Goal: Information Seeking & Learning: Find specific fact

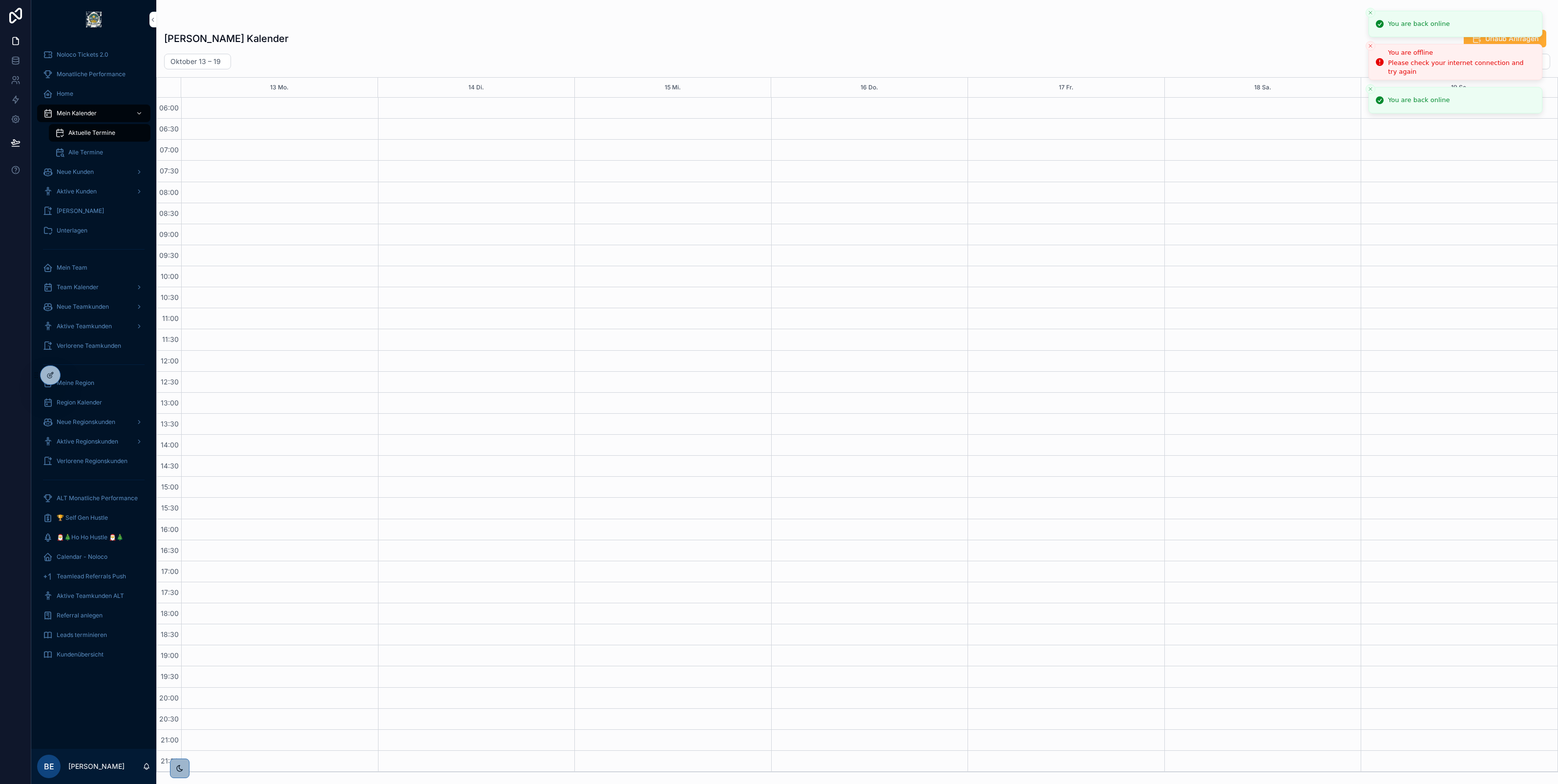
click at [1371, 16] on icon "Close toast" at bounding box center [1371, 13] width 6 height 6
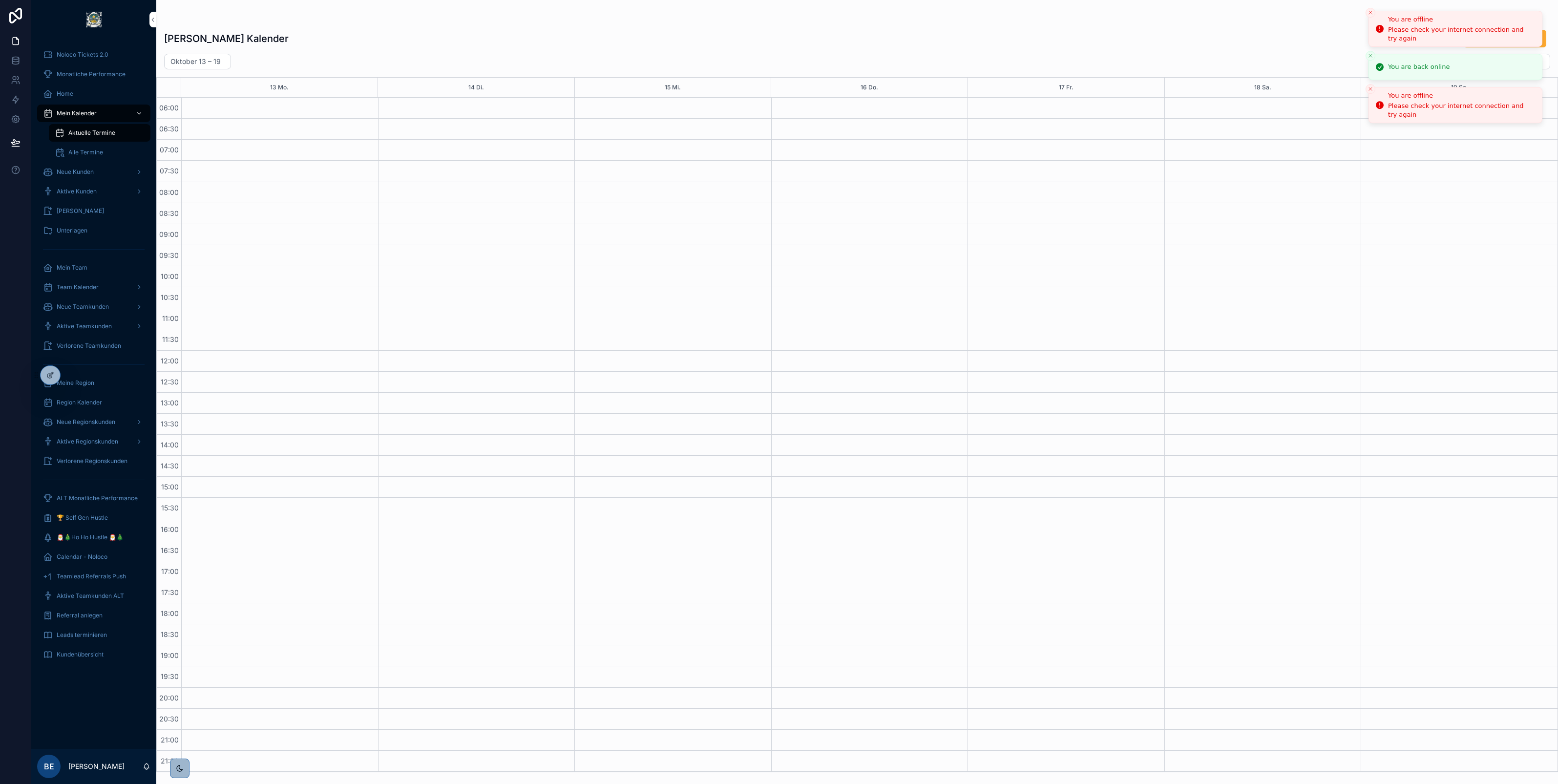
click at [1370, 14] on icon "Close toast" at bounding box center [1371, 13] width 6 height 6
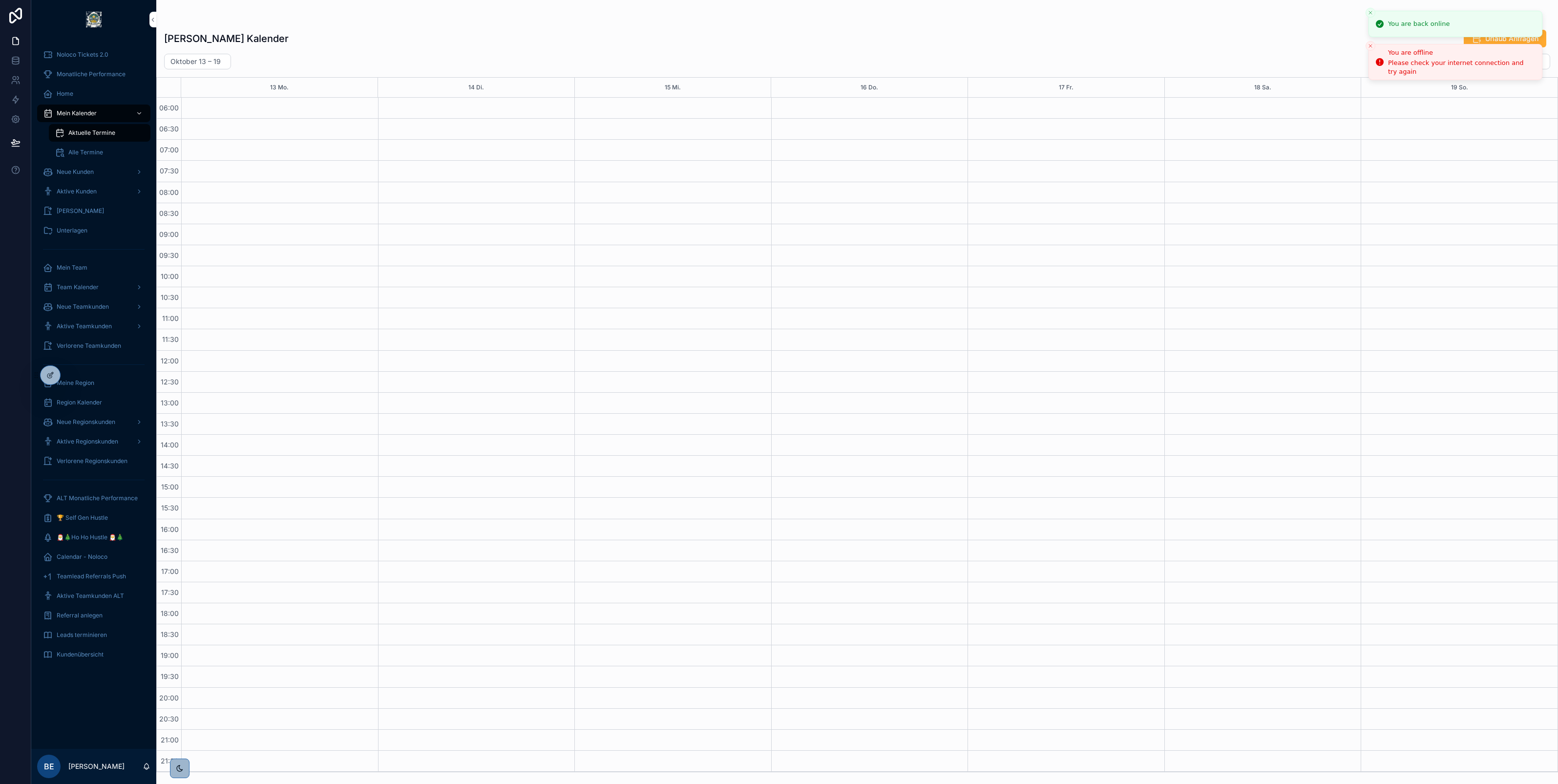
click at [1370, 14] on icon "Close toast" at bounding box center [1371, 13] width 6 height 6
click at [1370, 15] on icon "Close toast" at bounding box center [1371, 17] width 6 height 6
click at [0, 0] on icon at bounding box center [0, 0] width 0 height 0
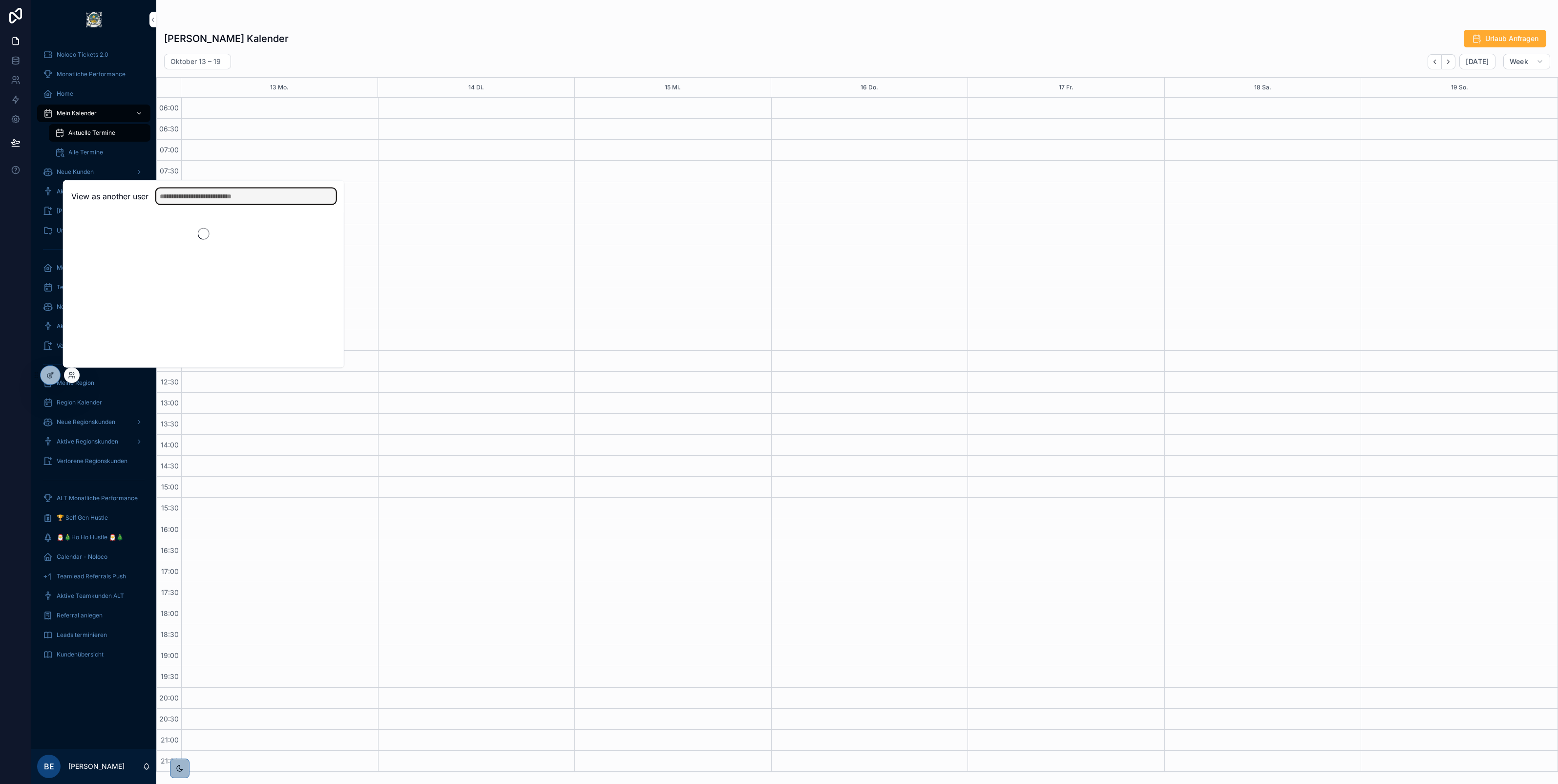
click at [203, 199] on input "text" at bounding box center [245, 196] width 179 height 16
type input "******"
click at [0, 0] on button "Select" at bounding box center [0, 0] width 0 height 0
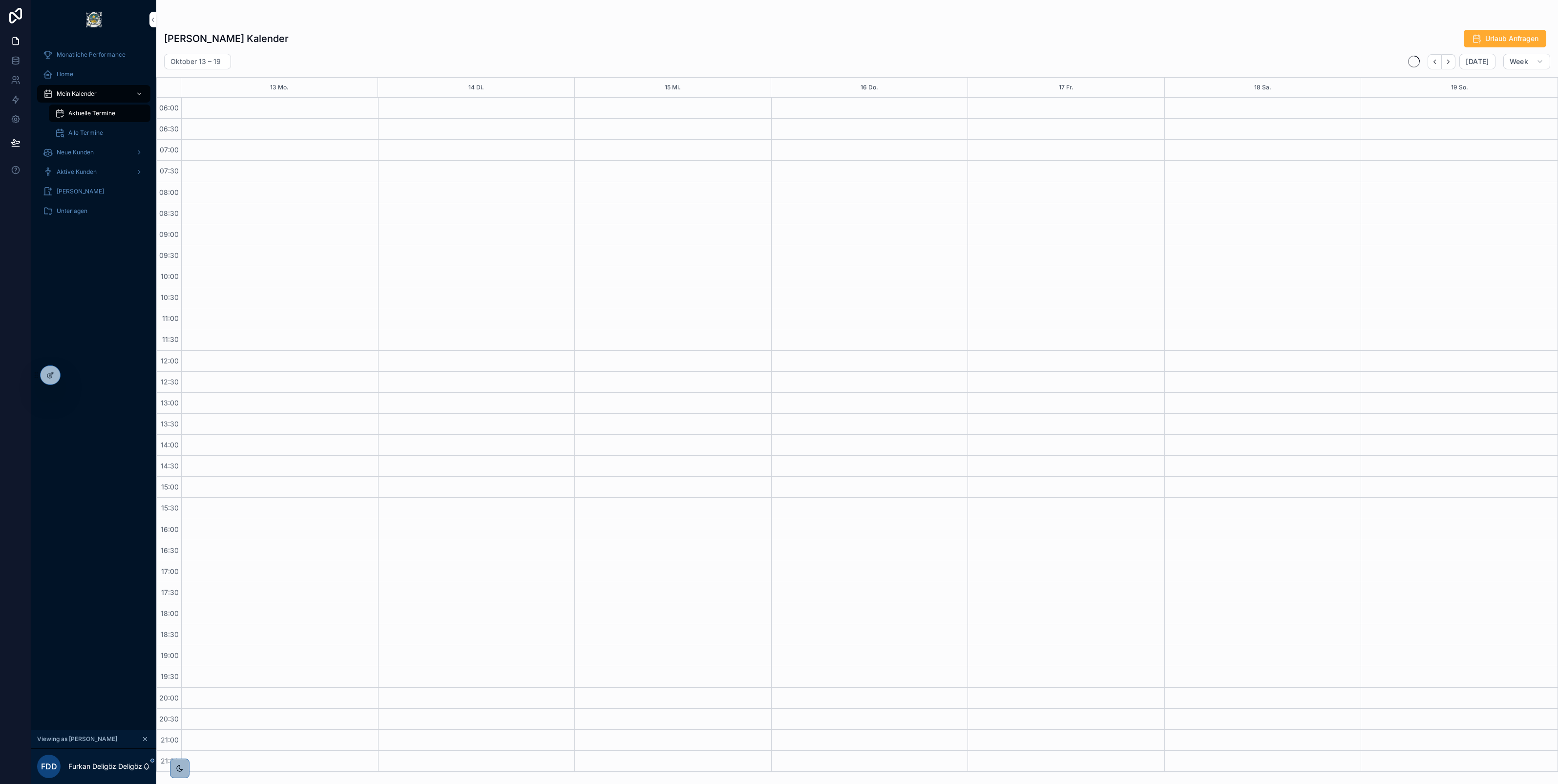
scroll to position [1, 0]
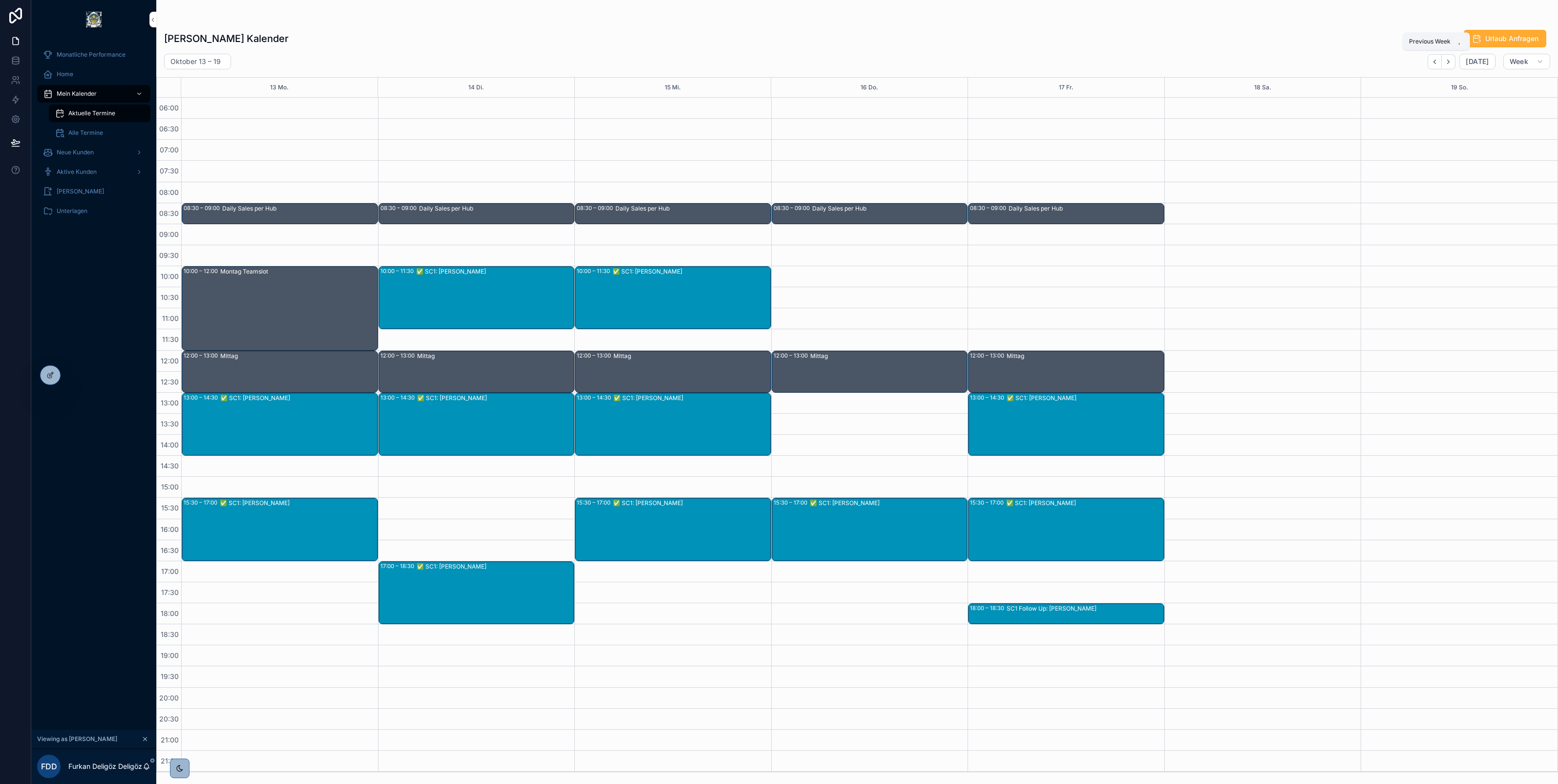
click at [1435, 62] on icon "Back" at bounding box center [1435, 62] width 8 height 8
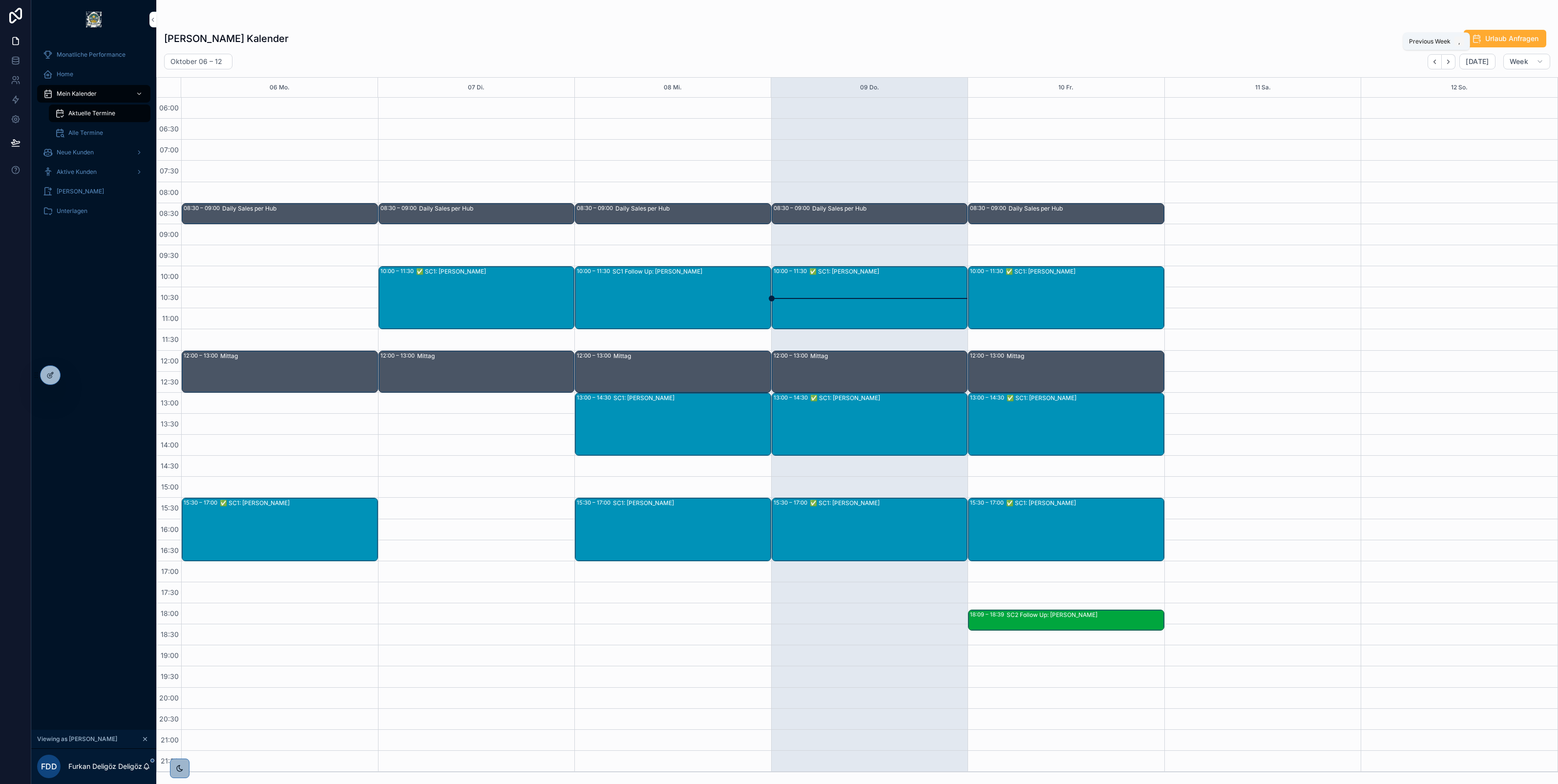
click at [1438, 62] on icon "Back" at bounding box center [1435, 62] width 8 height 8
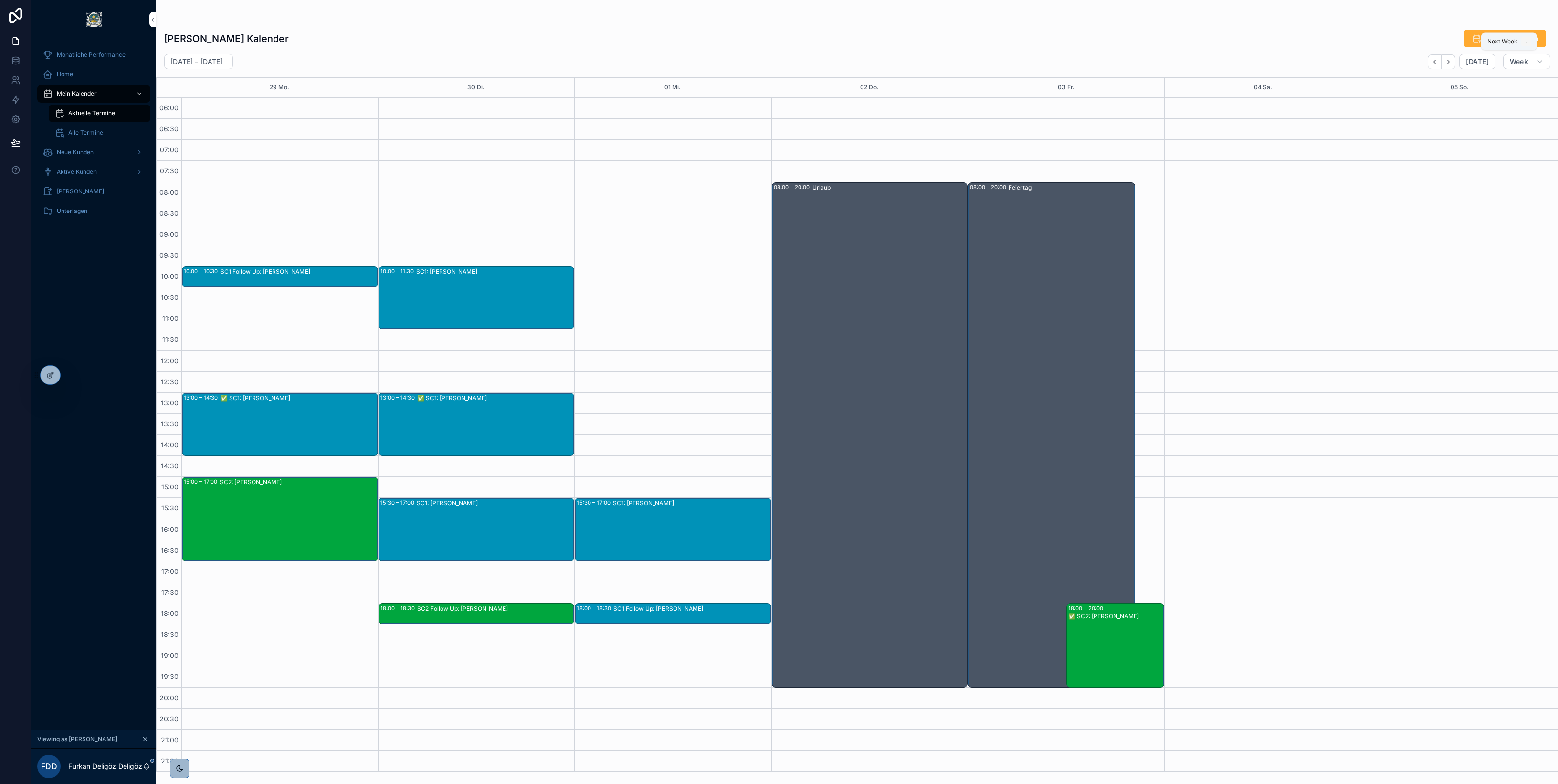
click at [1448, 58] on icon "Next" at bounding box center [1448, 62] width 8 height 8
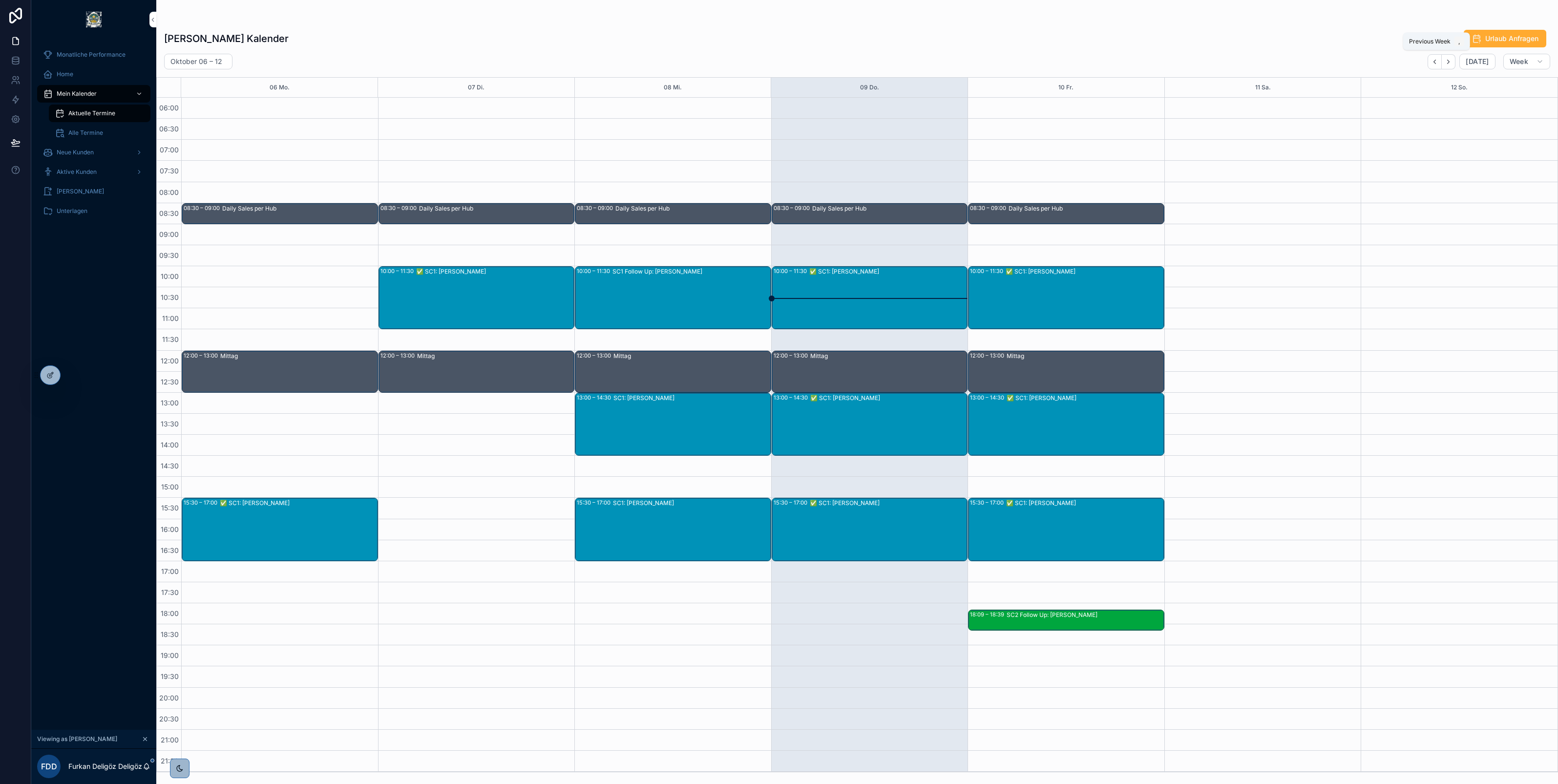
click at [1436, 58] on icon "Back" at bounding box center [1435, 62] width 8 height 8
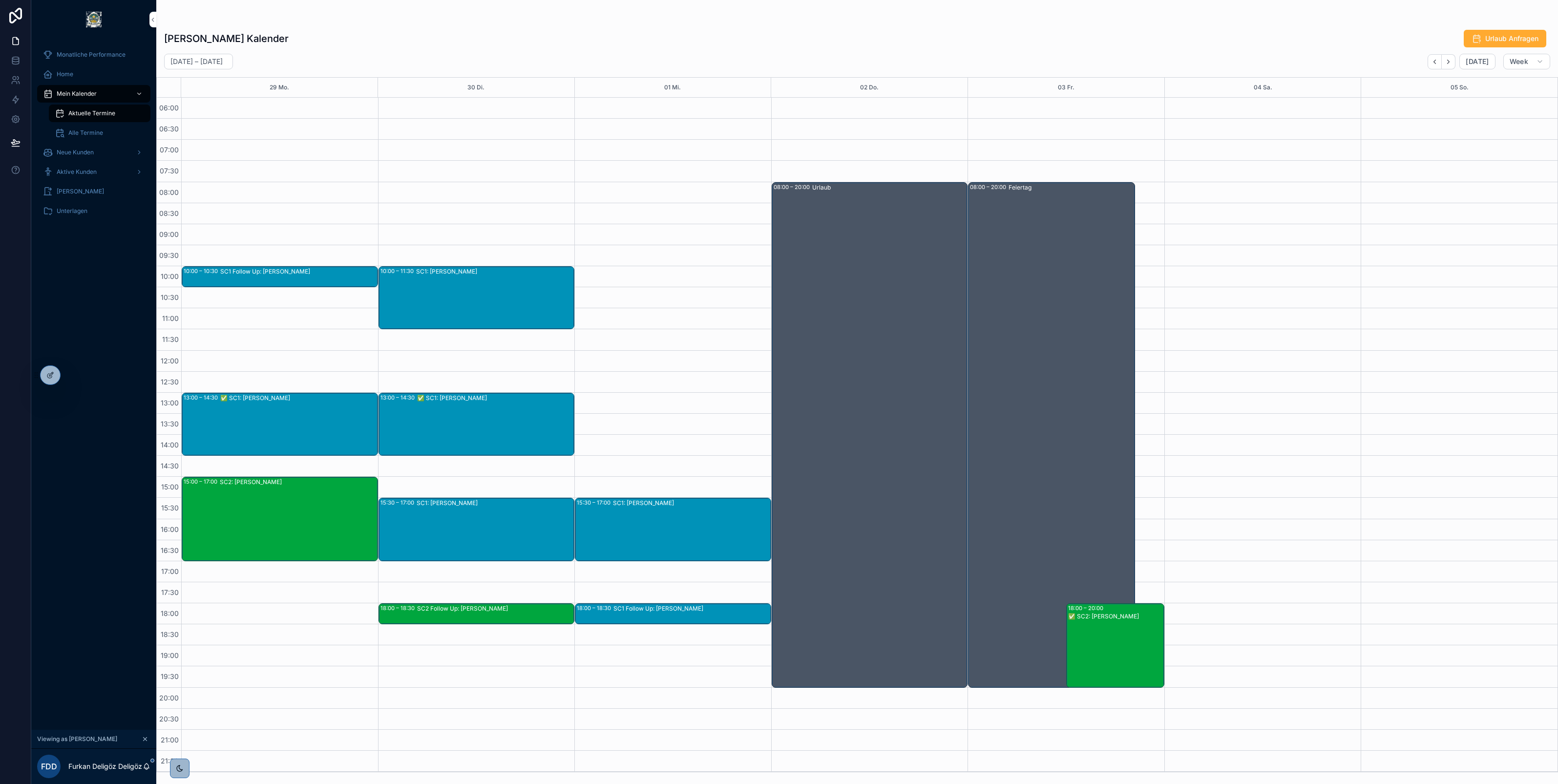
click at [639, 515] on div "SC1: Ralf Heimlich" at bounding box center [691, 528] width 157 height 61
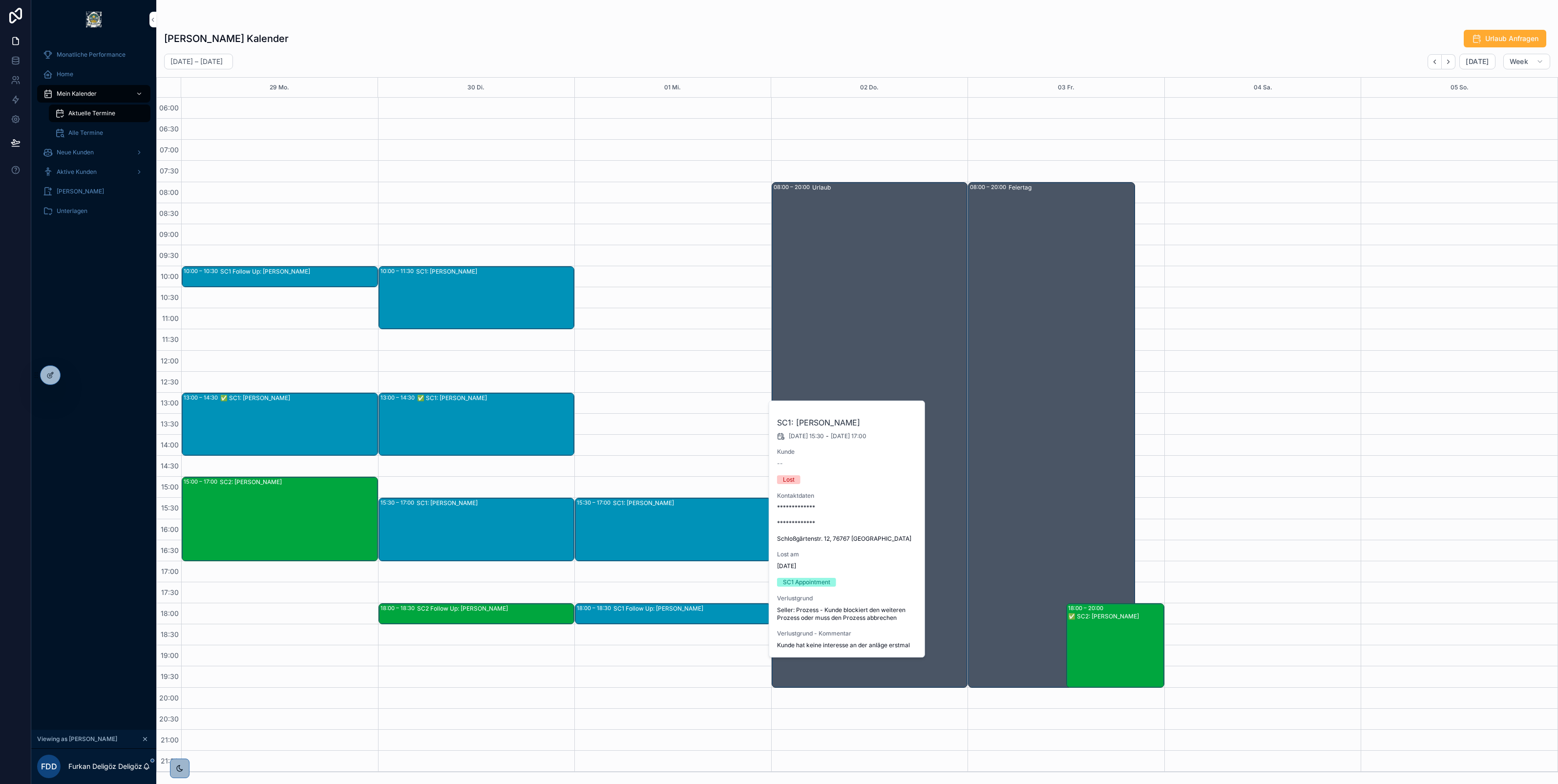
click at [485, 523] on div "SC1: Stefan Wiesenfarth" at bounding box center [495, 528] width 157 height 61
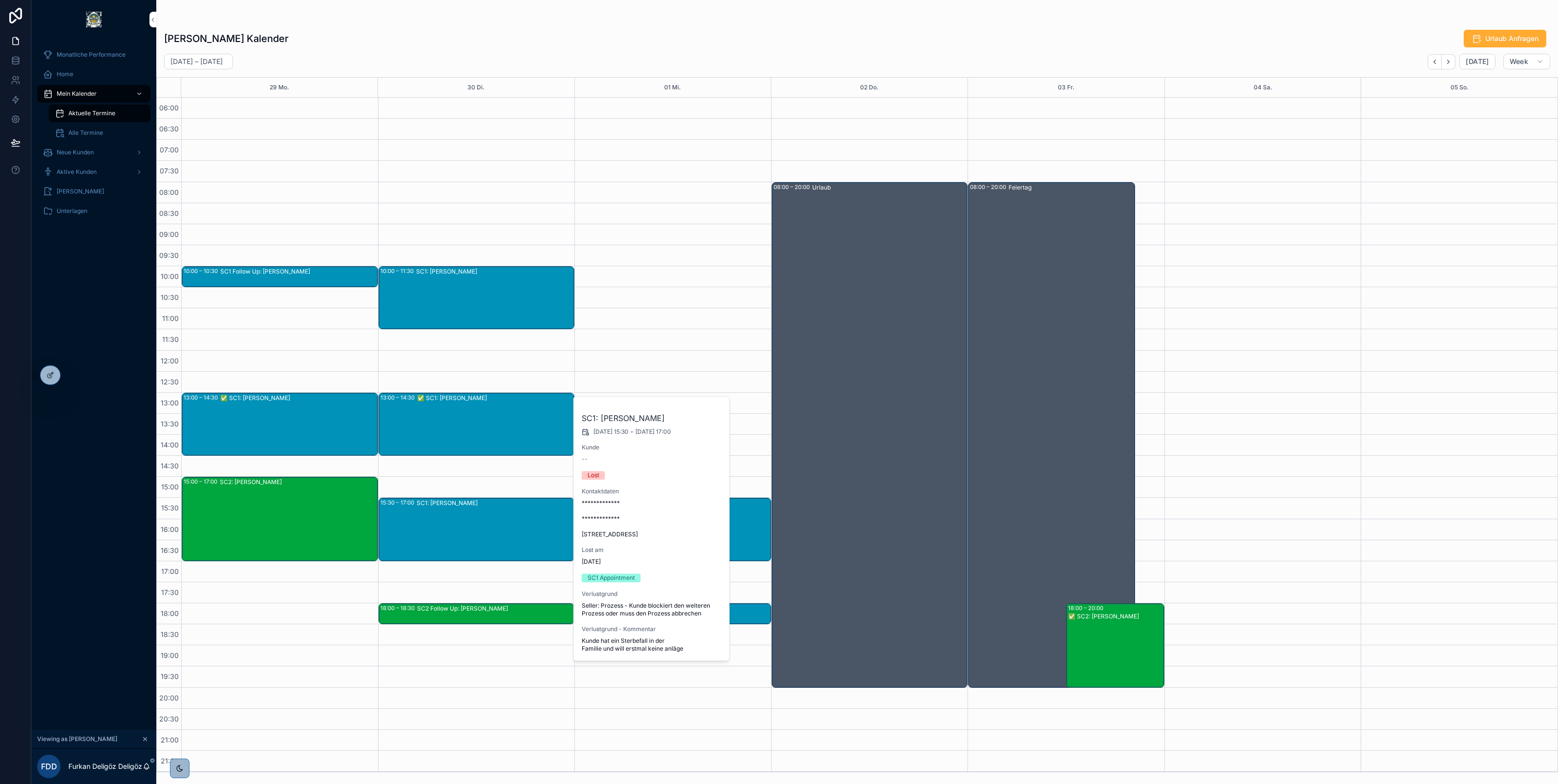
click at [485, 297] on div "SC1: Raimund Kohler" at bounding box center [494, 298] width 158 height 61
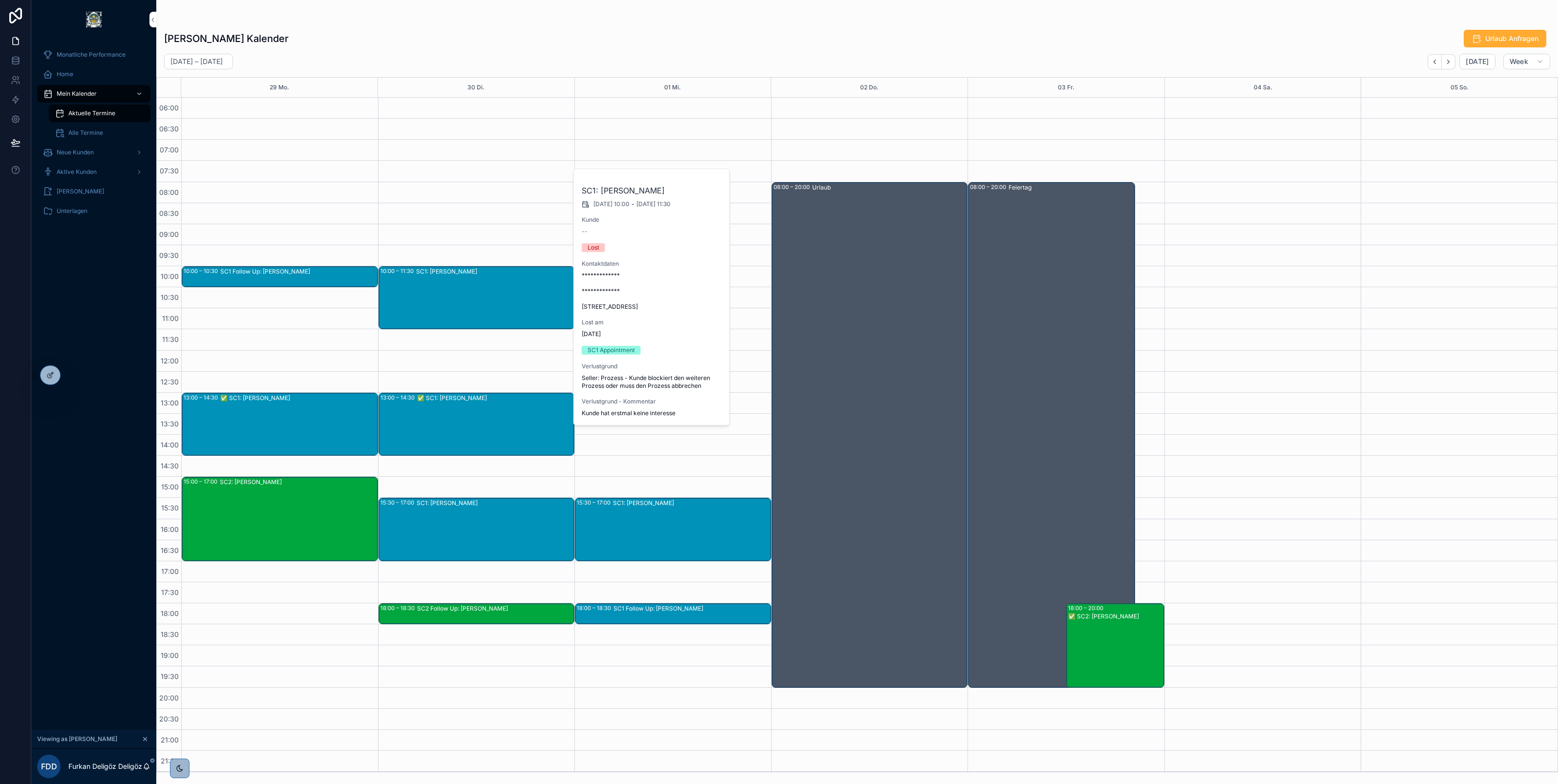
click at [906, 4] on div "Furkan Deligöz's Kalender Urlaub Anfragen September 29 – Oktober 05 Today Week …" at bounding box center [857, 386] width 1402 height 772
click at [1452, 59] on icon "Next" at bounding box center [1448, 62] width 8 height 8
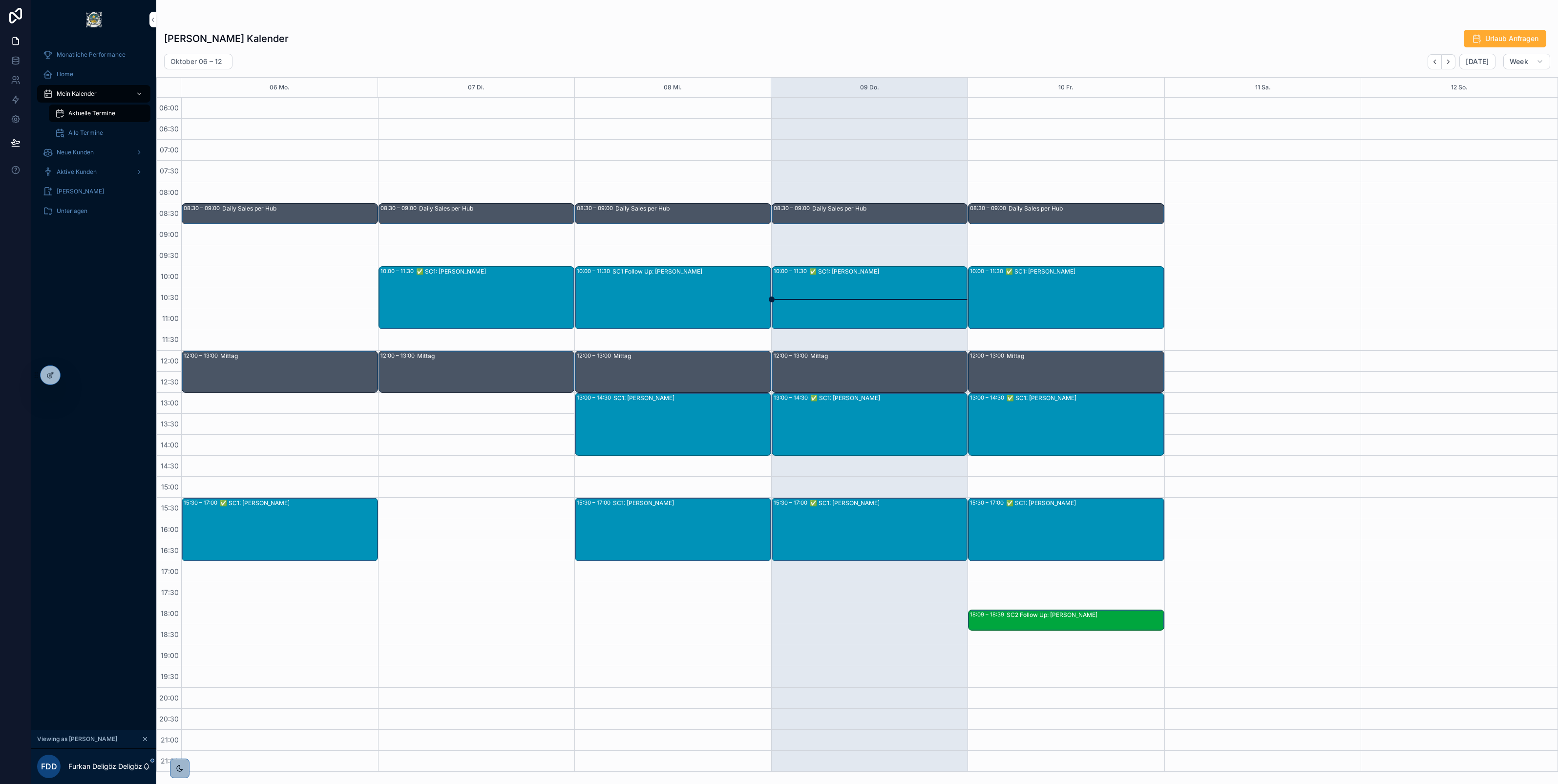
click at [669, 274] on div "SC1 Follow Up: Mehmet erdem" at bounding box center [691, 271] width 158 height 8
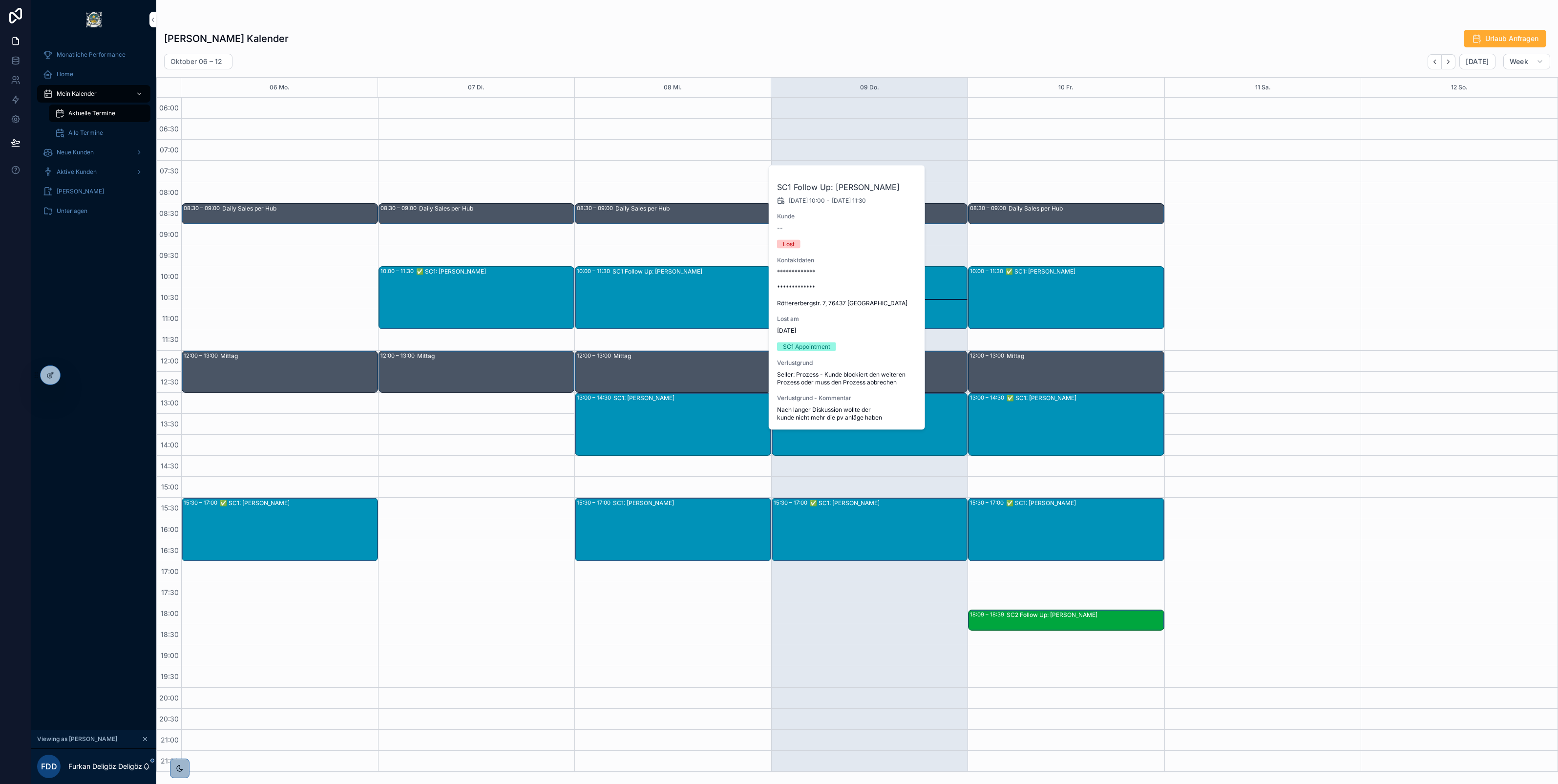
click at [660, 421] on div "SC1: Gerhardt Kretzek" at bounding box center [692, 423] width 157 height 61
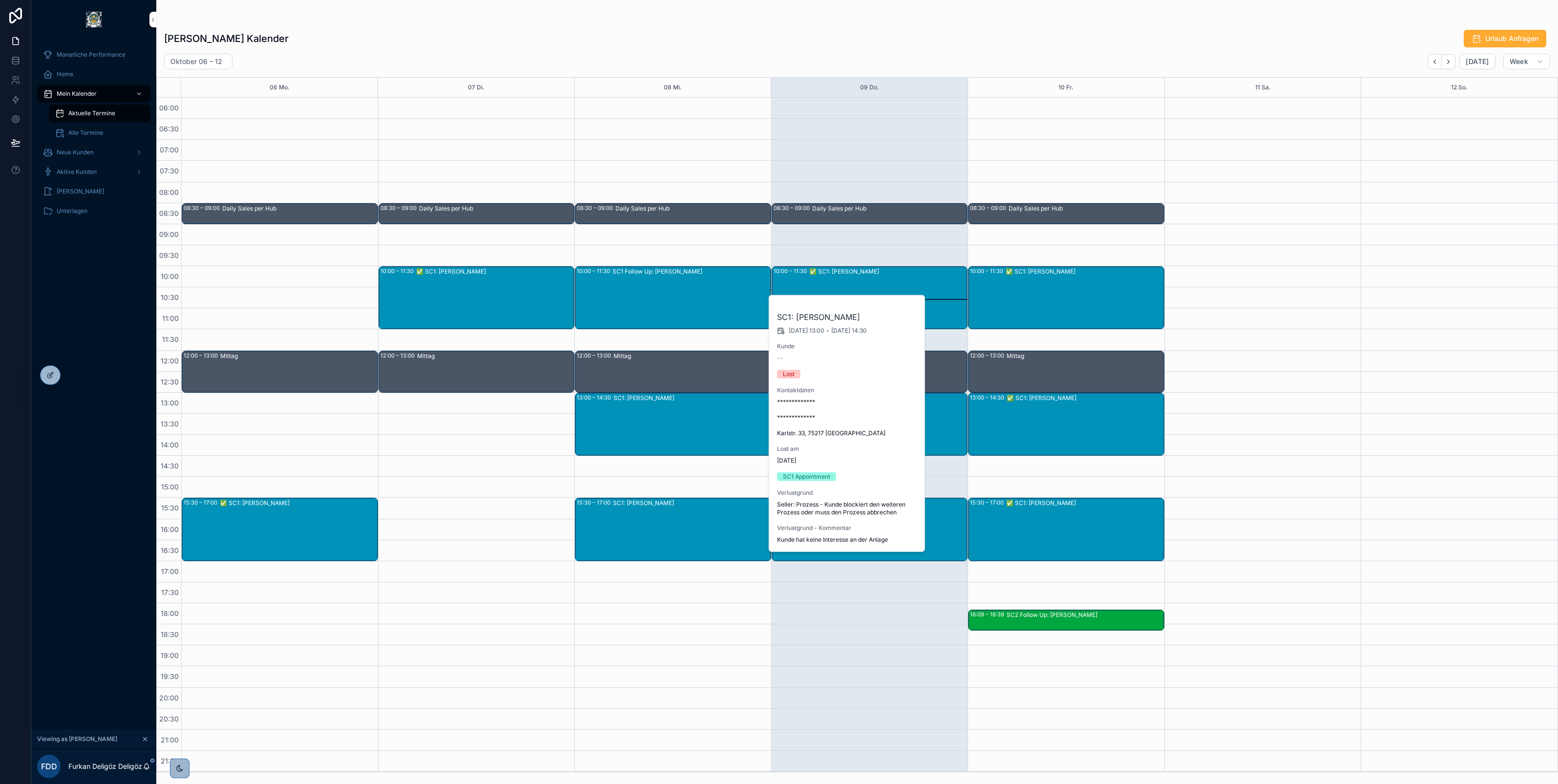
click at [659, 527] on div "SC1: Walter Zerwes" at bounding box center [691, 528] width 157 height 61
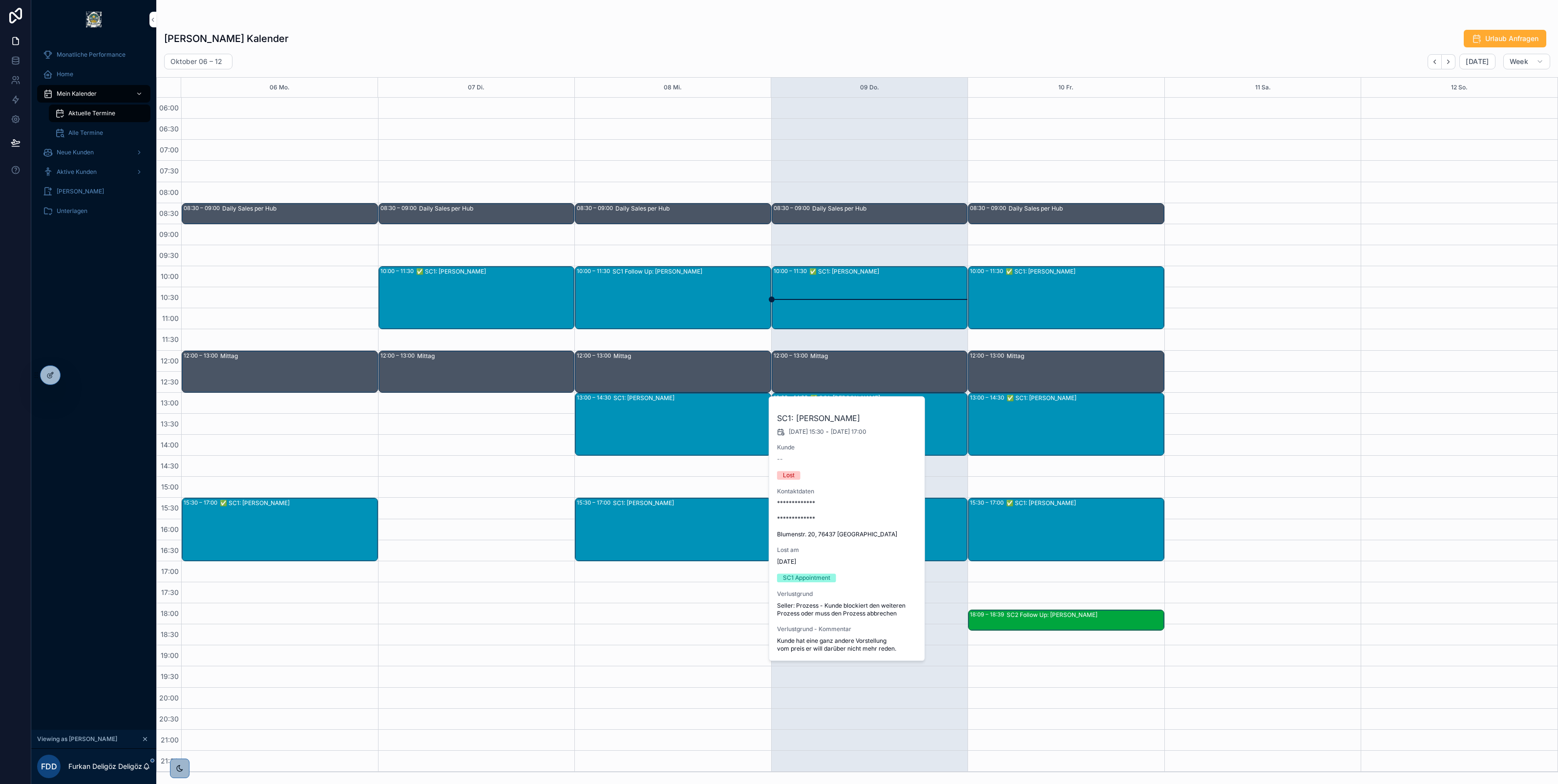
click at [457, 283] on div "✅ SC1: Ajeta Avdic" at bounding box center [494, 298] width 158 height 61
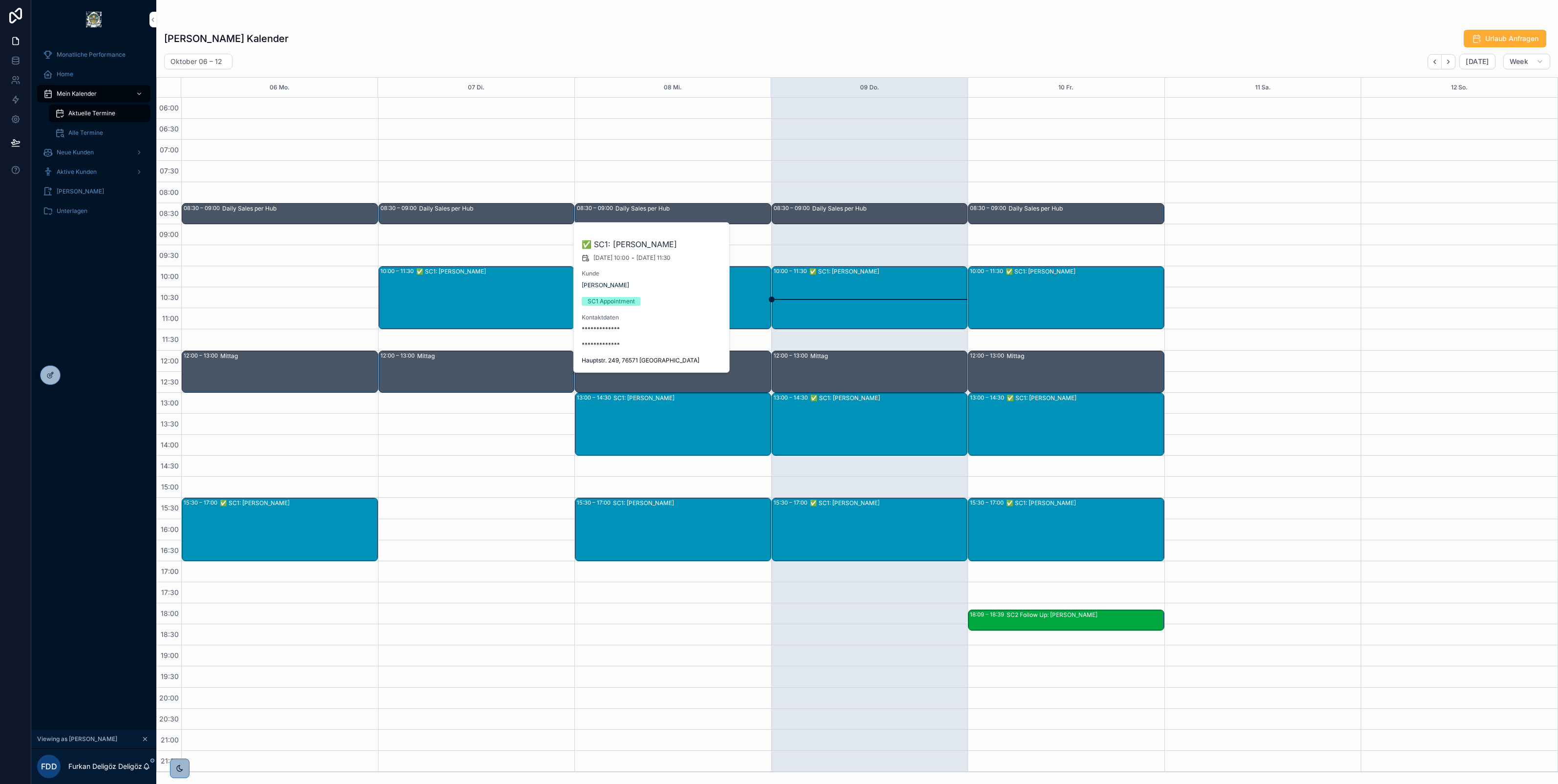
click at [256, 508] on div "✅ SC1: Alexander Keller" at bounding box center [299, 528] width 157 height 61
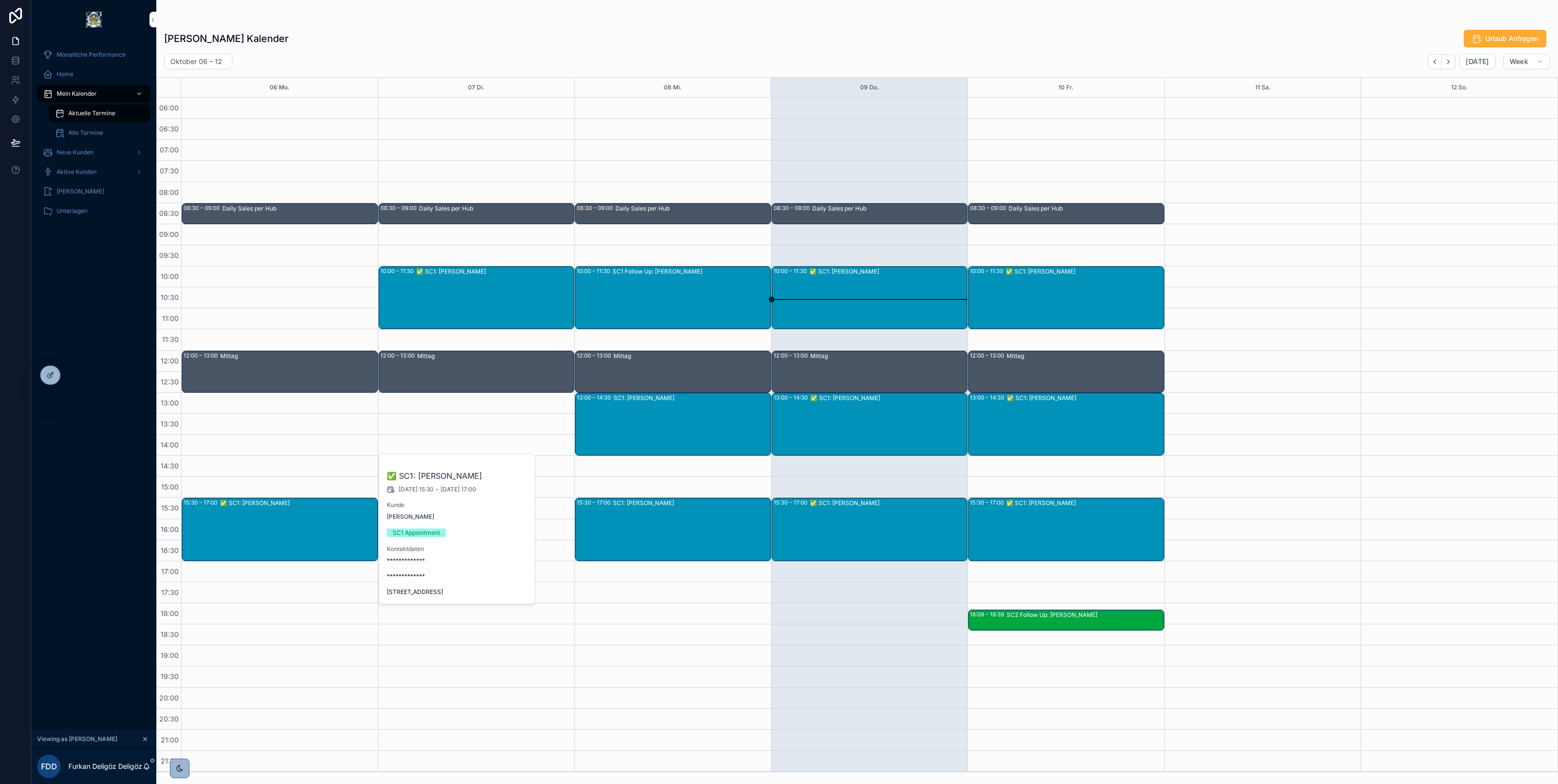
click at [863, 25] on div "Furkan Deligöz's Kalender Urlaub Anfragen Oktober 06 – 12 Today Week 06 Mo. 07 …" at bounding box center [857, 397] width 1402 height 748
click at [1432, 59] on icon "Back" at bounding box center [1435, 62] width 8 height 8
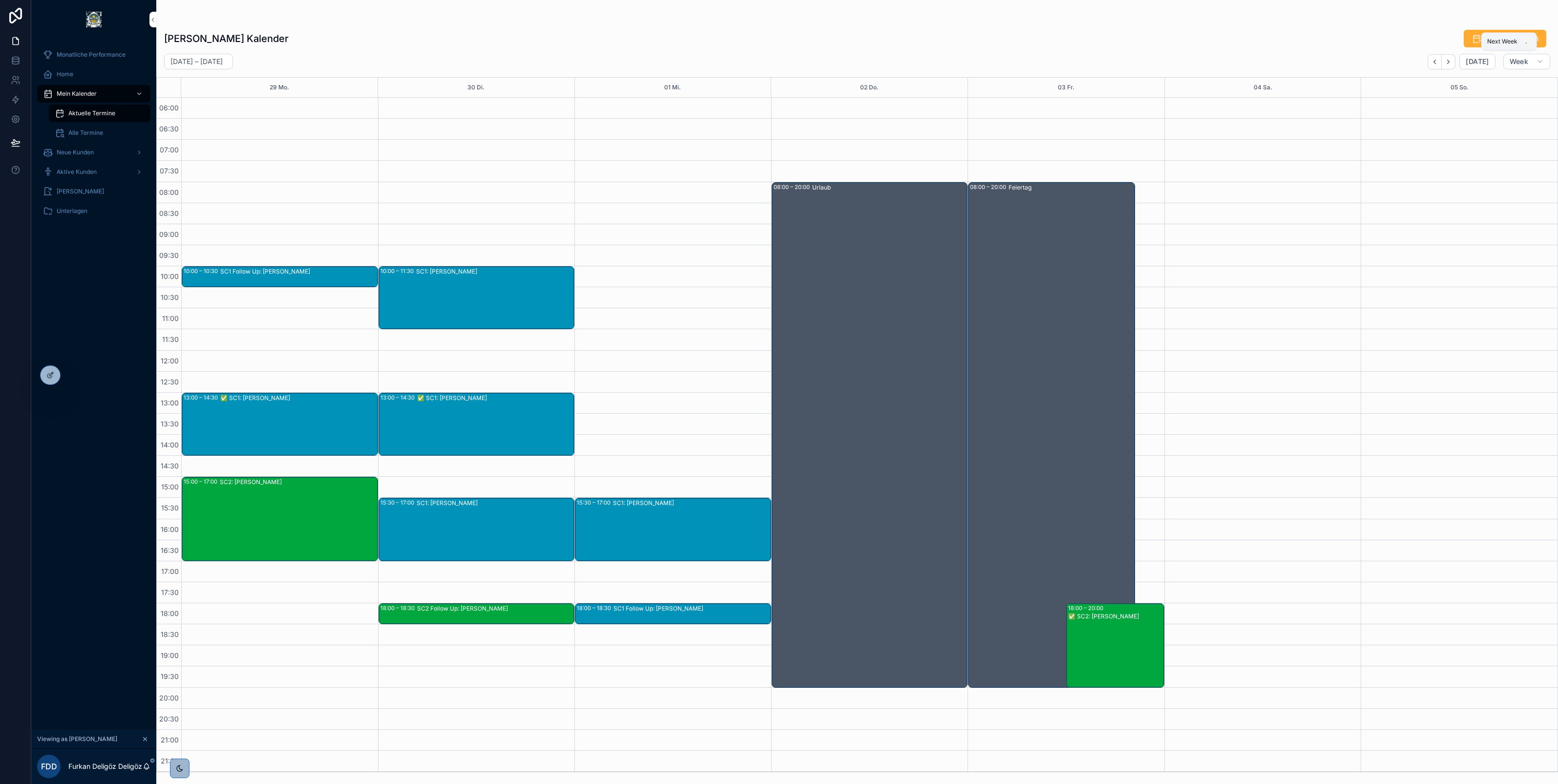
click at [1447, 56] on button "Next" at bounding box center [1448, 62] width 14 height 16
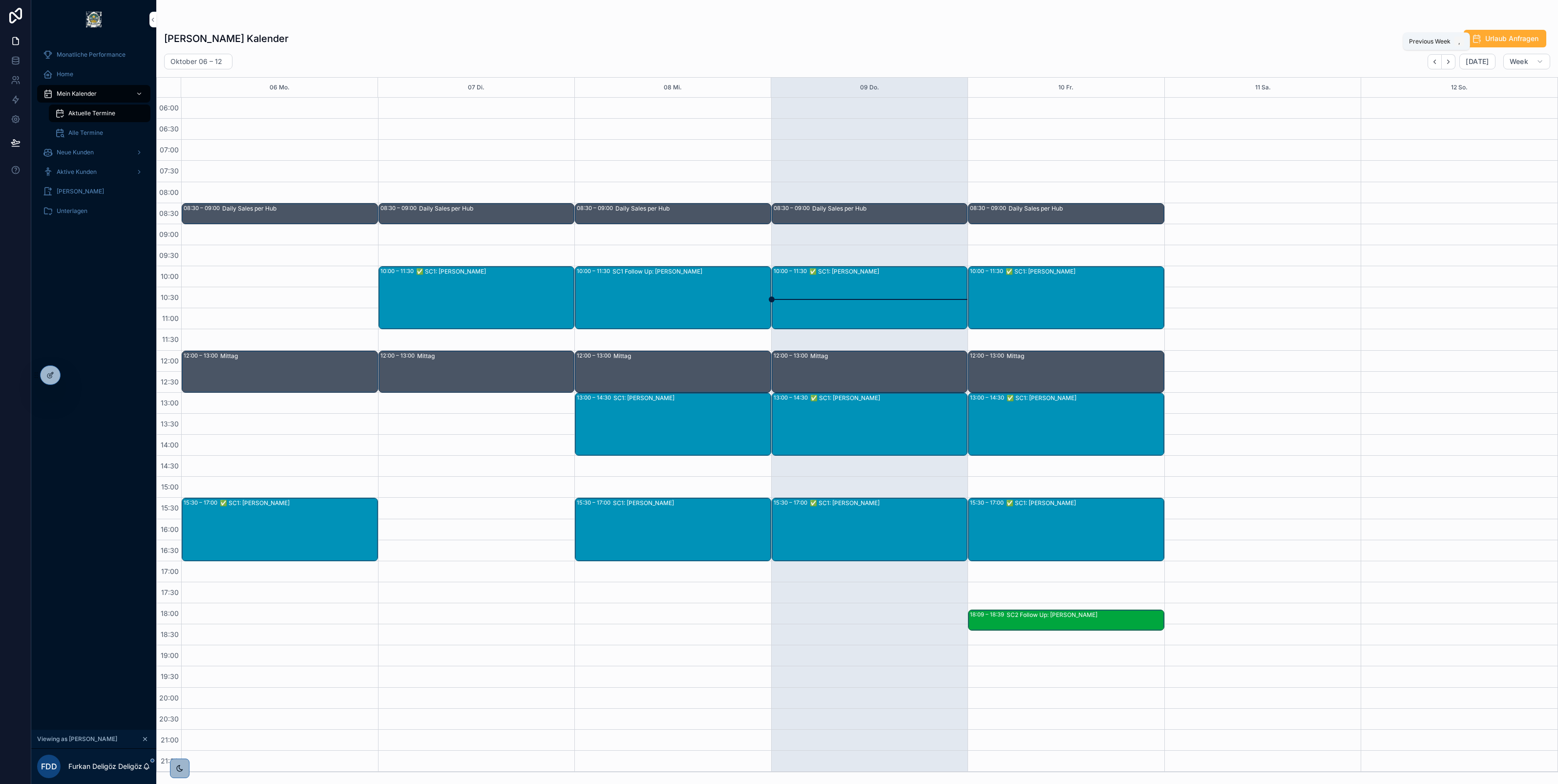
click at [1431, 59] on button "Back" at bounding box center [1435, 62] width 15 height 16
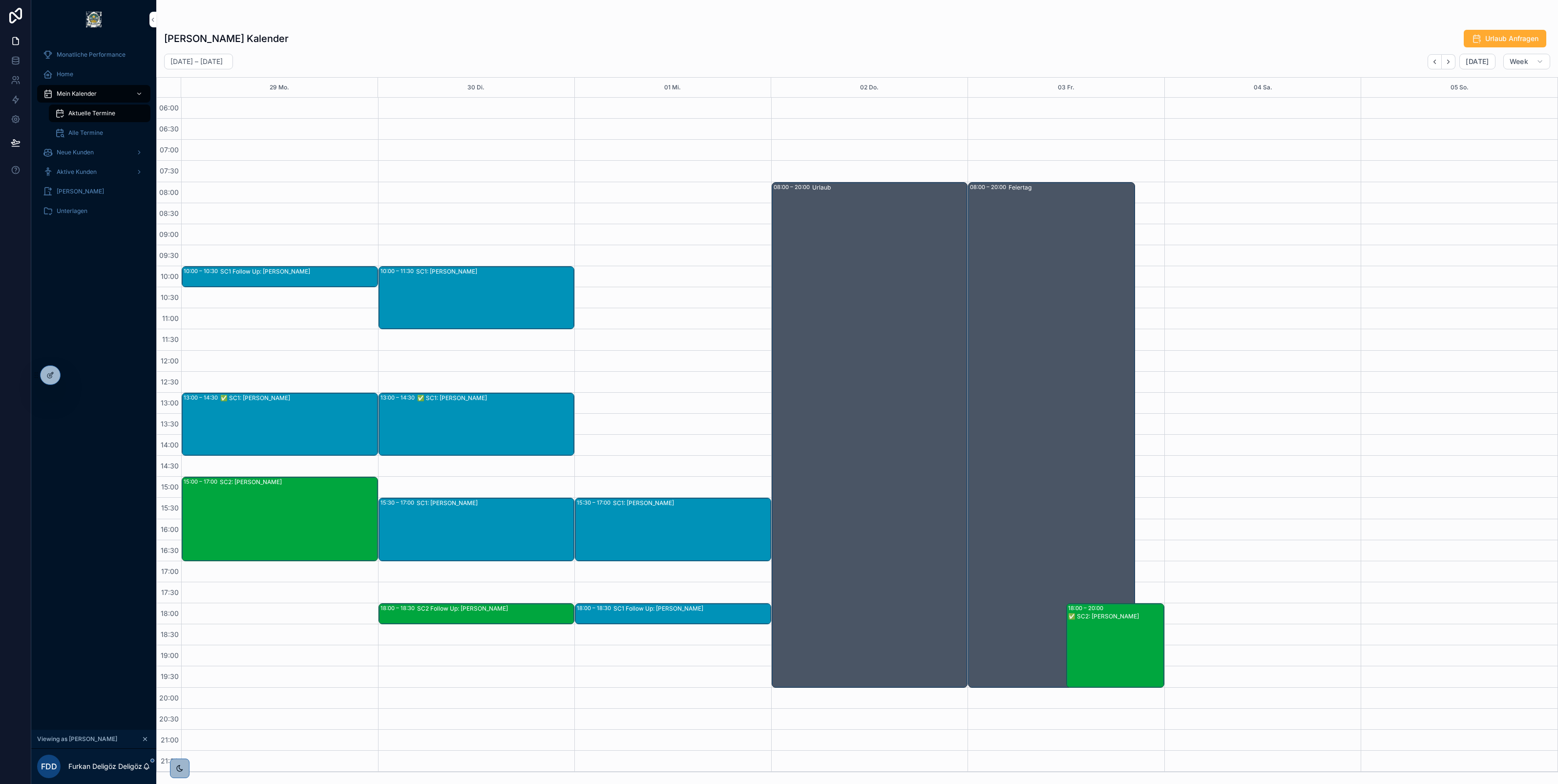
click at [885, 257] on div "Urlaub" at bounding box center [890, 434] width 155 height 503
click at [1071, 30] on div "Furkan Deligöz's Kalender Urlaub Anfragen" at bounding box center [857, 38] width 1386 height 18
click at [1453, 67] on button "Next" at bounding box center [1448, 62] width 14 height 16
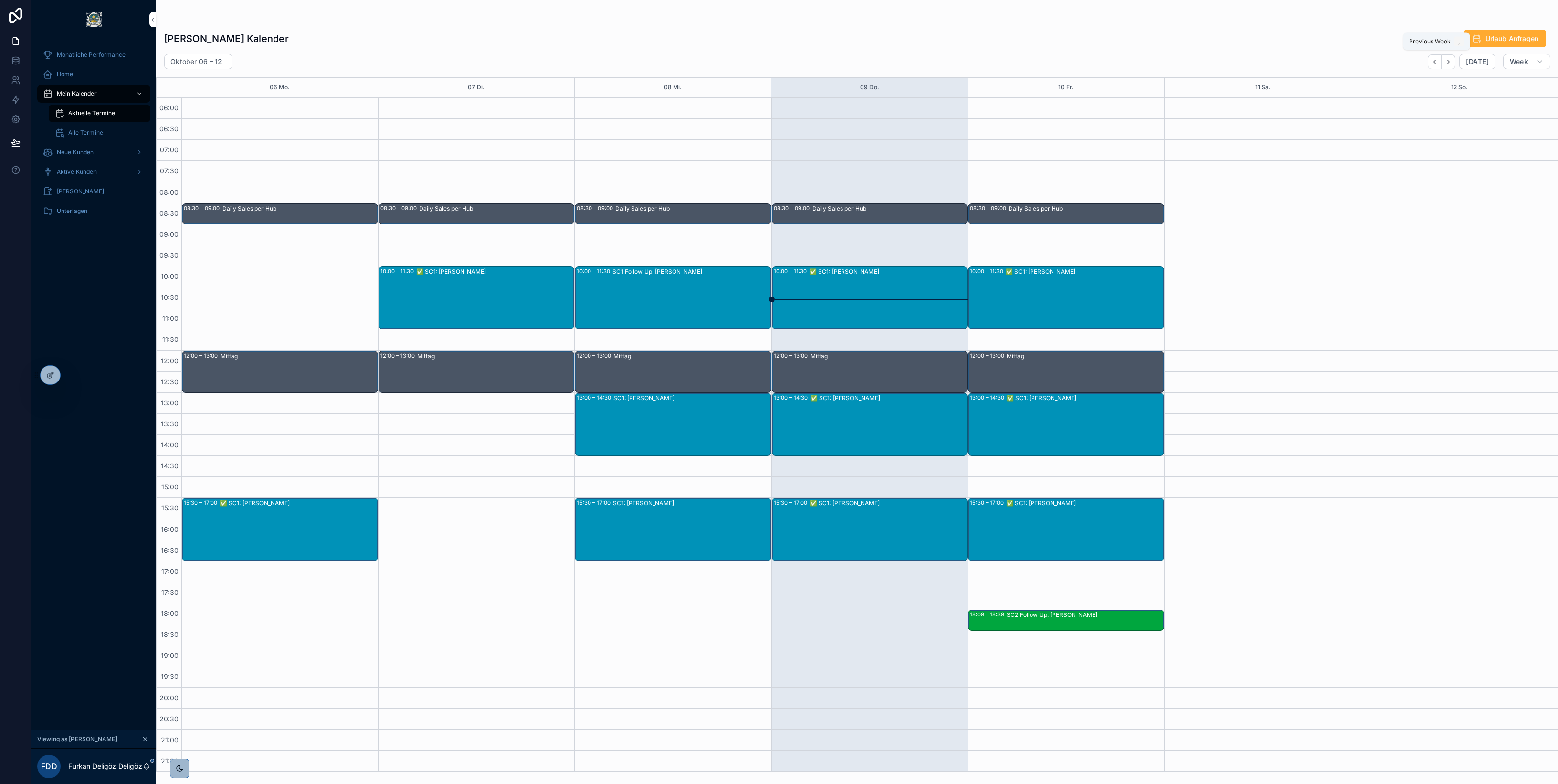
click at [1437, 60] on icon "Back" at bounding box center [1435, 62] width 8 height 8
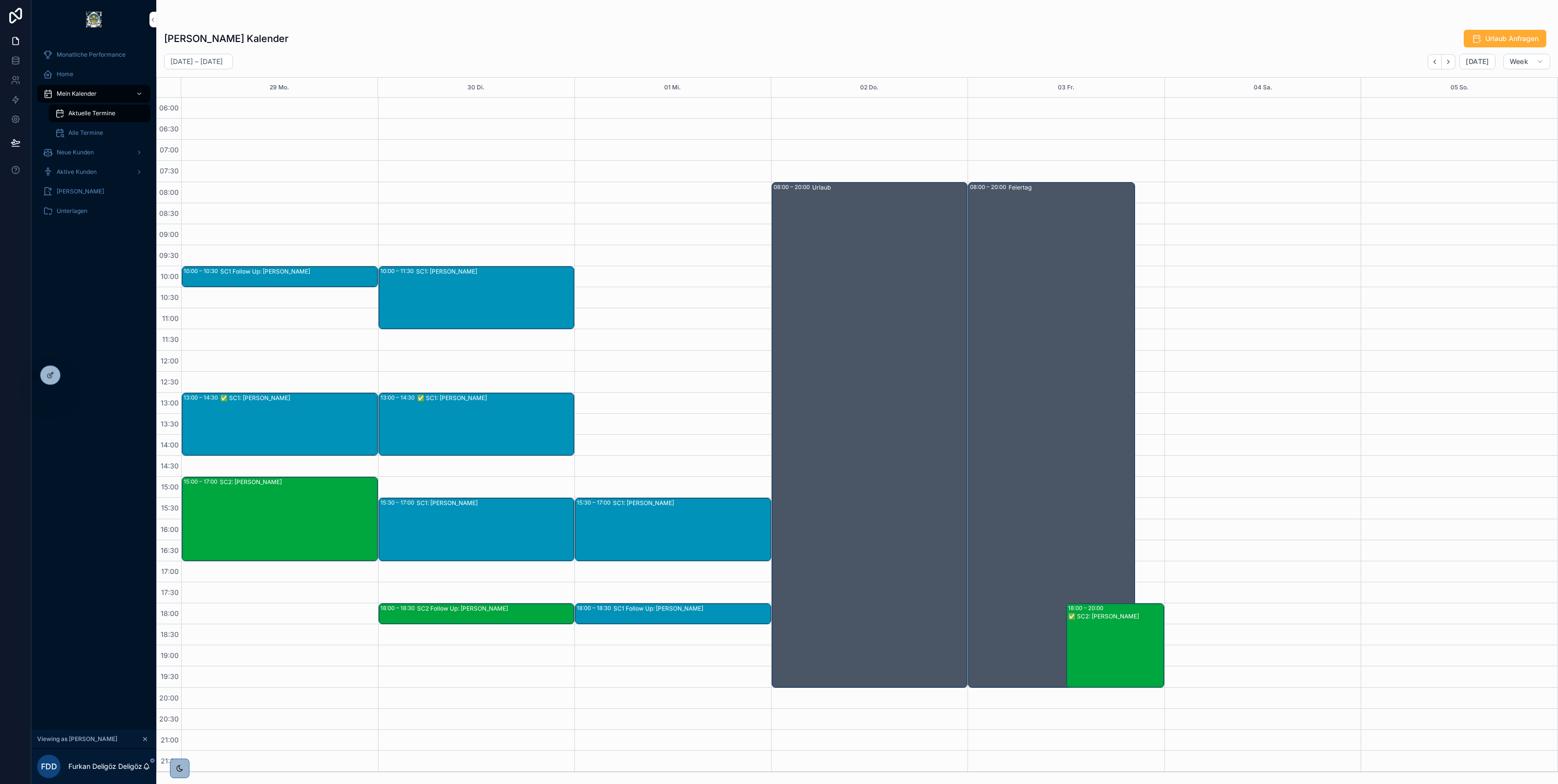
click at [86, 132] on span "Alle Termine" at bounding box center [86, 133] width 35 height 8
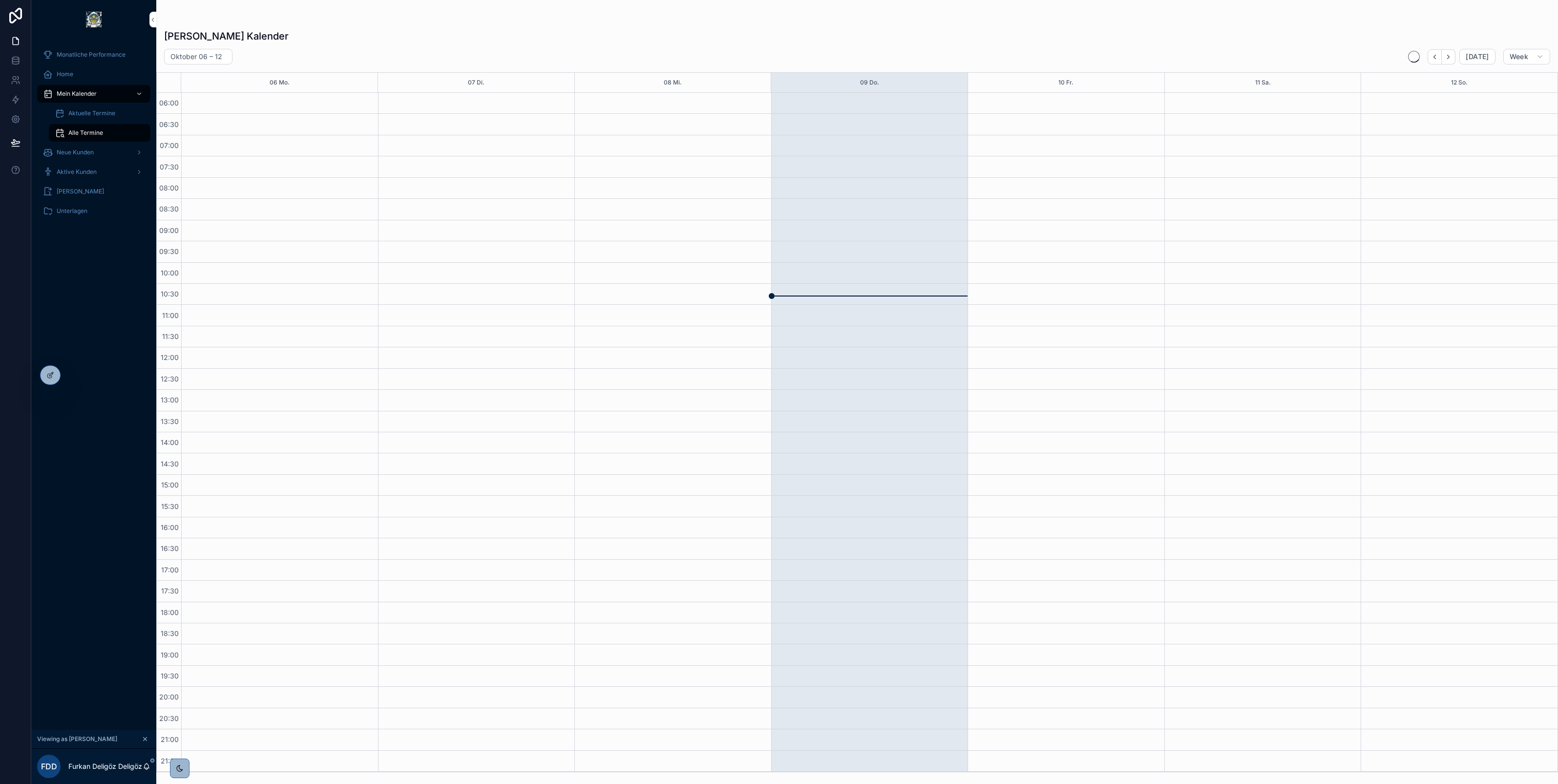
scroll to position [1, 0]
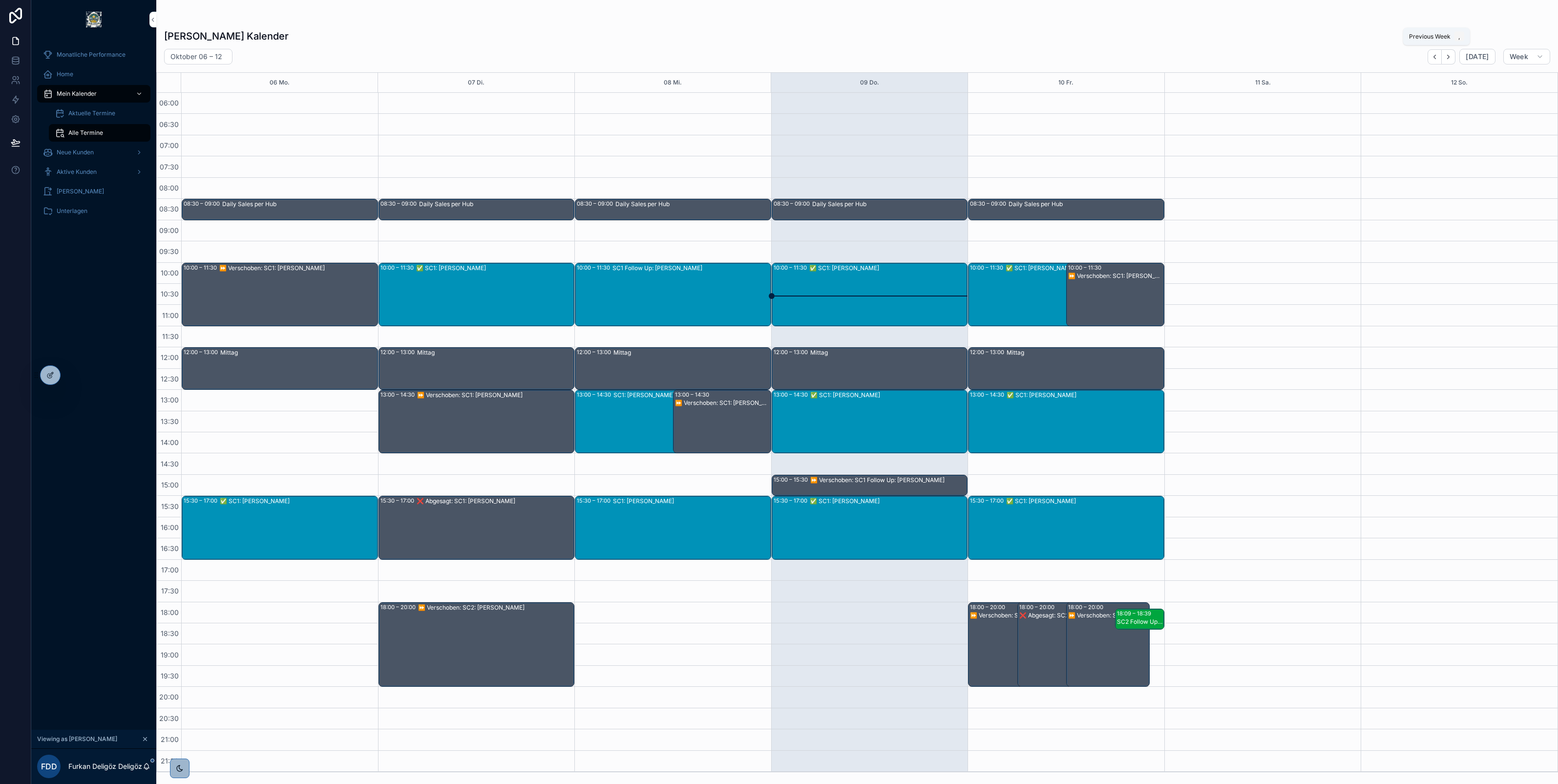
click at [1439, 58] on icon "Back" at bounding box center [1435, 57] width 8 height 8
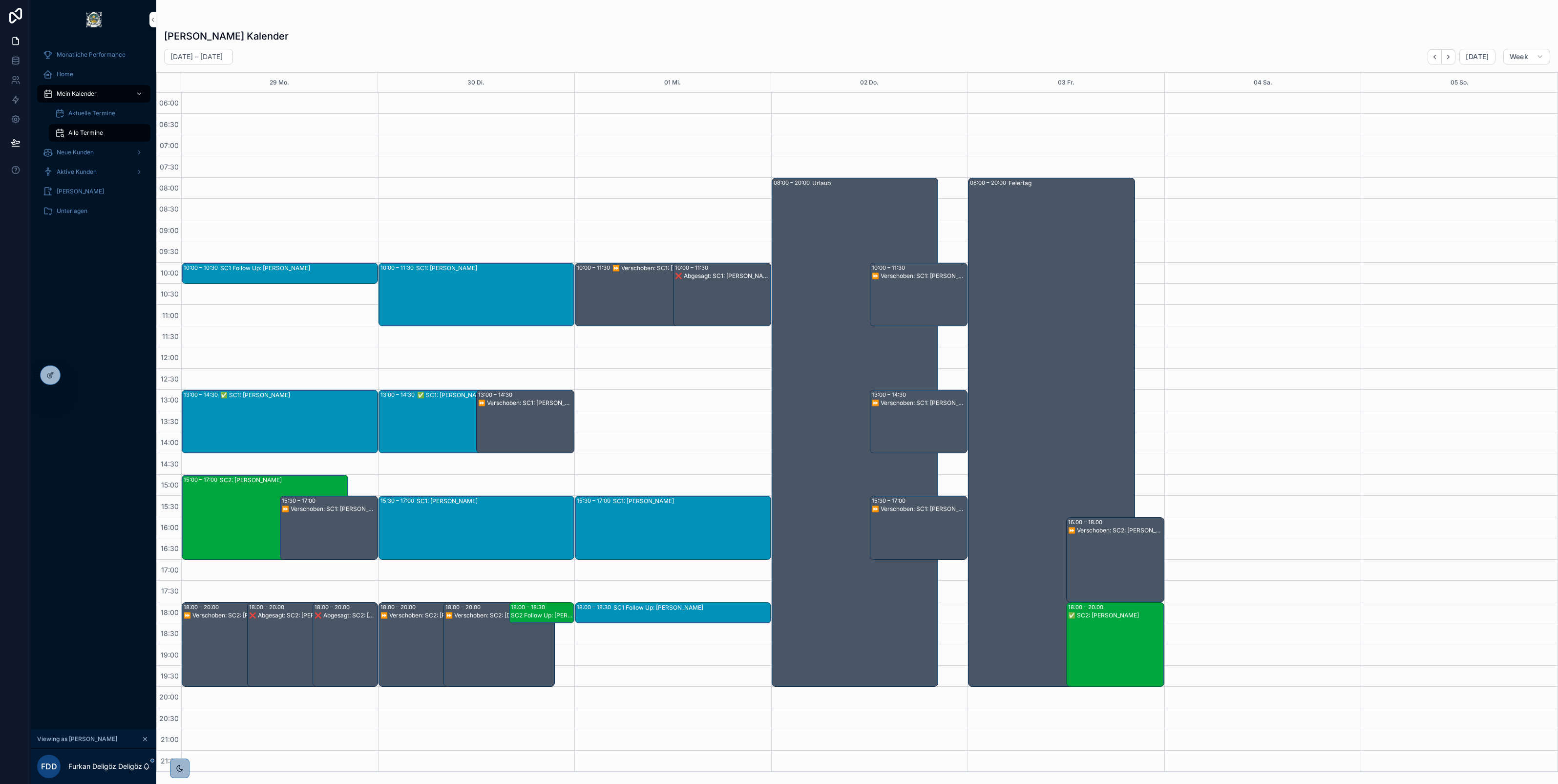
click at [641, 510] on div "SC1: Ralf Heimlich" at bounding box center [691, 526] width 157 height 61
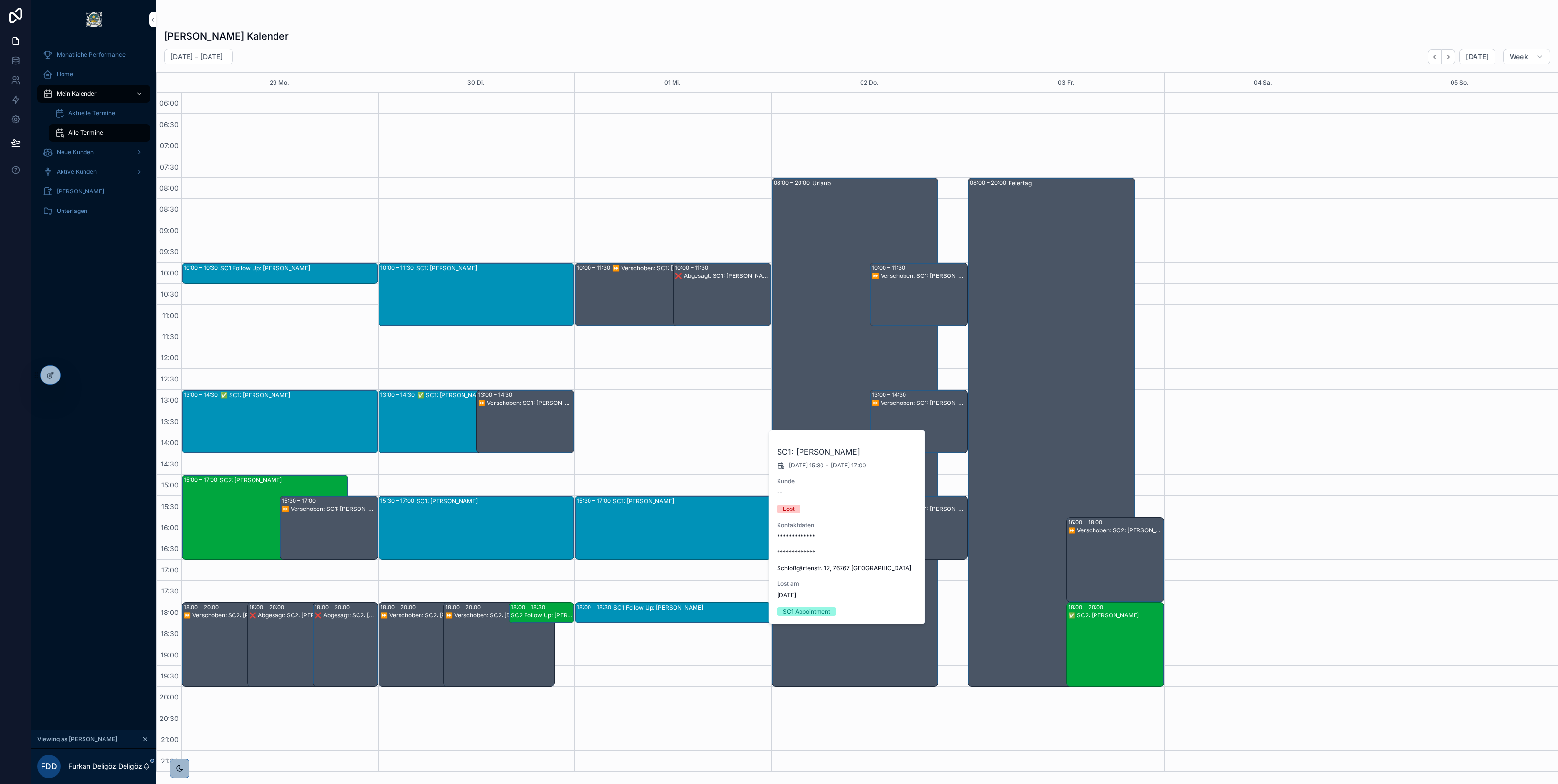
click at [618, 279] on div "⏩ Verschoben: SC1: Serdar Yildiz" at bounding box center [677, 294] width 128 height 61
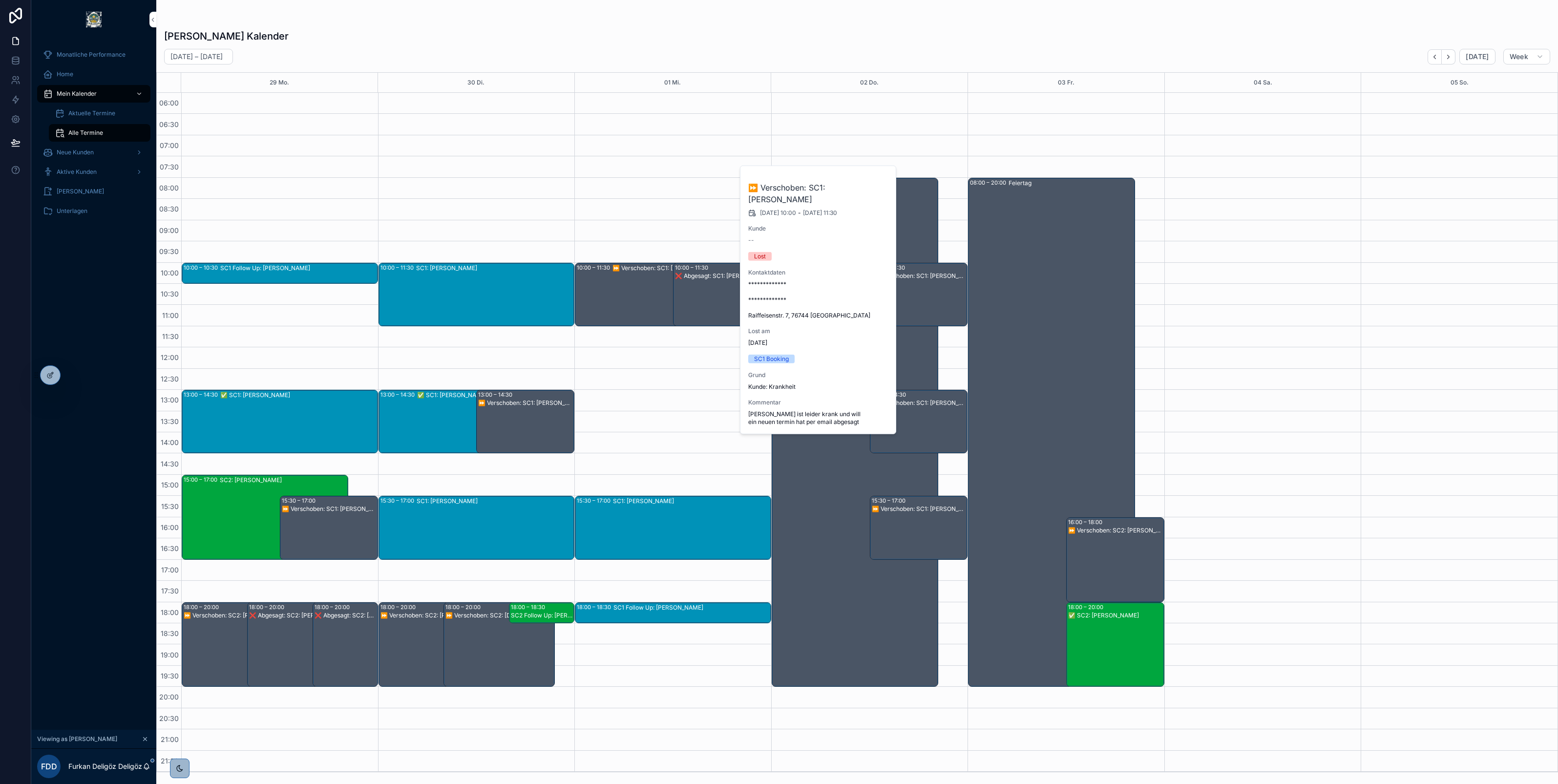
click at [715, 292] on div "❌ Abgesagt: SC1: Gert Crocoll" at bounding box center [722, 301] width 95 height 61
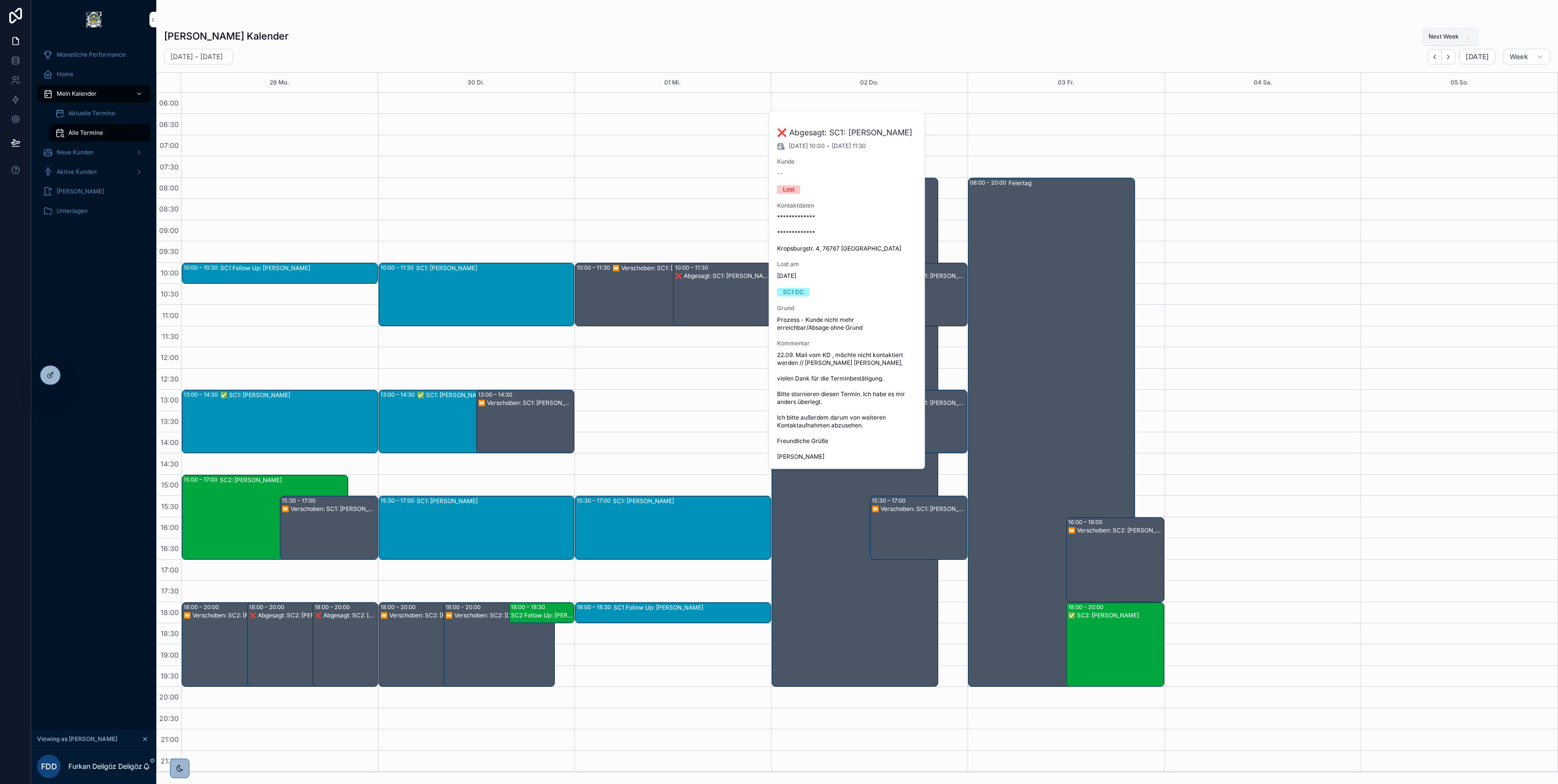
click at [1452, 54] on icon "Next" at bounding box center [1448, 57] width 8 height 8
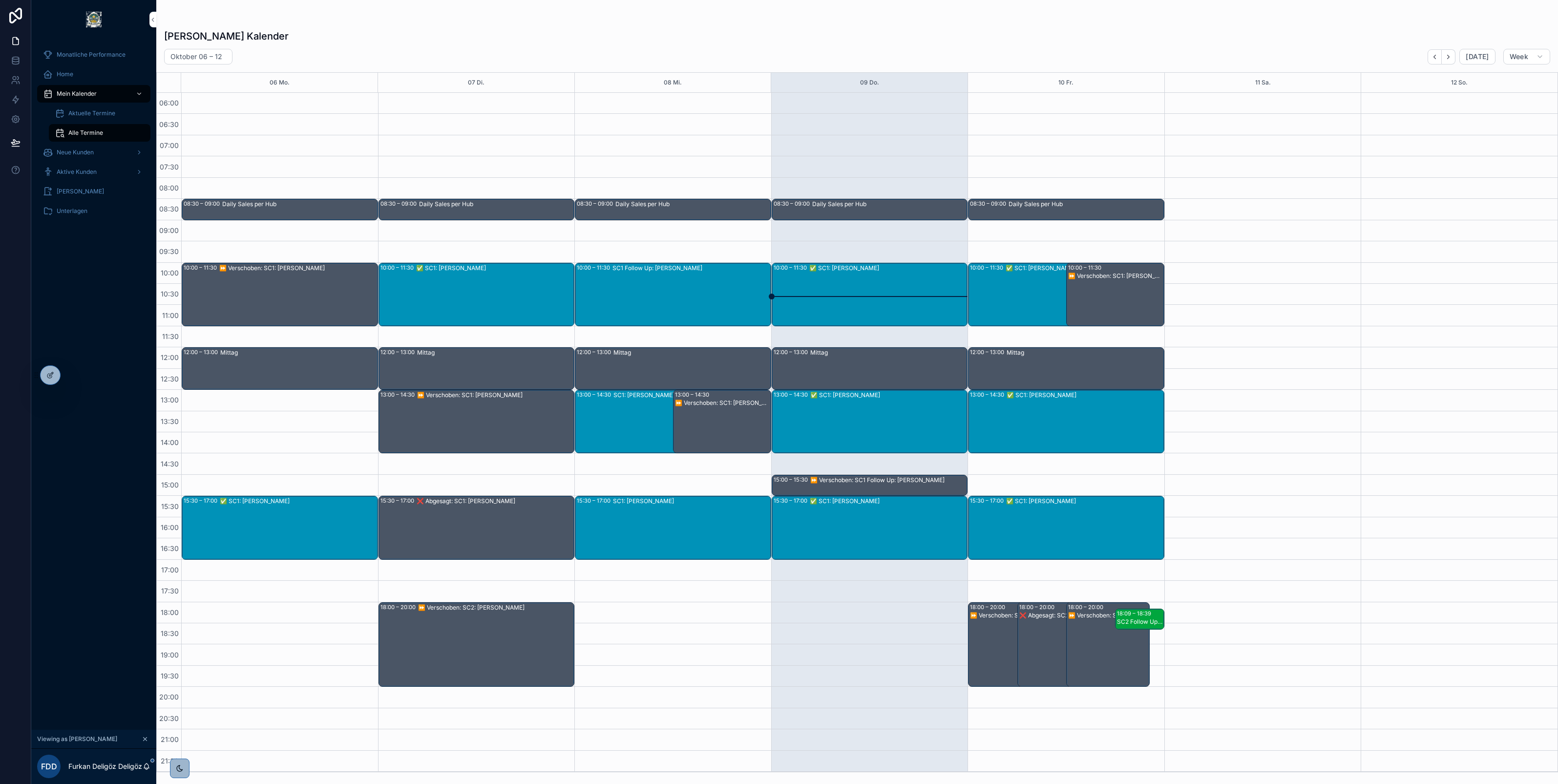
click at [270, 276] on div "⏩ Verschoben: SC1: Peter Borak" at bounding box center [298, 294] width 158 height 61
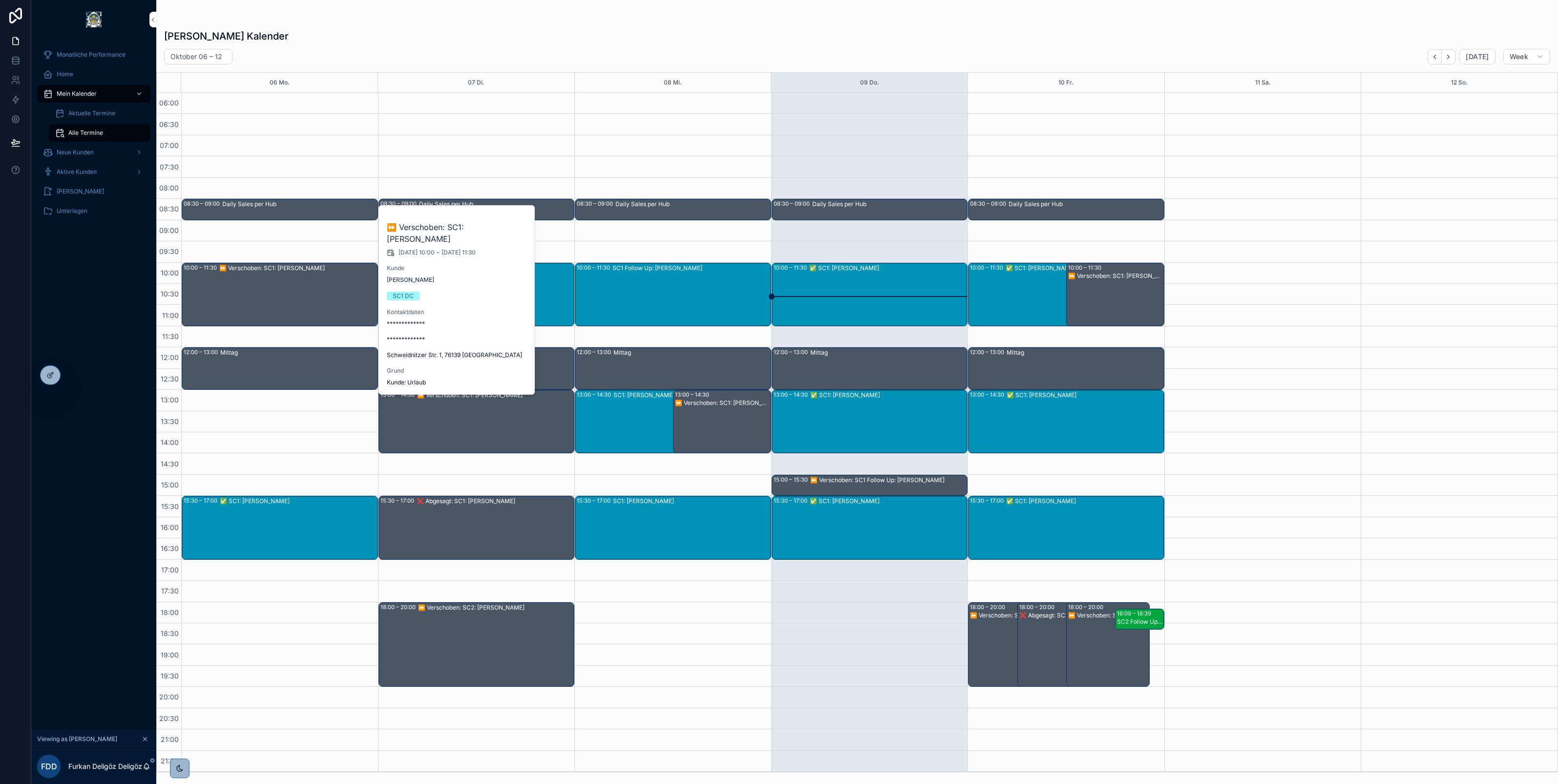
click at [277, 511] on div "✅ SC1: Alexander Keller" at bounding box center [299, 526] width 157 height 61
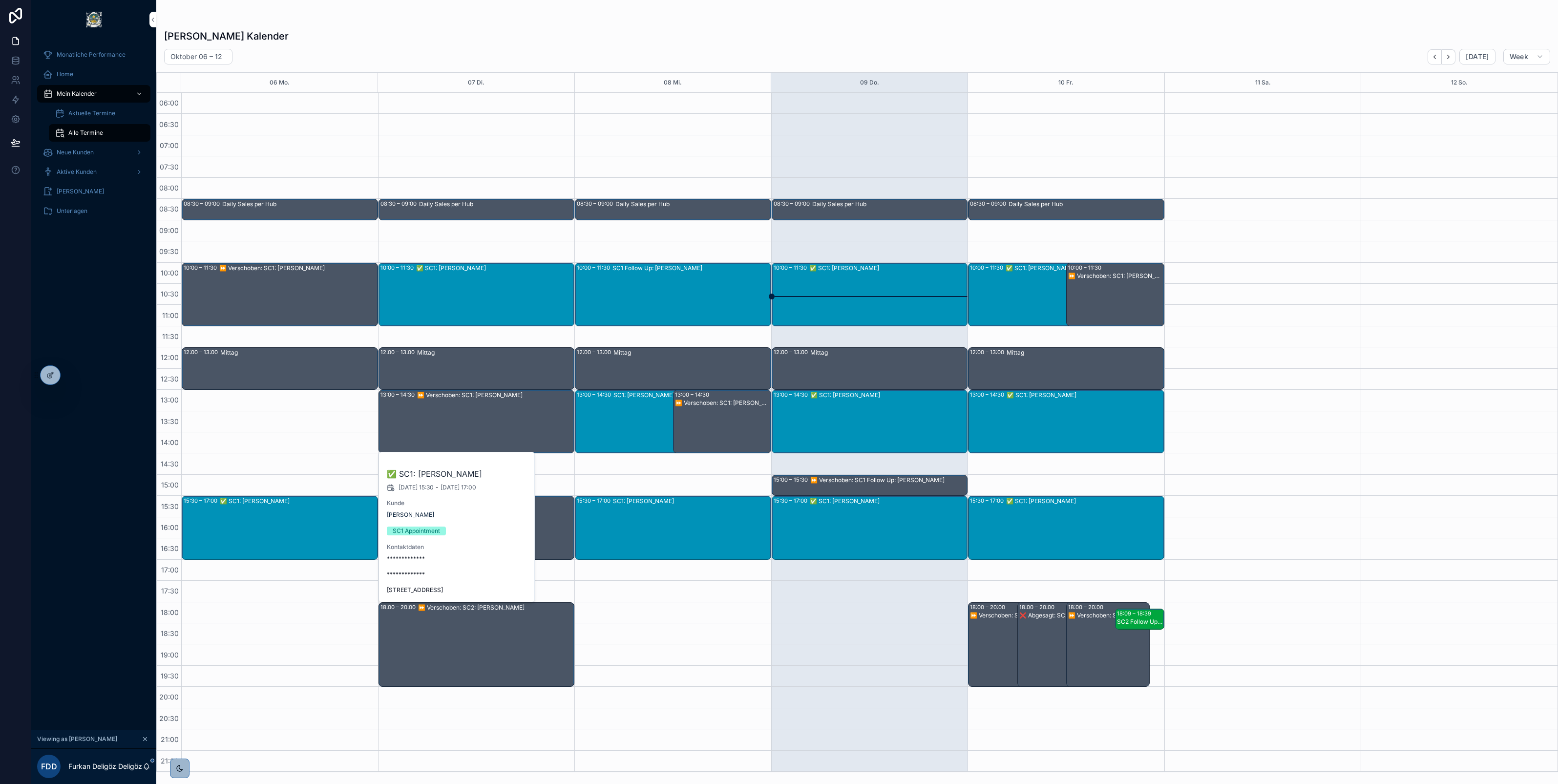
click at [446, 285] on div "✅ SC1: Ajeta Avdic" at bounding box center [494, 294] width 158 height 61
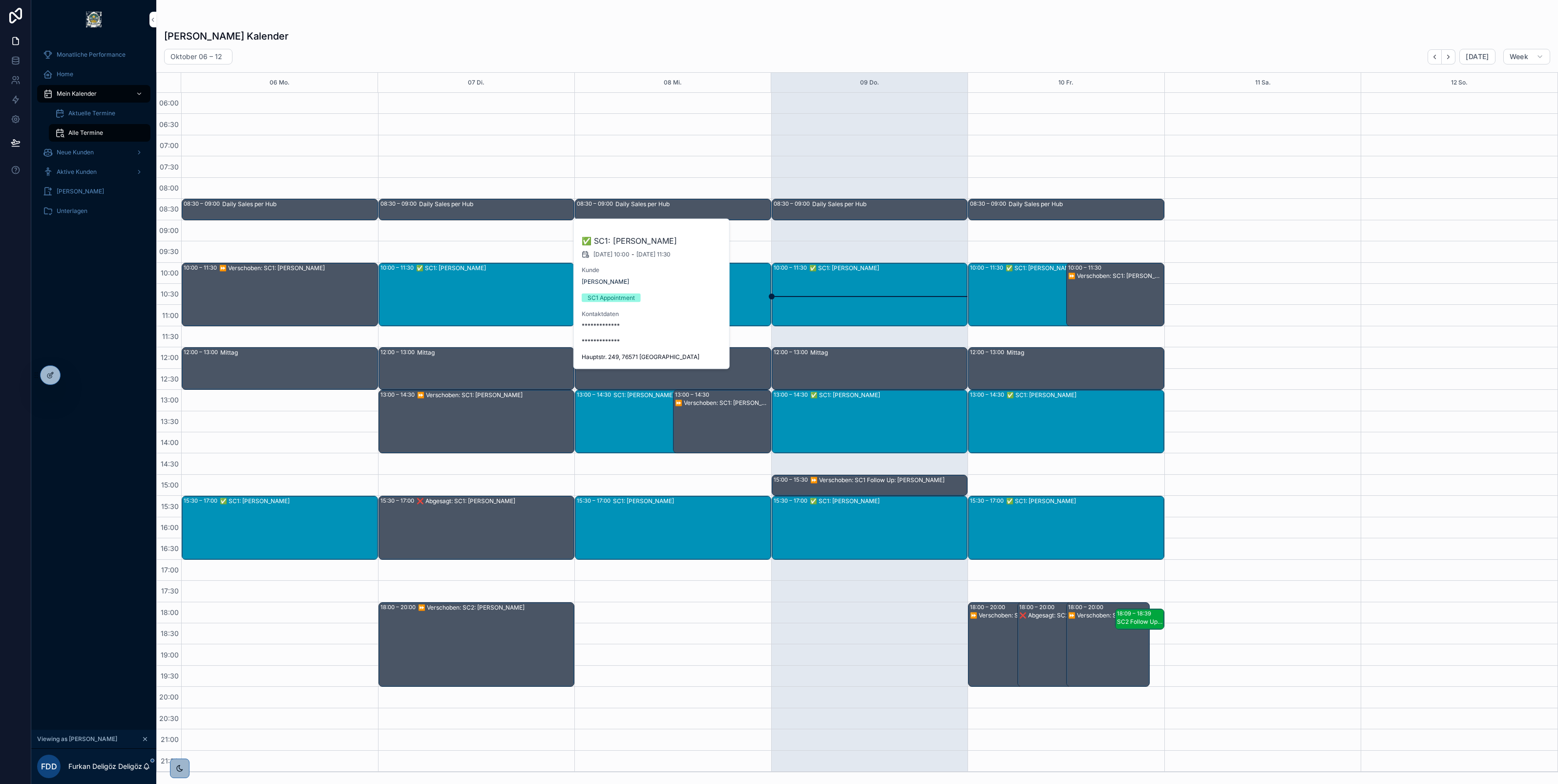
click at [297, 277] on div "⏩ Verschoben: SC1: Peter Borak" at bounding box center [298, 294] width 158 height 61
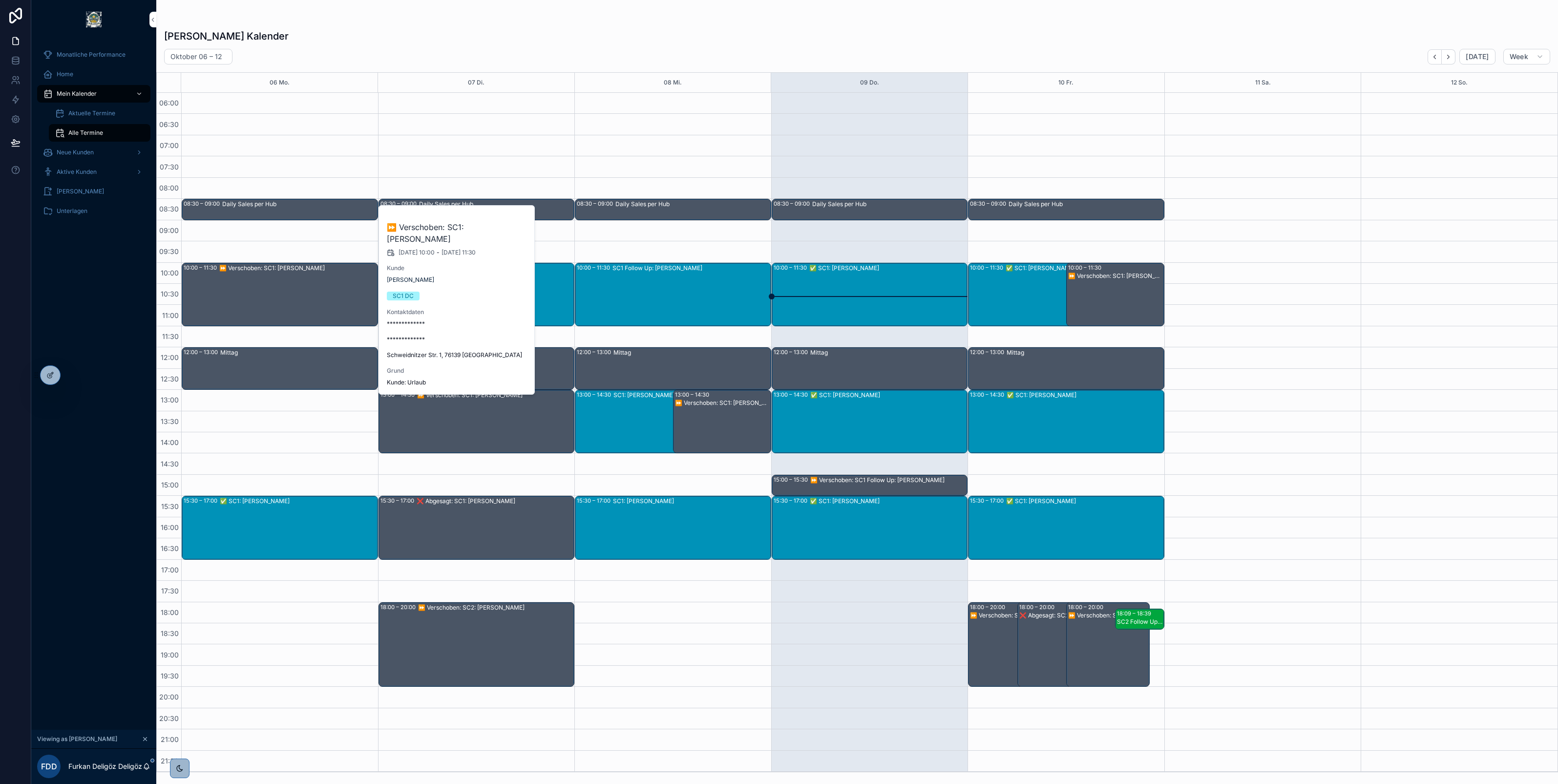
click at [585, 31] on div "Furkan Deligöz's Kalender" at bounding box center [857, 36] width 1386 height 14
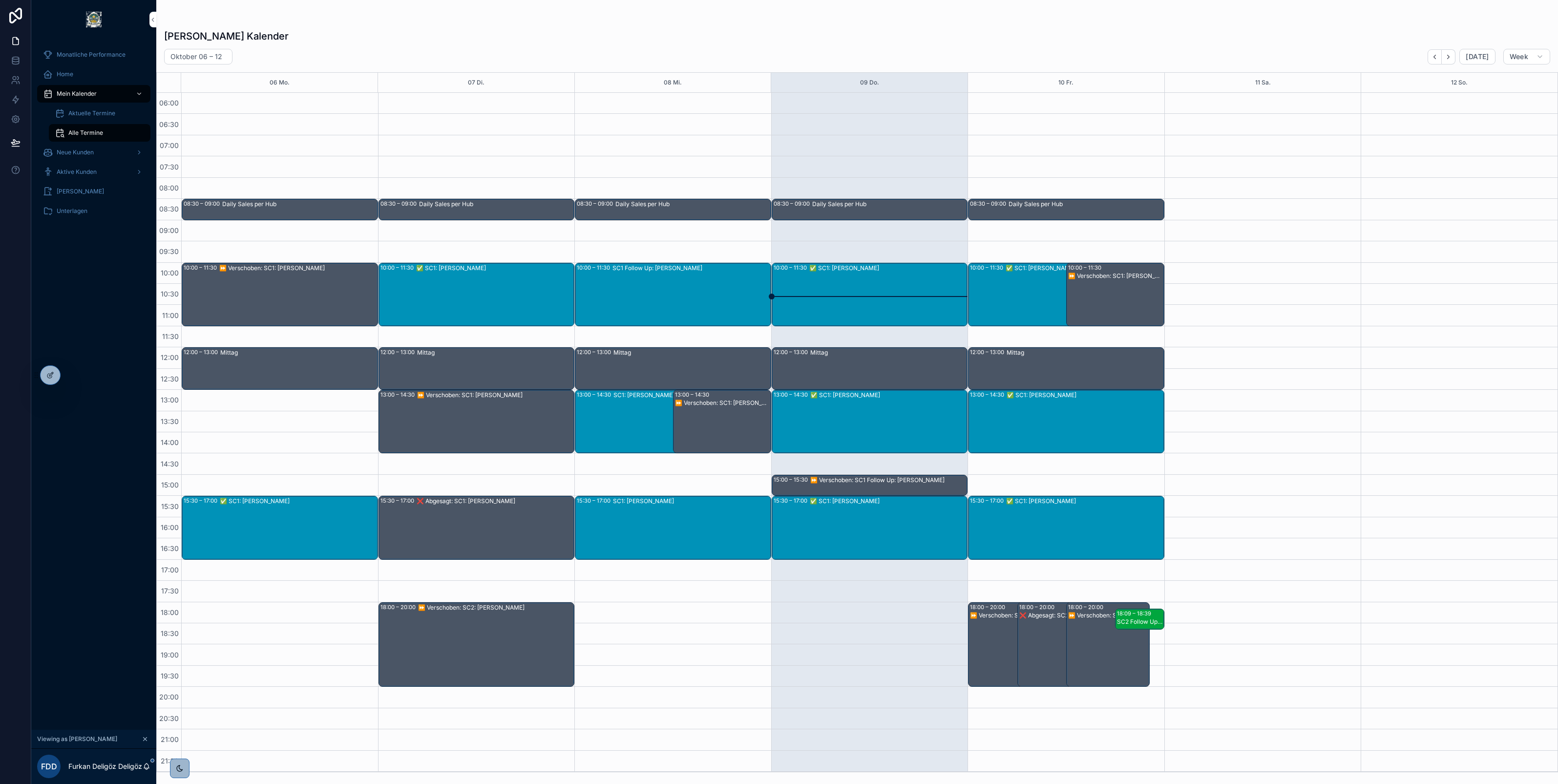
click at [467, 404] on div "⏩ Verschoben: SC1: Ute Bentz" at bounding box center [495, 421] width 157 height 61
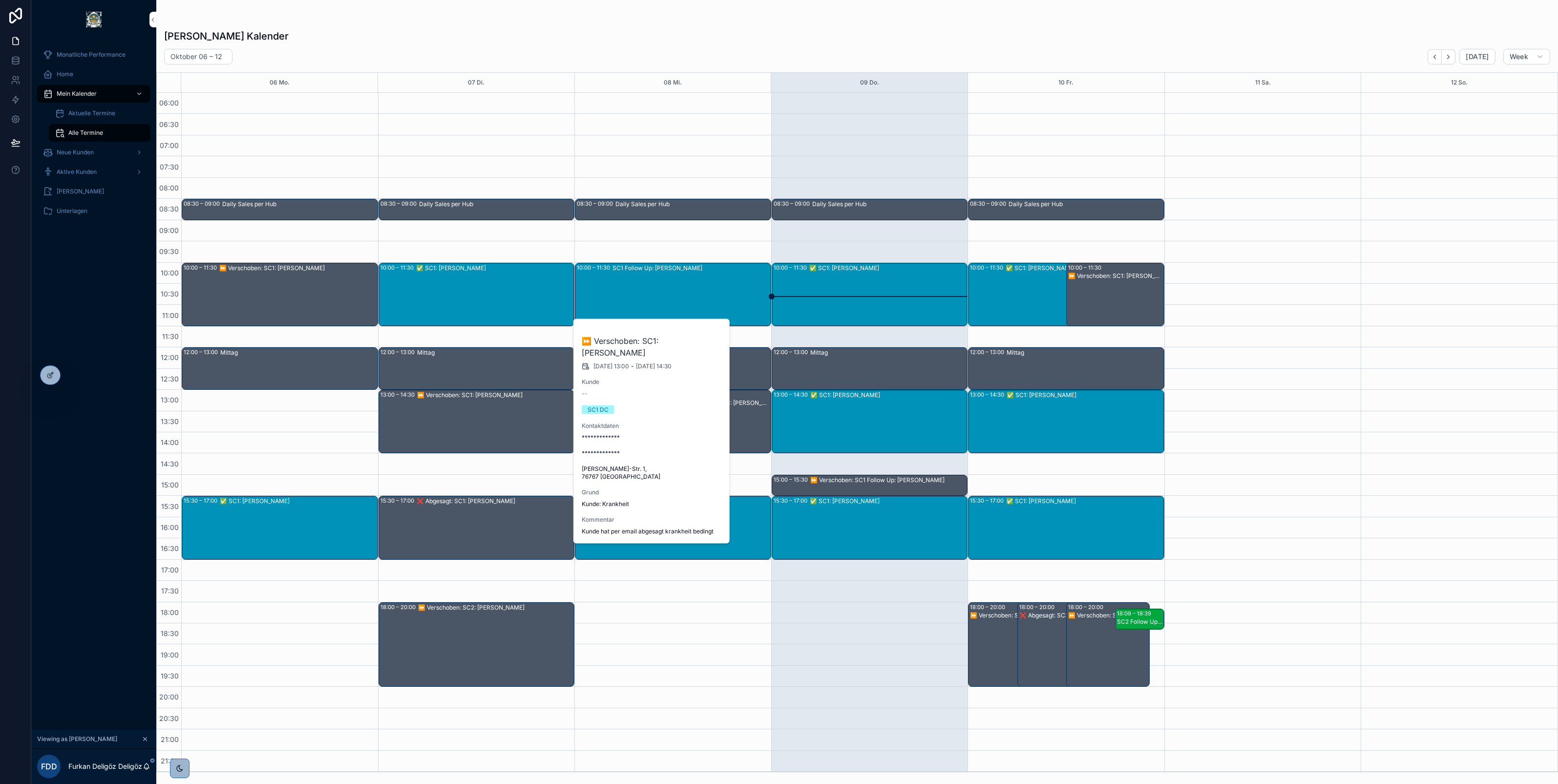
click at [469, 615] on div "⏩ Verschoben: SC2: Dieter Riehl" at bounding box center [495, 644] width 156 height 83
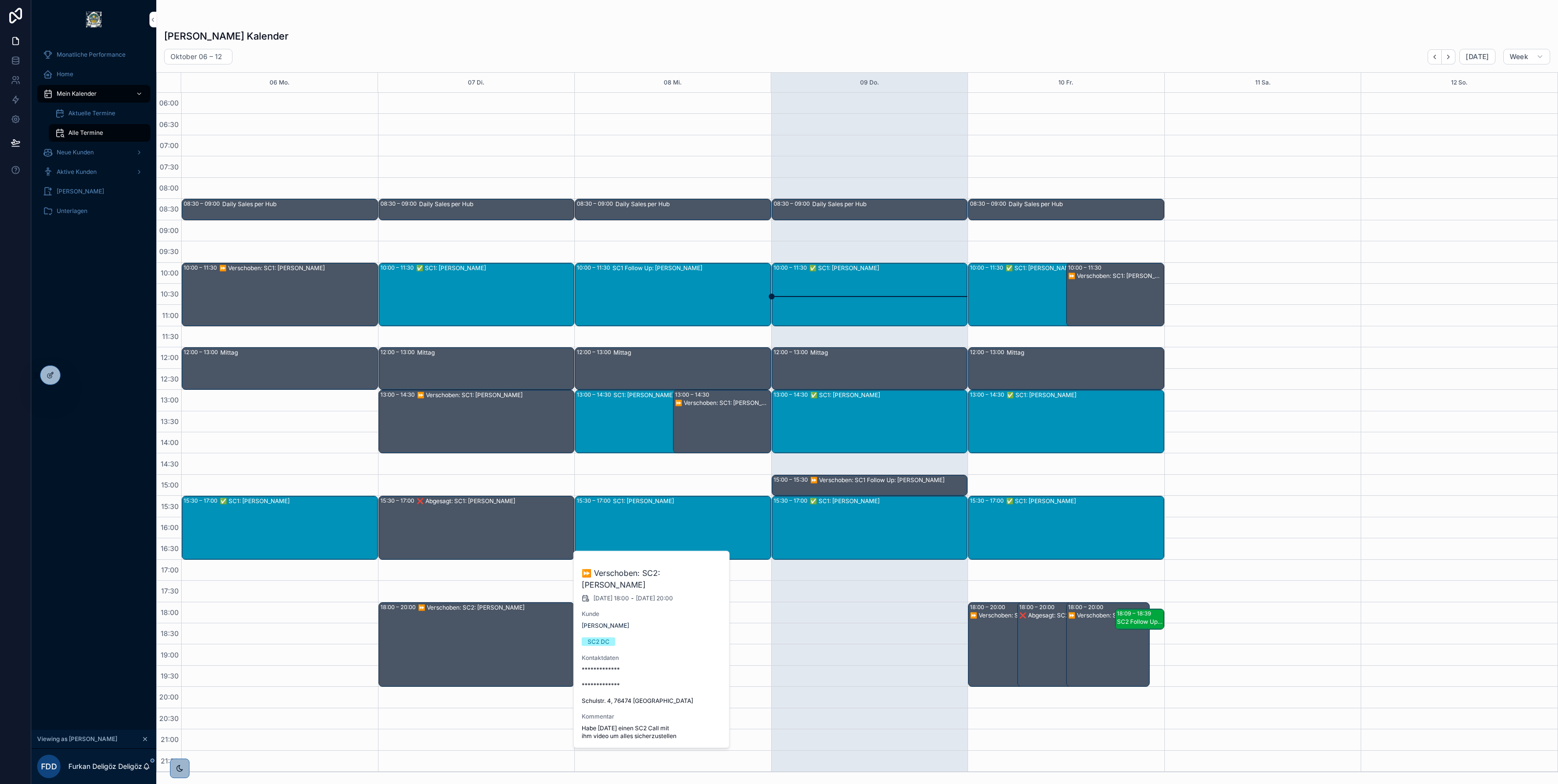
click at [478, 516] on div "❌ Abgesagt: SC1: Wolfgang Druffel" at bounding box center [495, 526] width 157 height 61
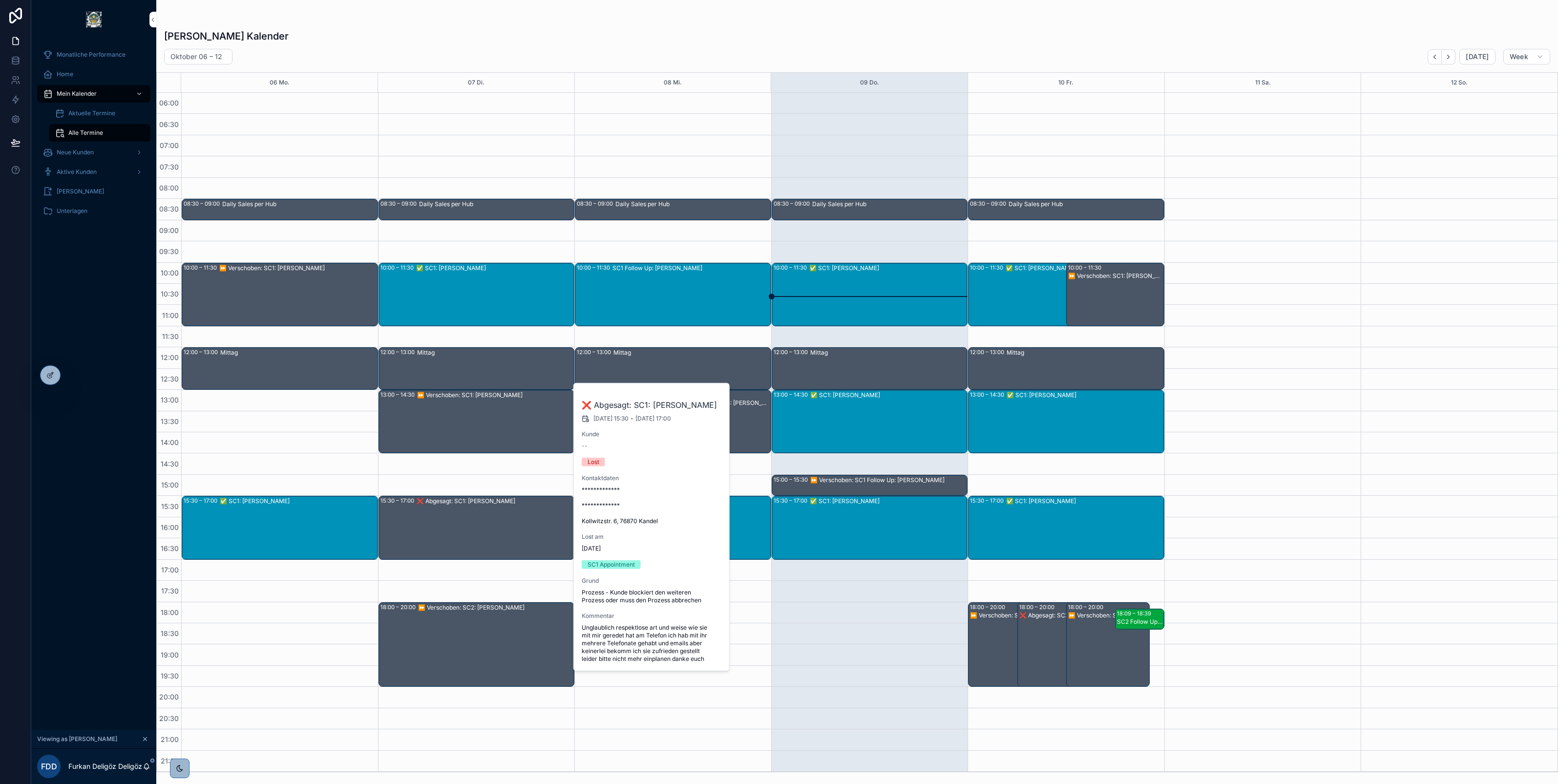
click at [461, 618] on div "⏩ Verschoben: SC2: Dieter Riehl" at bounding box center [495, 644] width 156 height 83
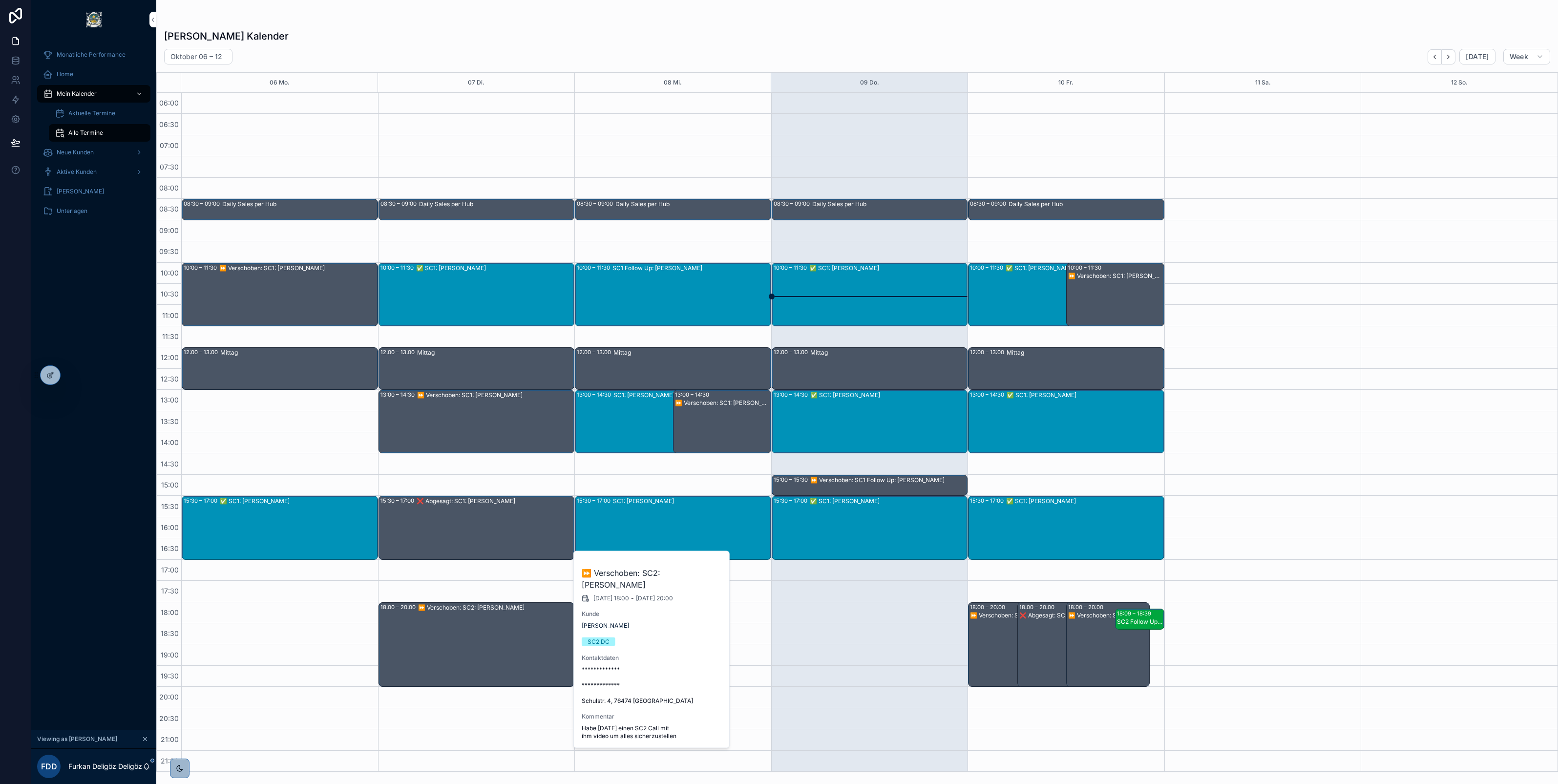
click at [470, 417] on div "⏩ Verschoben: SC1: Ute Bentz" at bounding box center [495, 421] width 157 height 61
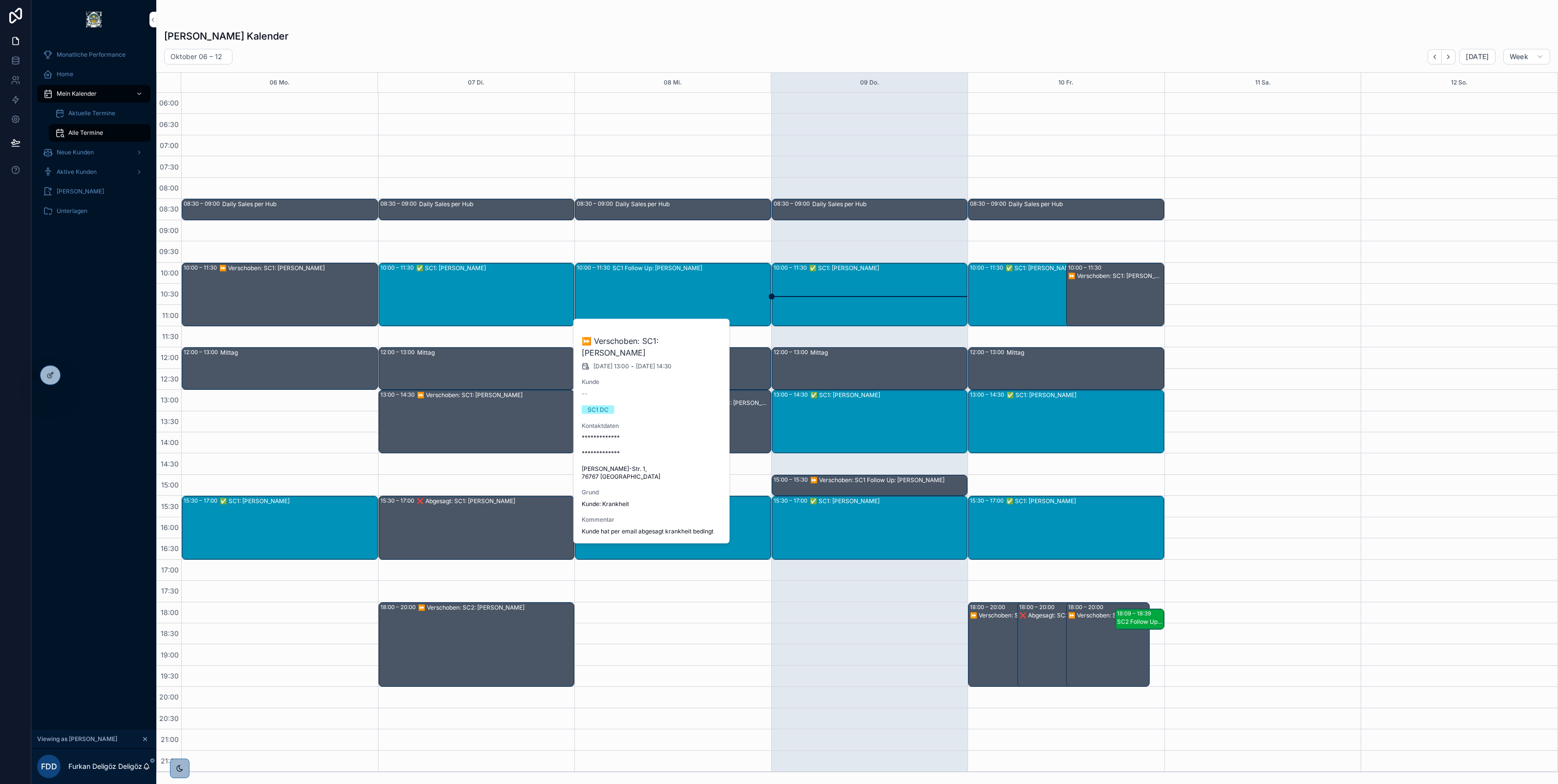
click at [569, 22] on div "scrollable content" at bounding box center [857, 19] width 1386 height 8
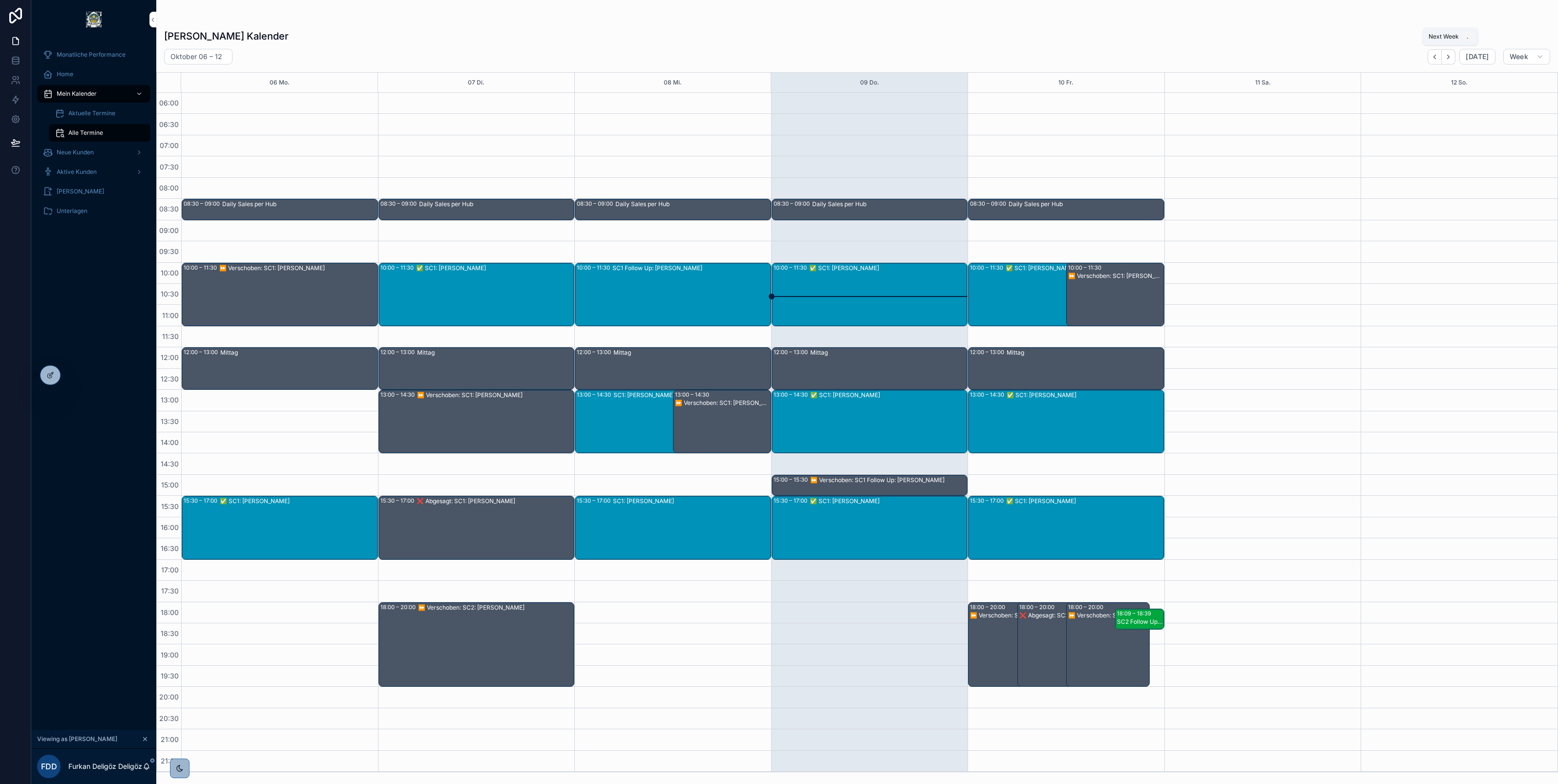
click at [1447, 51] on button "Next" at bounding box center [1448, 57] width 14 height 16
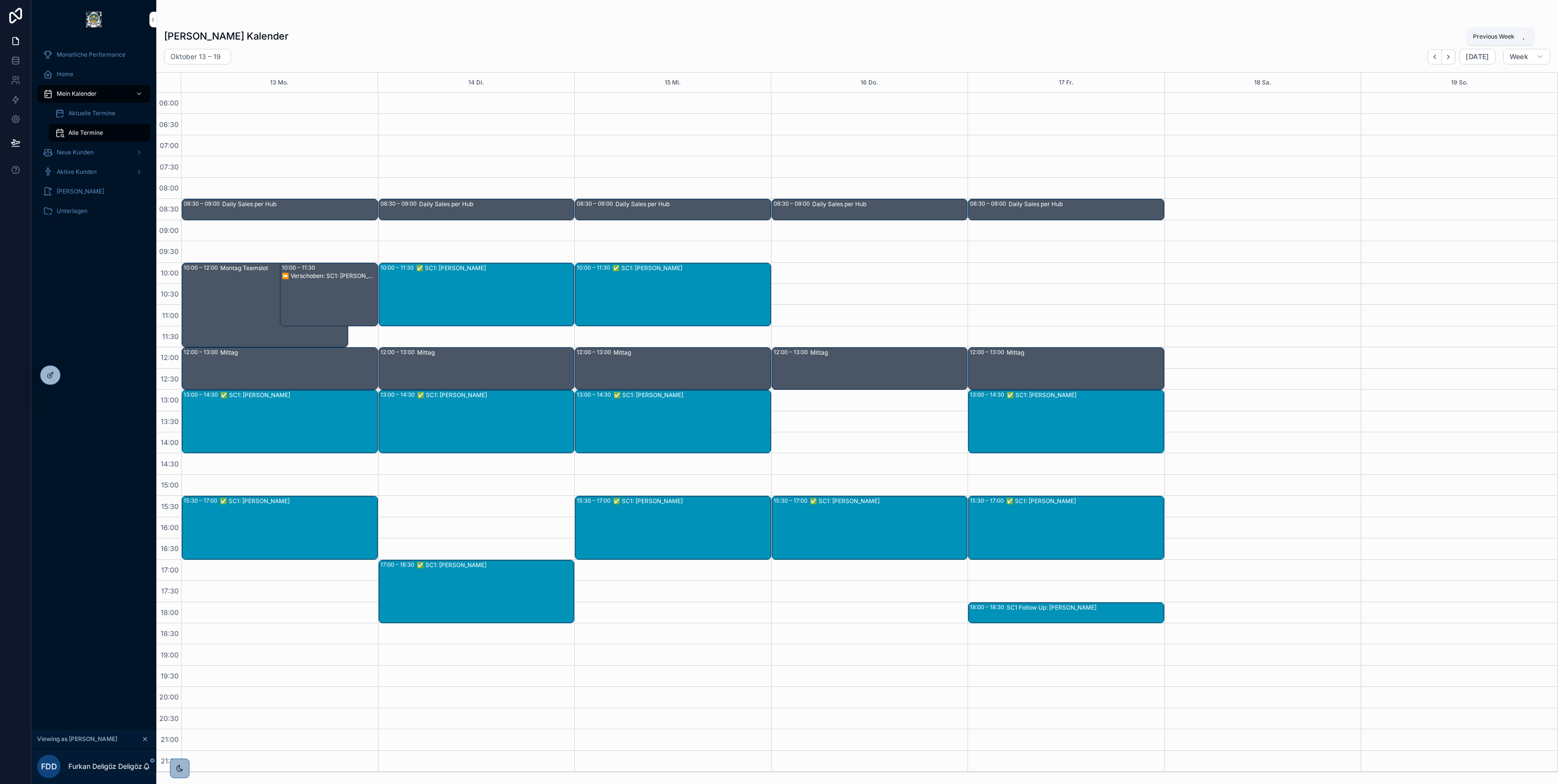
click at [1433, 54] on icon "Back" at bounding box center [1435, 57] width 8 height 8
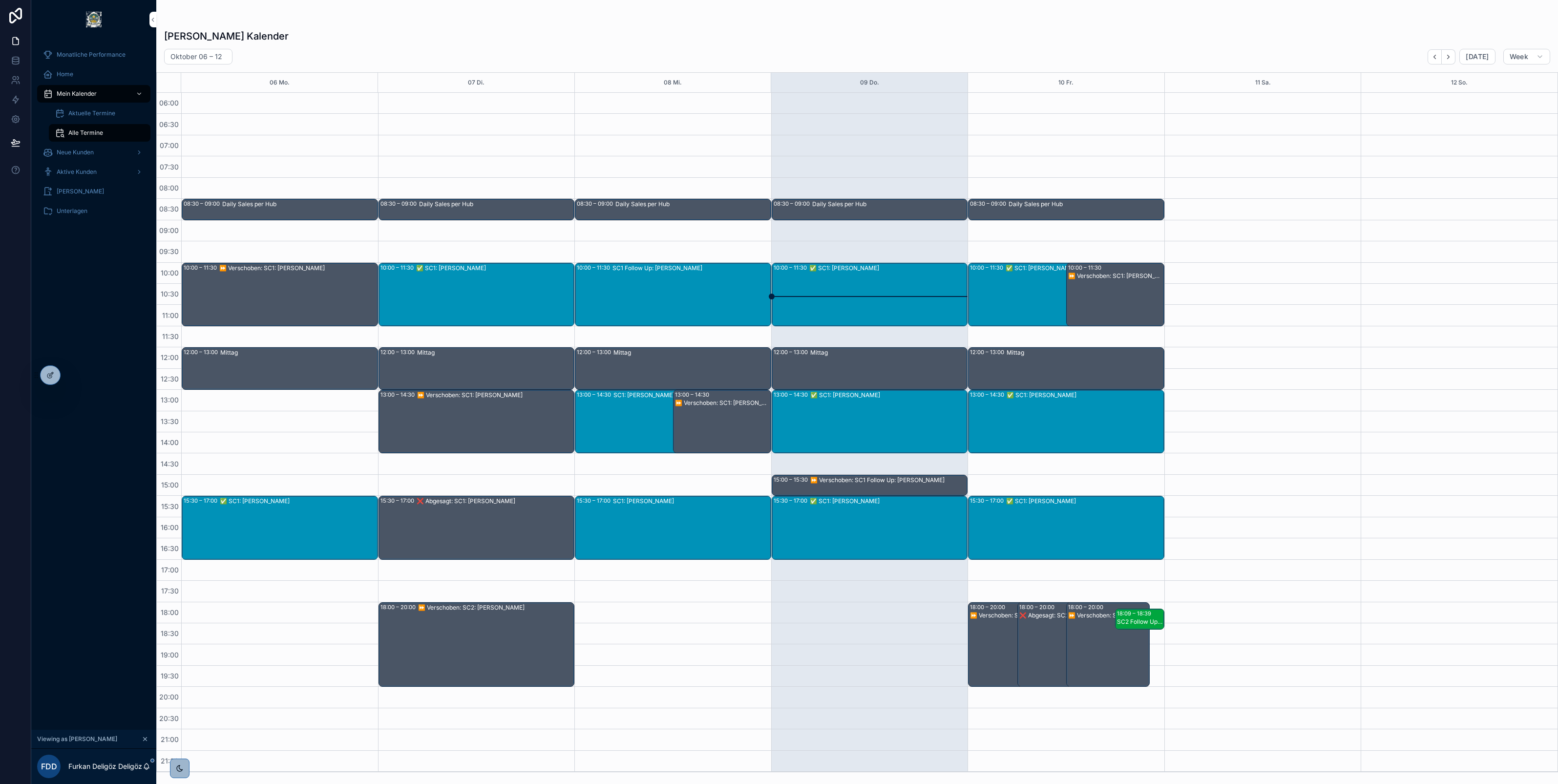
click at [624, 503] on div "SC1: Walter Zerwes" at bounding box center [691, 501] width 157 height 8
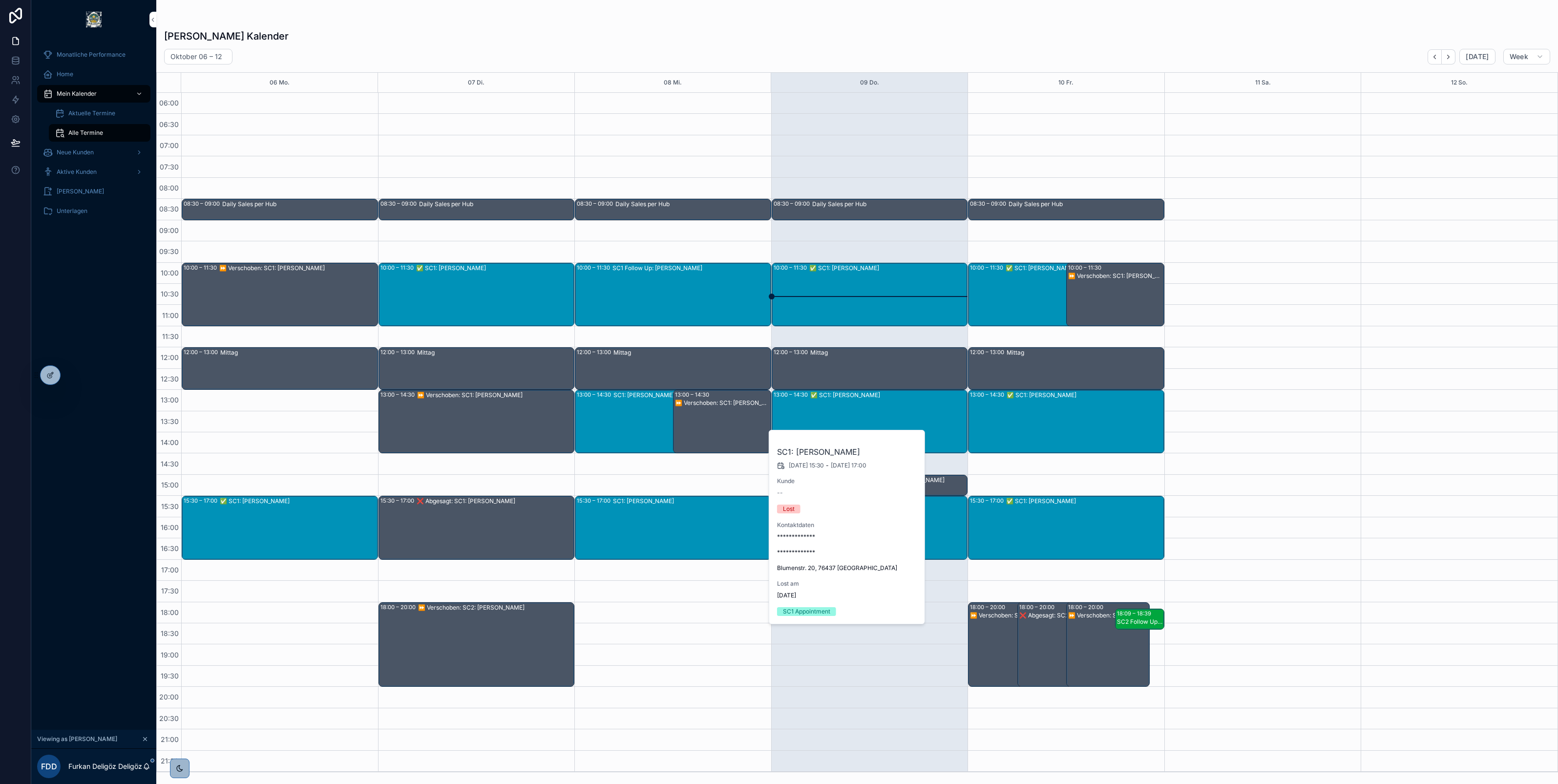
click at [622, 396] on div "SC1: Gerhardt Kretzek" at bounding box center [677, 395] width 127 height 8
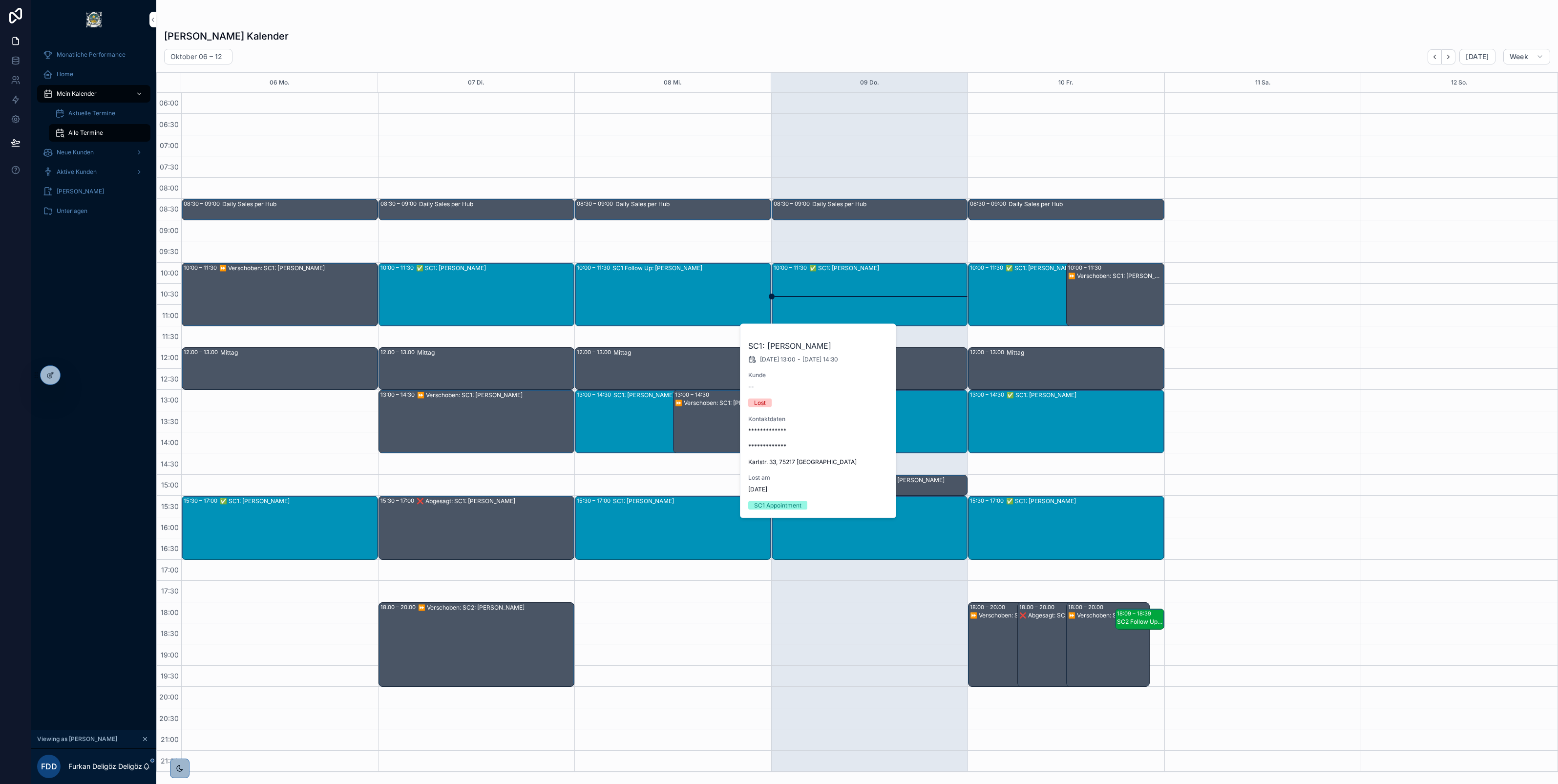
click at [635, 283] on div "SC1 Follow Up: Mehmet erdem" at bounding box center [691, 294] width 158 height 61
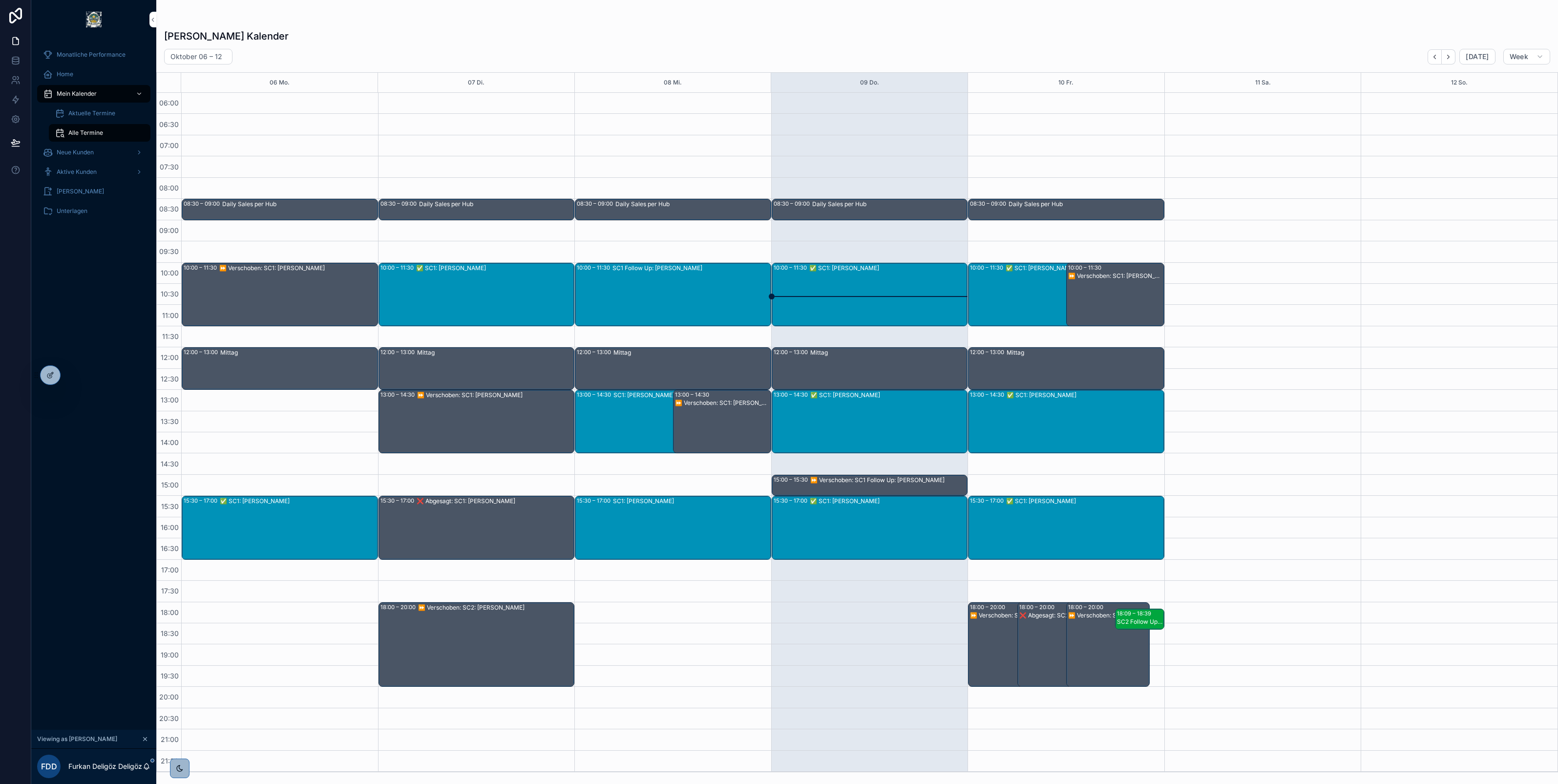
click at [634, 284] on div "SC1 Follow Up: Mehmet erdem" at bounding box center [691, 294] width 158 height 61
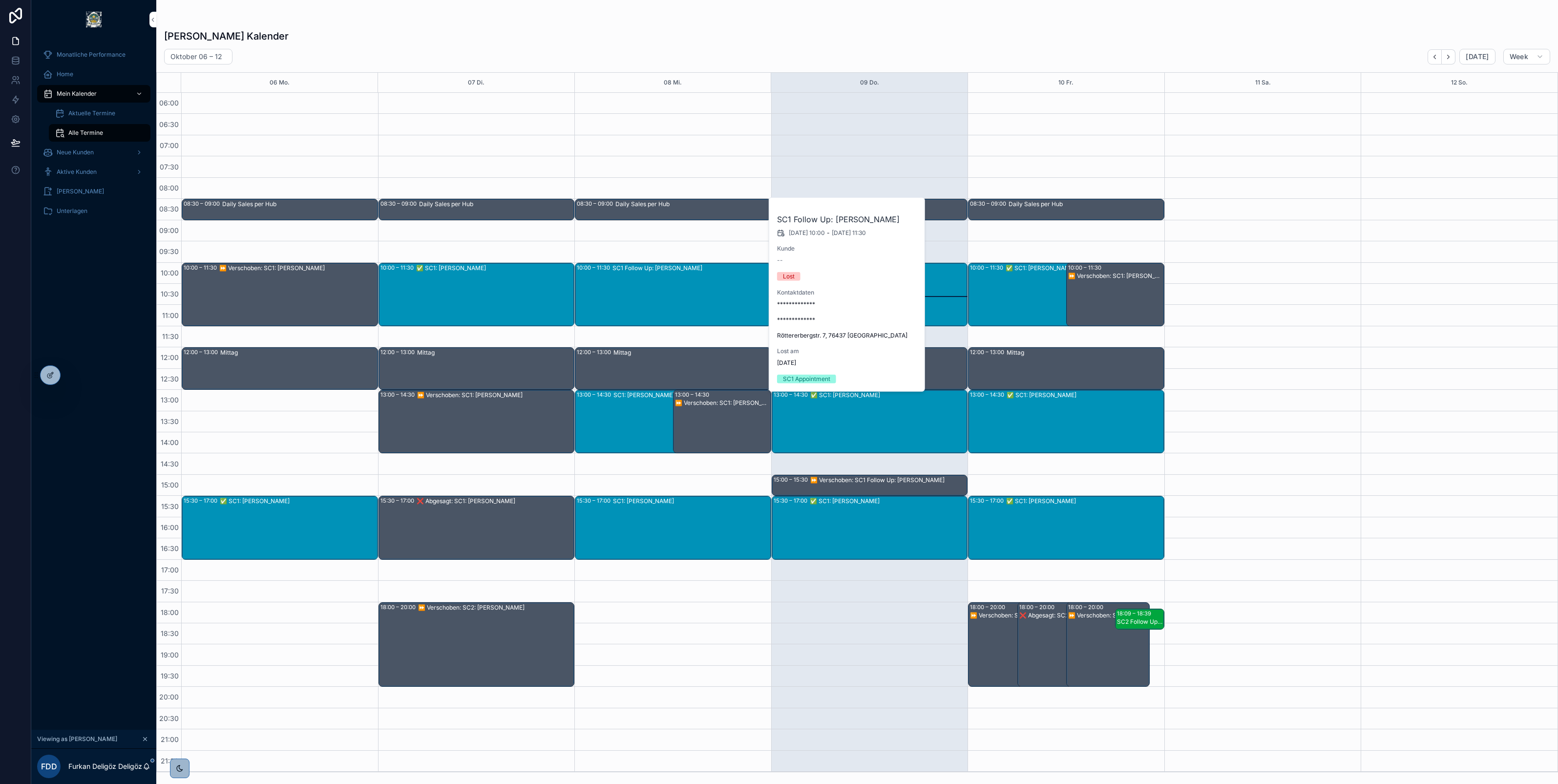
click at [630, 413] on div "SC1: Gerhardt Kretzek" at bounding box center [677, 421] width 127 height 61
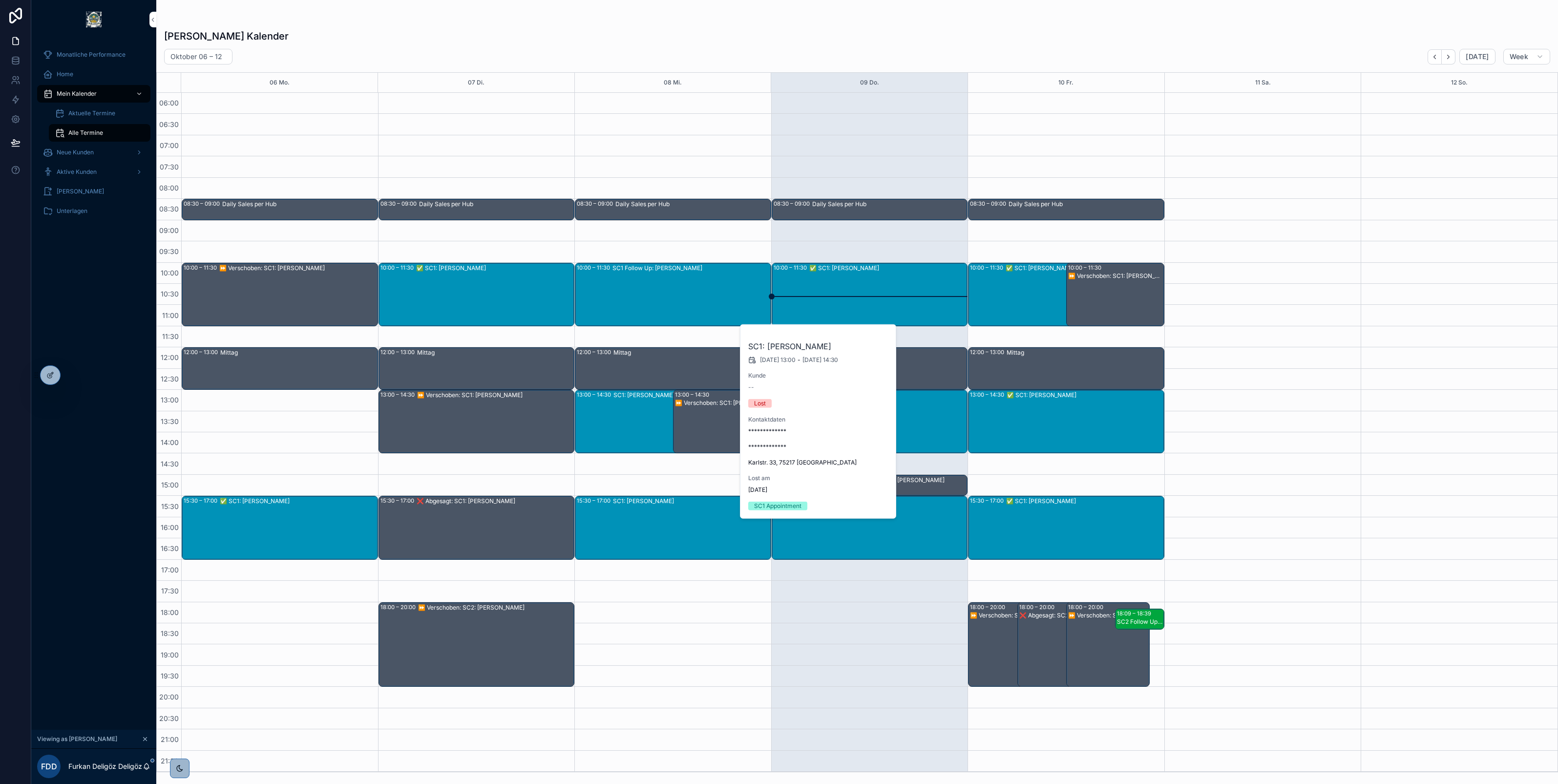
click at [284, 267] on div "⏩ Verschoben: SC1: Peter Borak" at bounding box center [298, 268] width 158 height 8
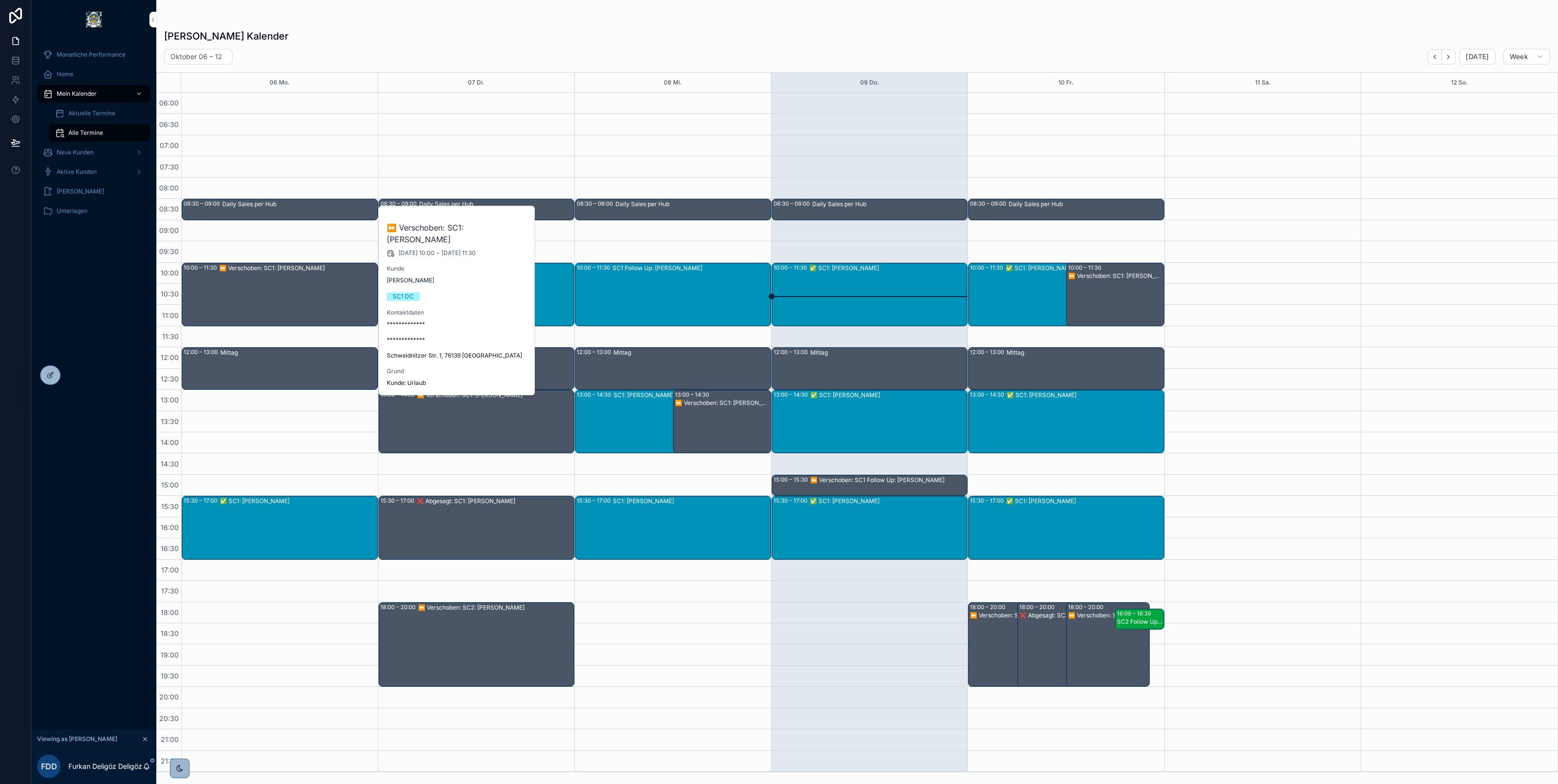
click at [604, 23] on div "Furkan Deligöz's Kalender Oktober 06 – 12 Today Week 06 Mo. 07 Di. 08 Mi. 09 Do…" at bounding box center [857, 397] width 1402 height 748
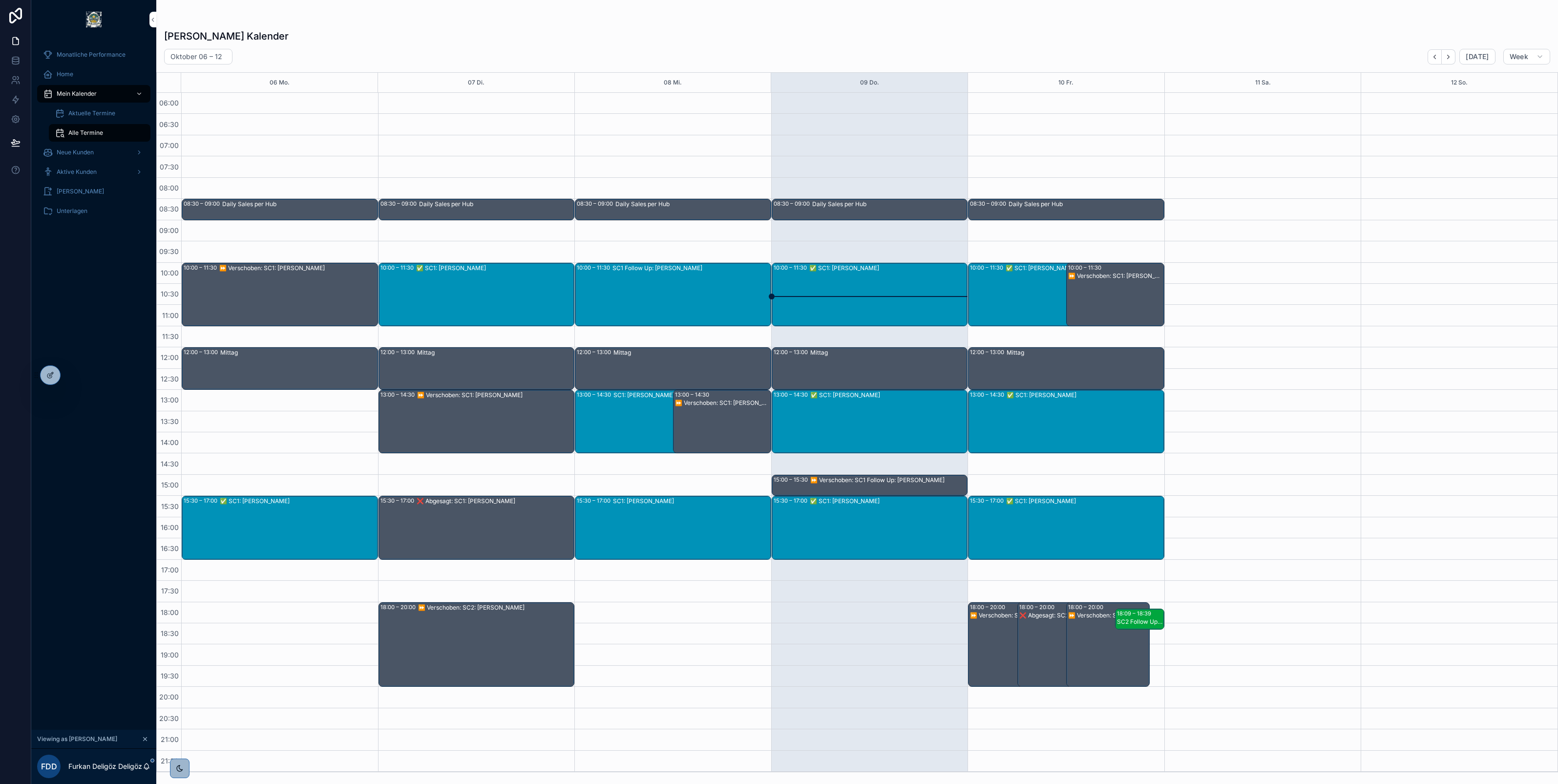
click at [485, 403] on div "⏩ Verschoben: SC1: Ute Bentz" at bounding box center [495, 421] width 157 height 61
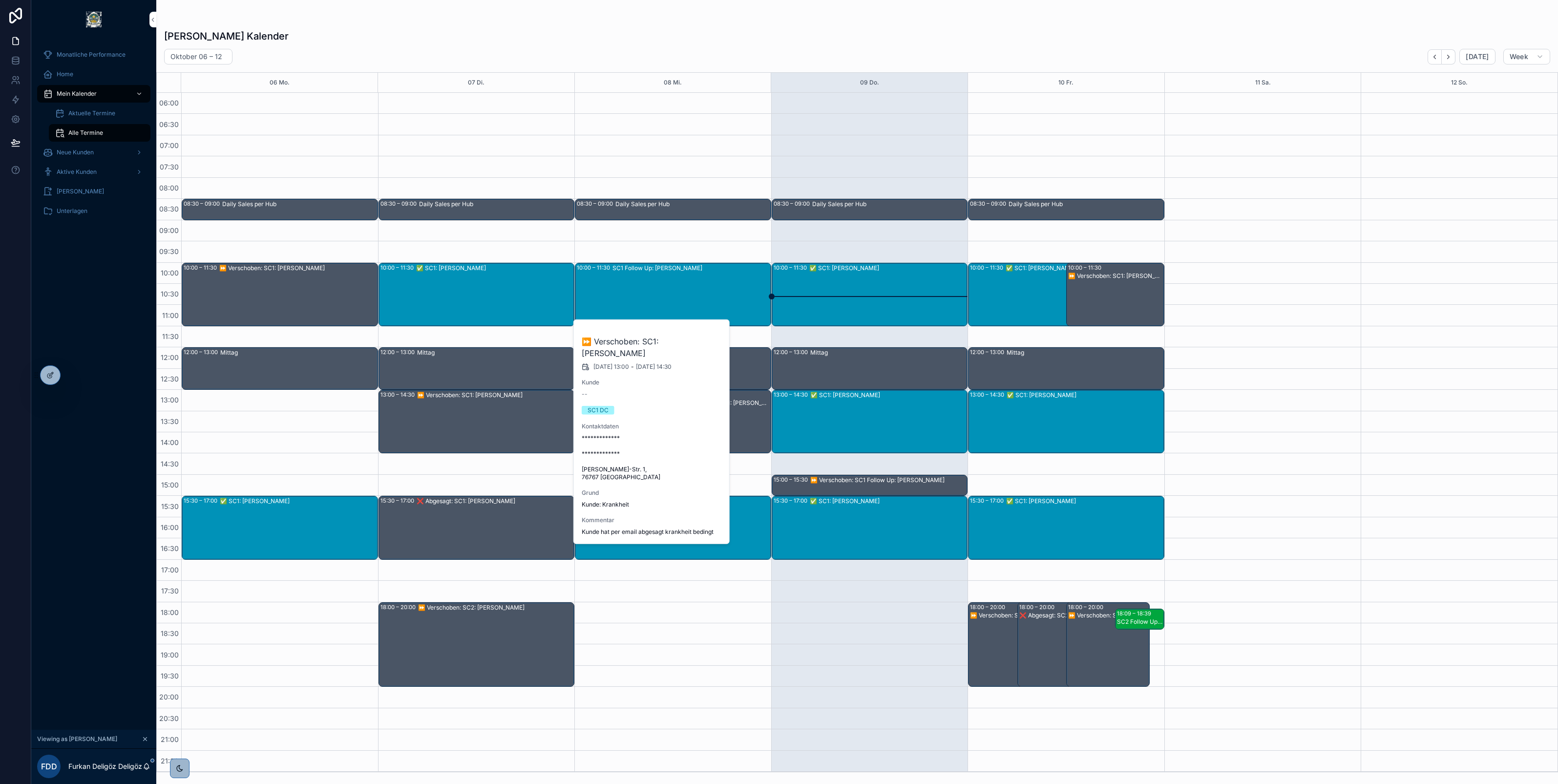
click at [477, 529] on div "❌ Abgesagt: SC1: Wolfgang Druffel" at bounding box center [495, 526] width 157 height 61
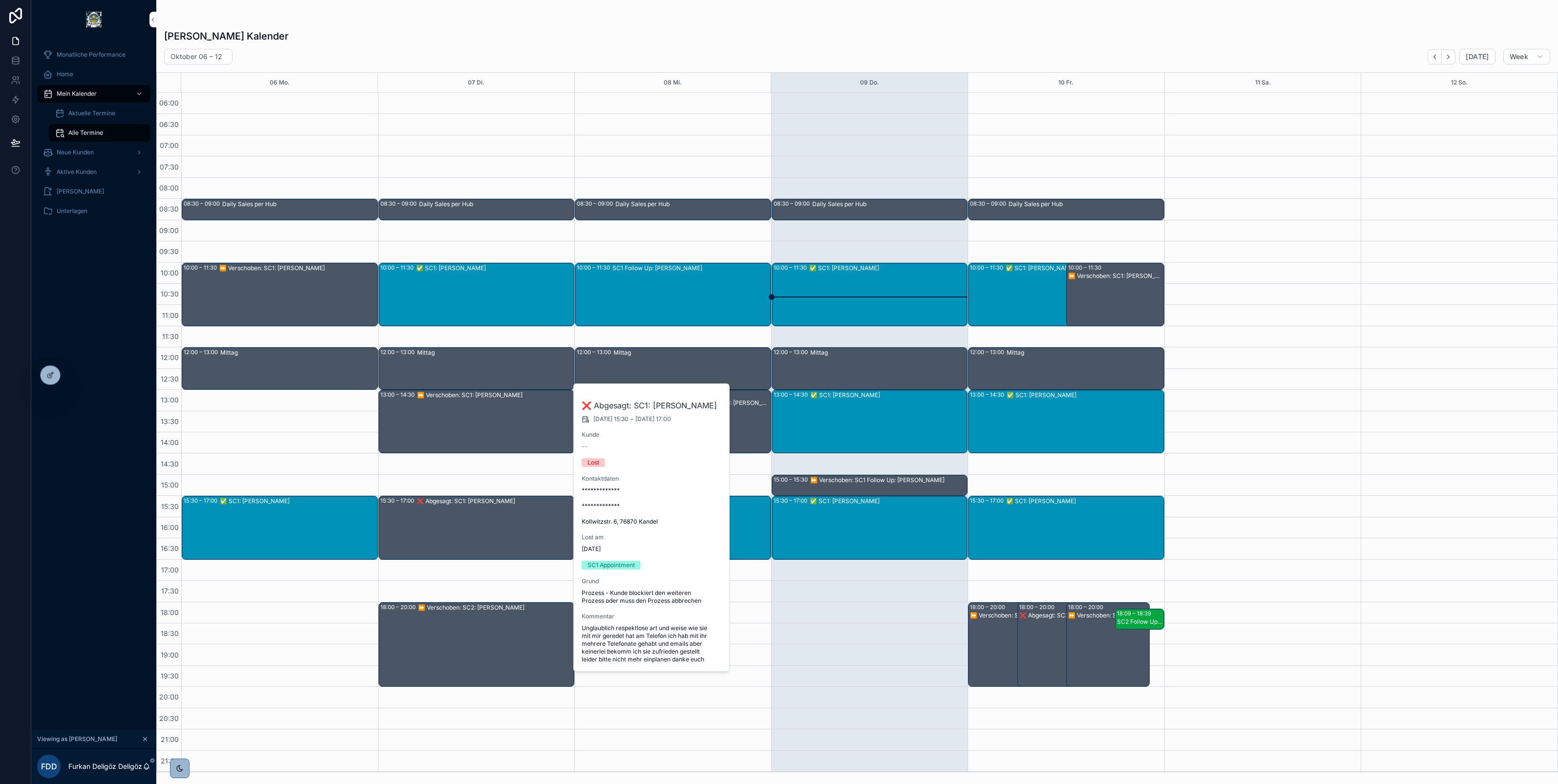
click at [677, 289] on div "SC1 Follow Up: Mehmet erdem" at bounding box center [691, 294] width 158 height 61
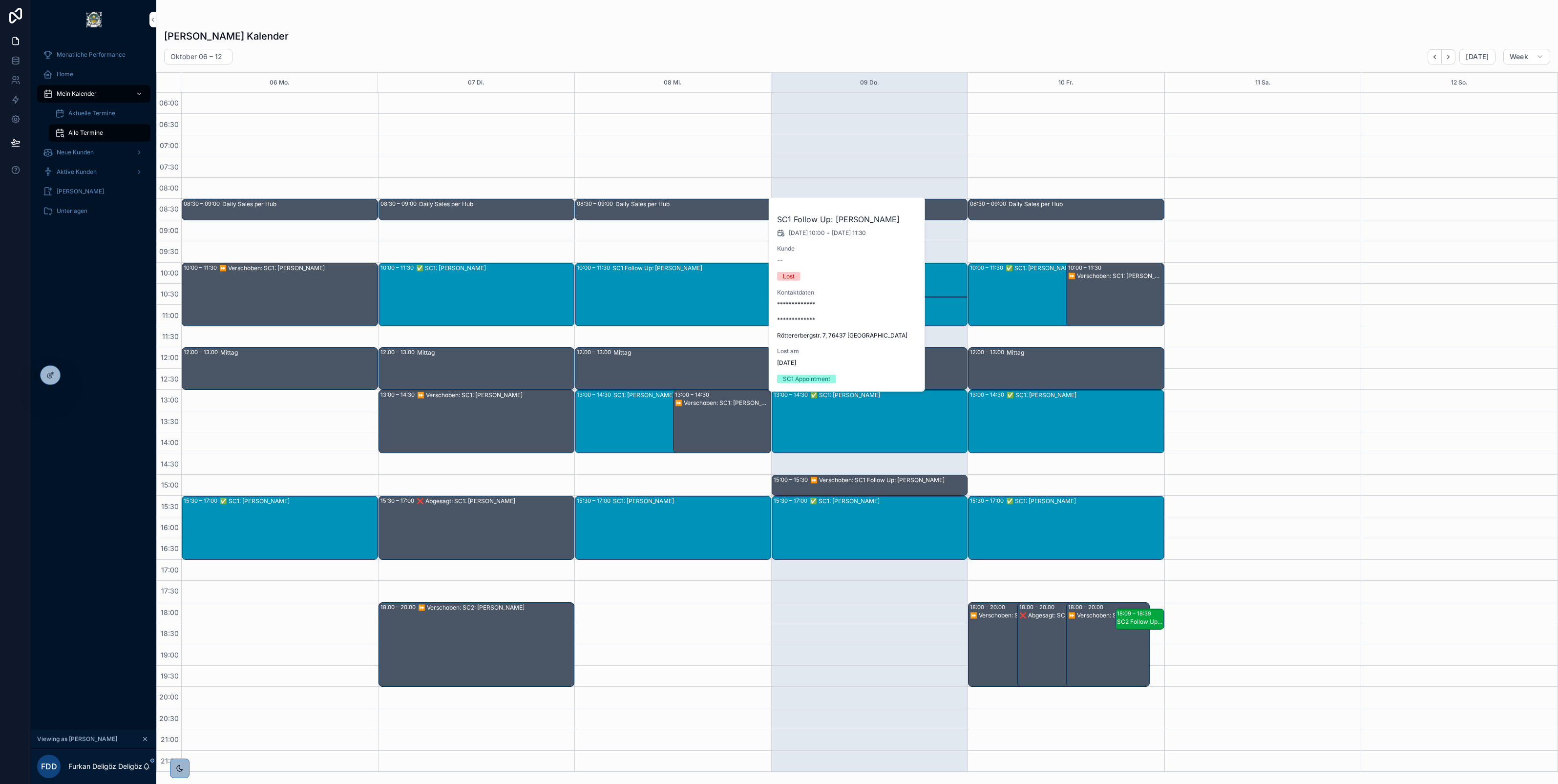
click at [715, 412] on div "⏩ Verschoben: SC1: Miguel Castano" at bounding box center [722, 428] width 95 height 61
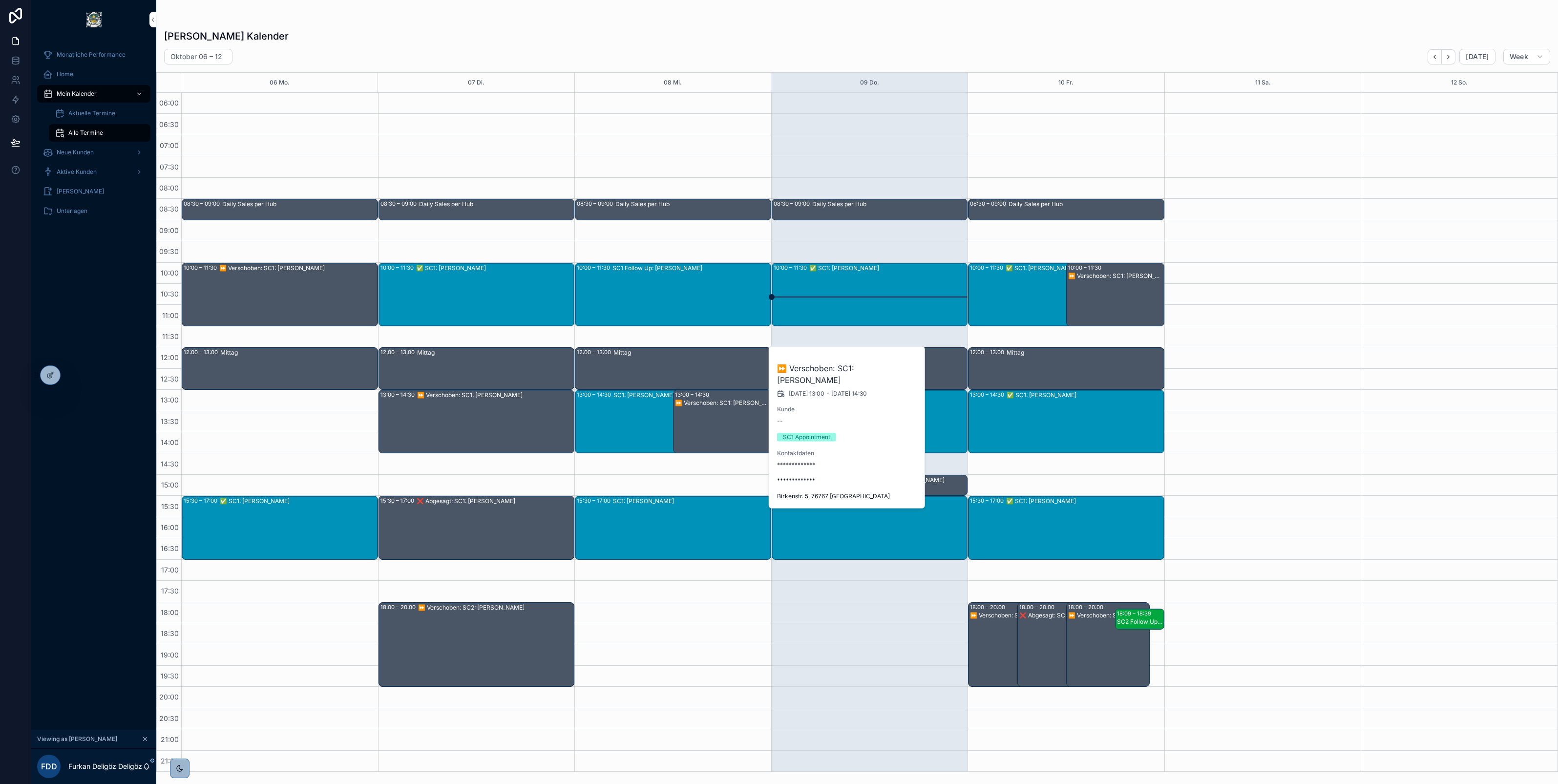
click at [635, 406] on div "SC1: Gerhardt Kretzek" at bounding box center [677, 421] width 127 height 61
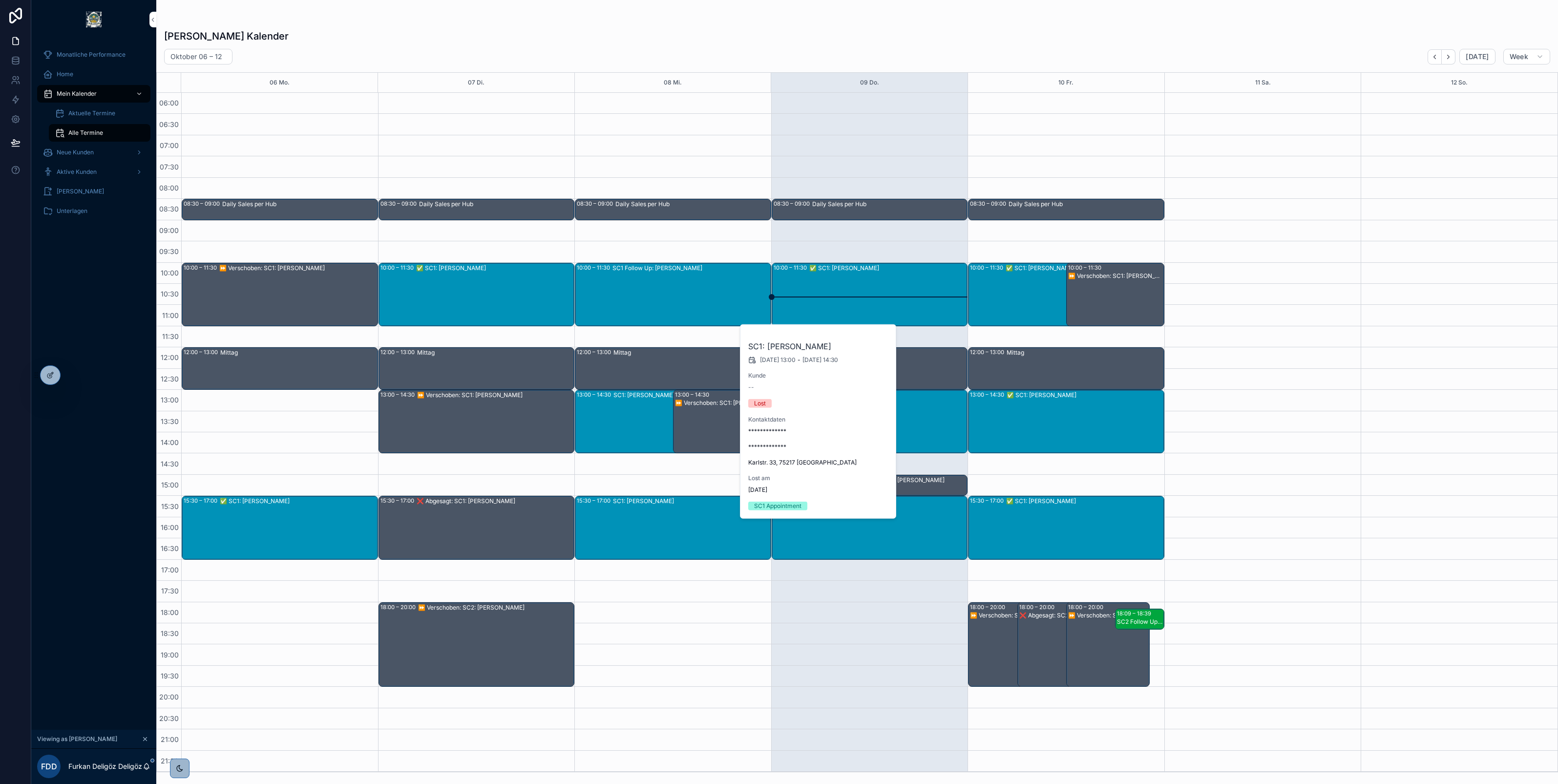
click at [638, 511] on div "SC1: Walter Zerwes" at bounding box center [691, 526] width 157 height 61
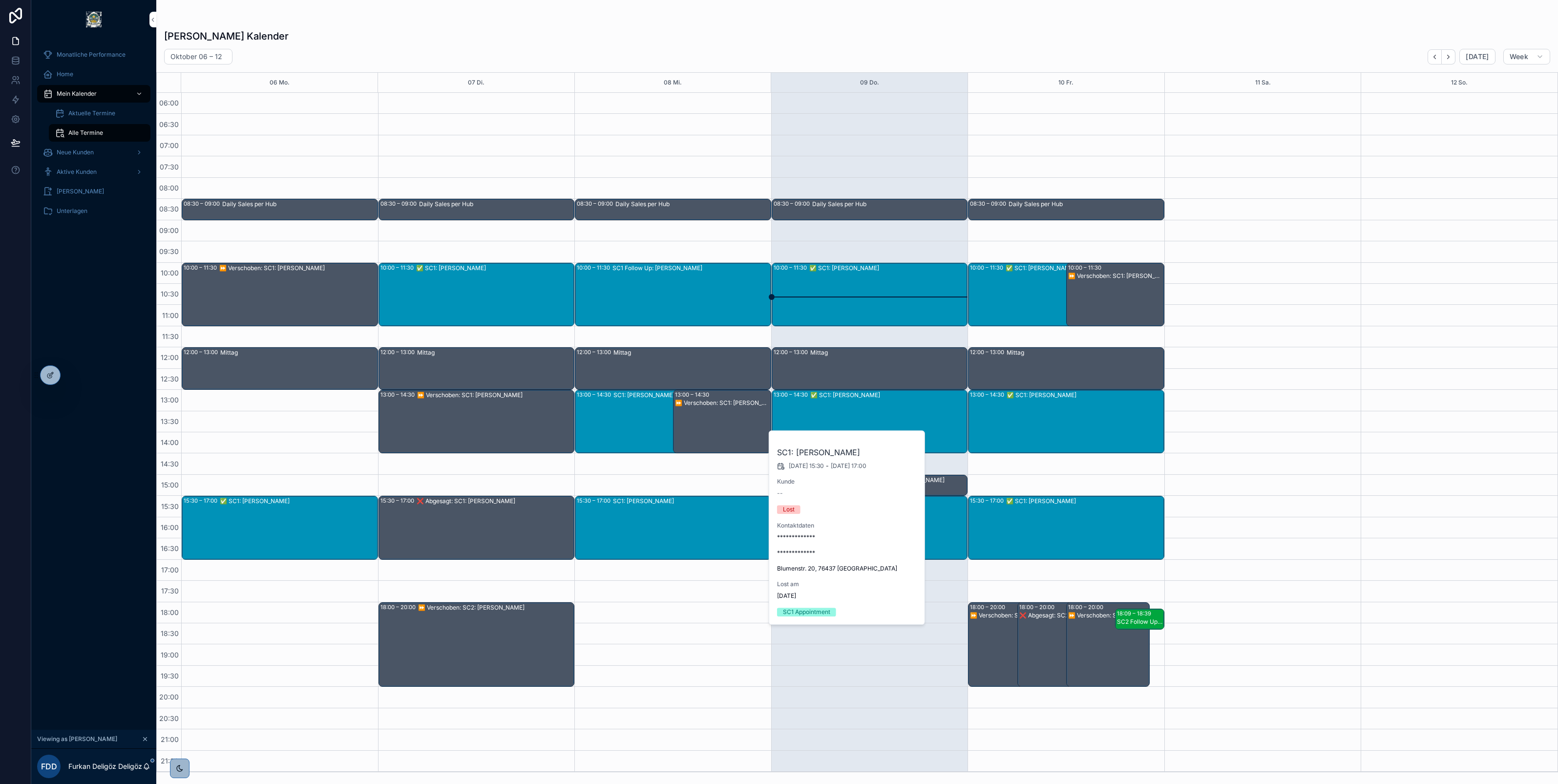
click at [838, 281] on div "✅ SC1: Michael Hitzfeld" at bounding box center [888, 294] width 158 height 61
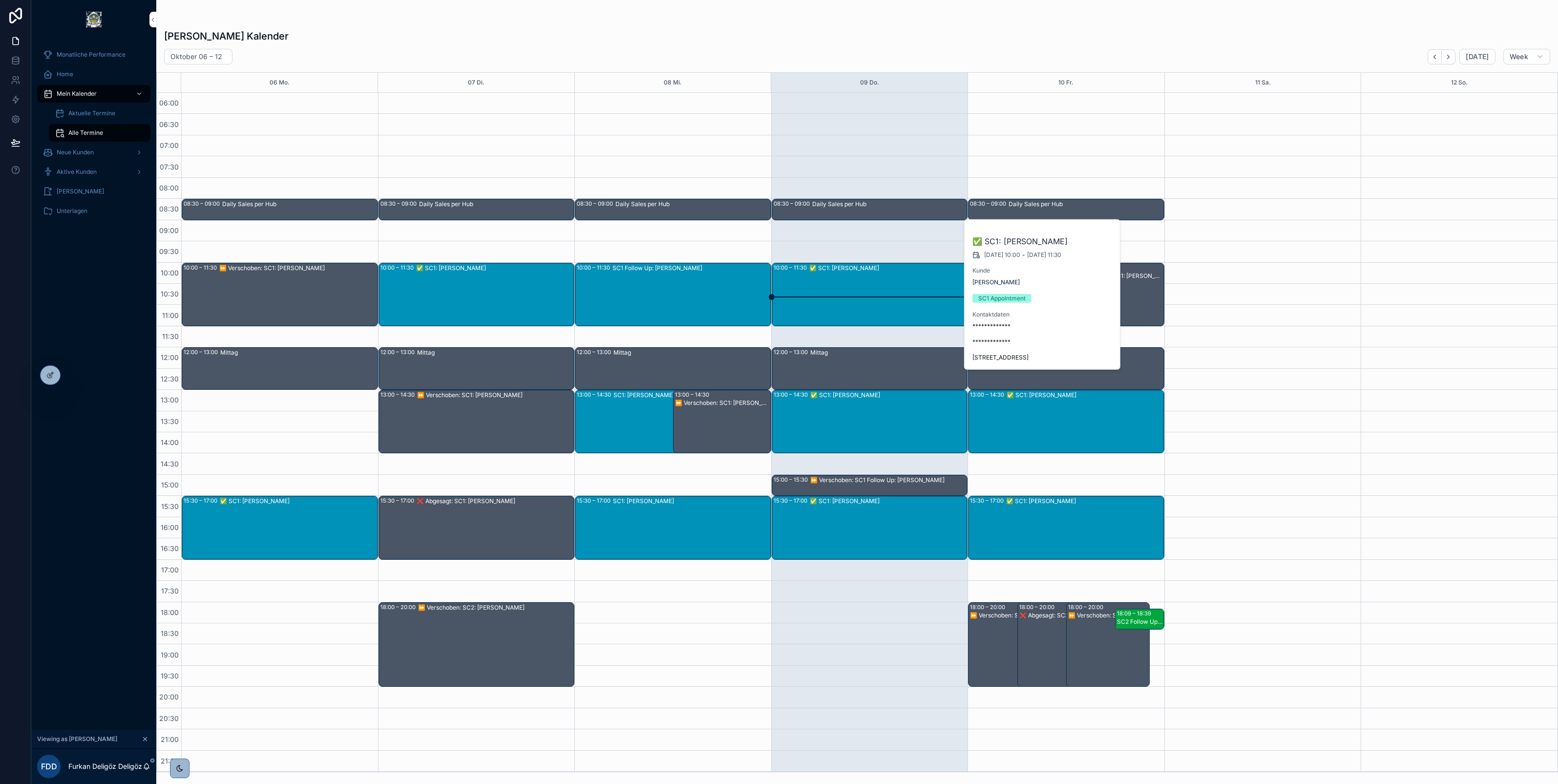
click at [844, 412] on div "✅ SC1: Miguel Castano" at bounding box center [889, 421] width 157 height 61
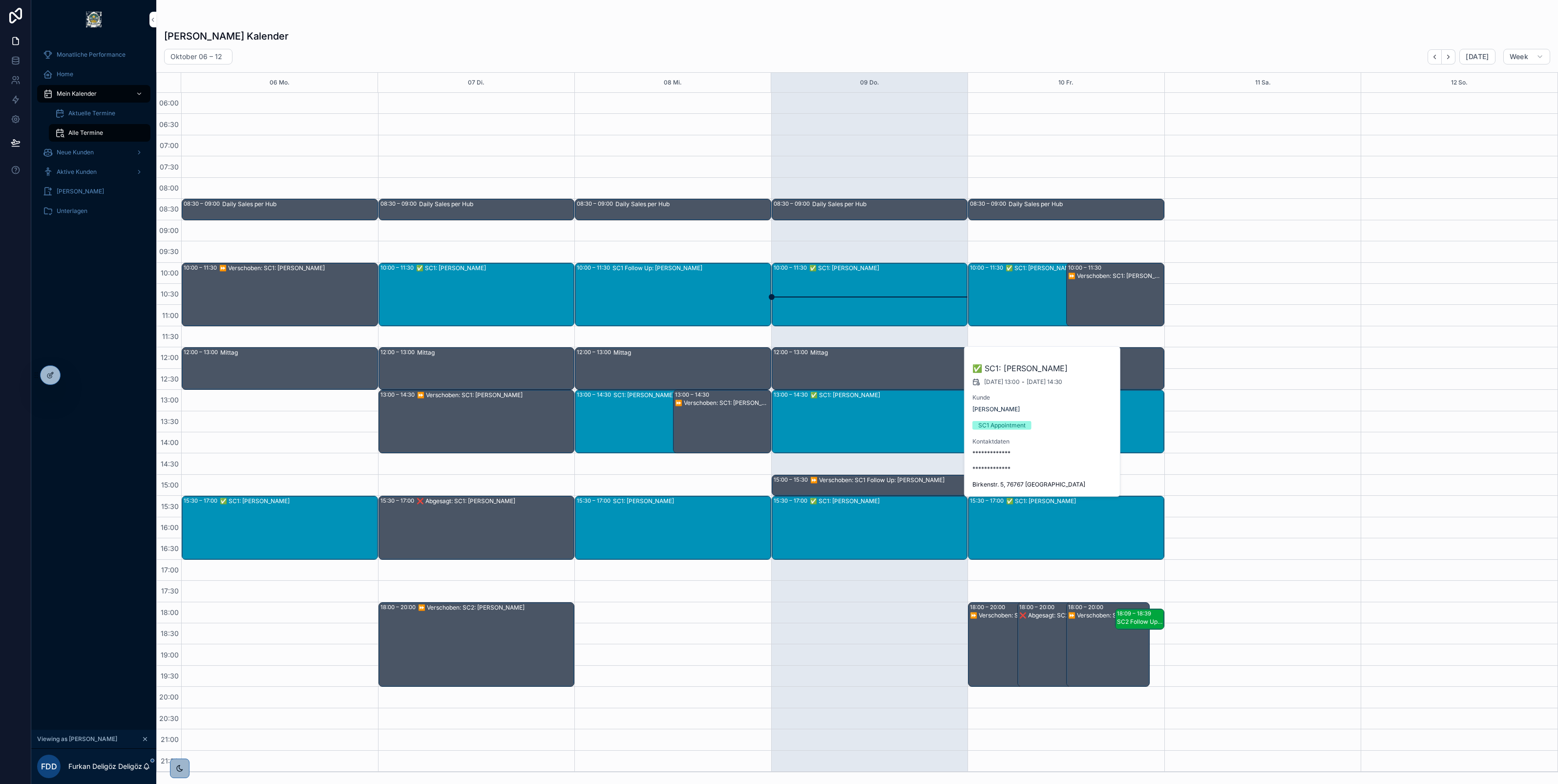
click at [854, 518] on div "✅ SC1: Matthias Spohrer" at bounding box center [888, 526] width 157 height 61
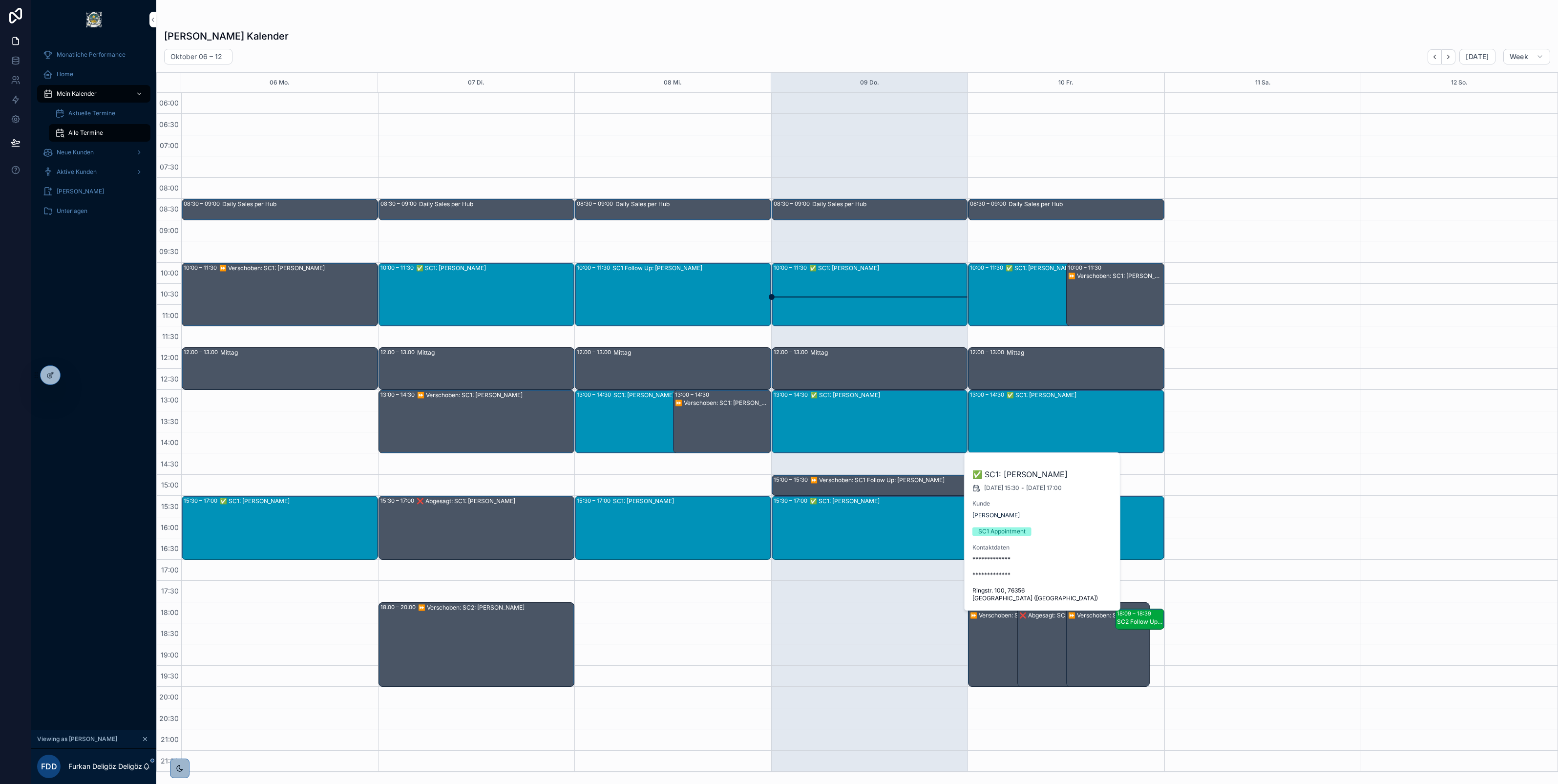
click at [985, 289] on div "10:00 – 11:30 ✅ SC1: Jaafar salman" at bounding box center [1051, 295] width 166 height 62
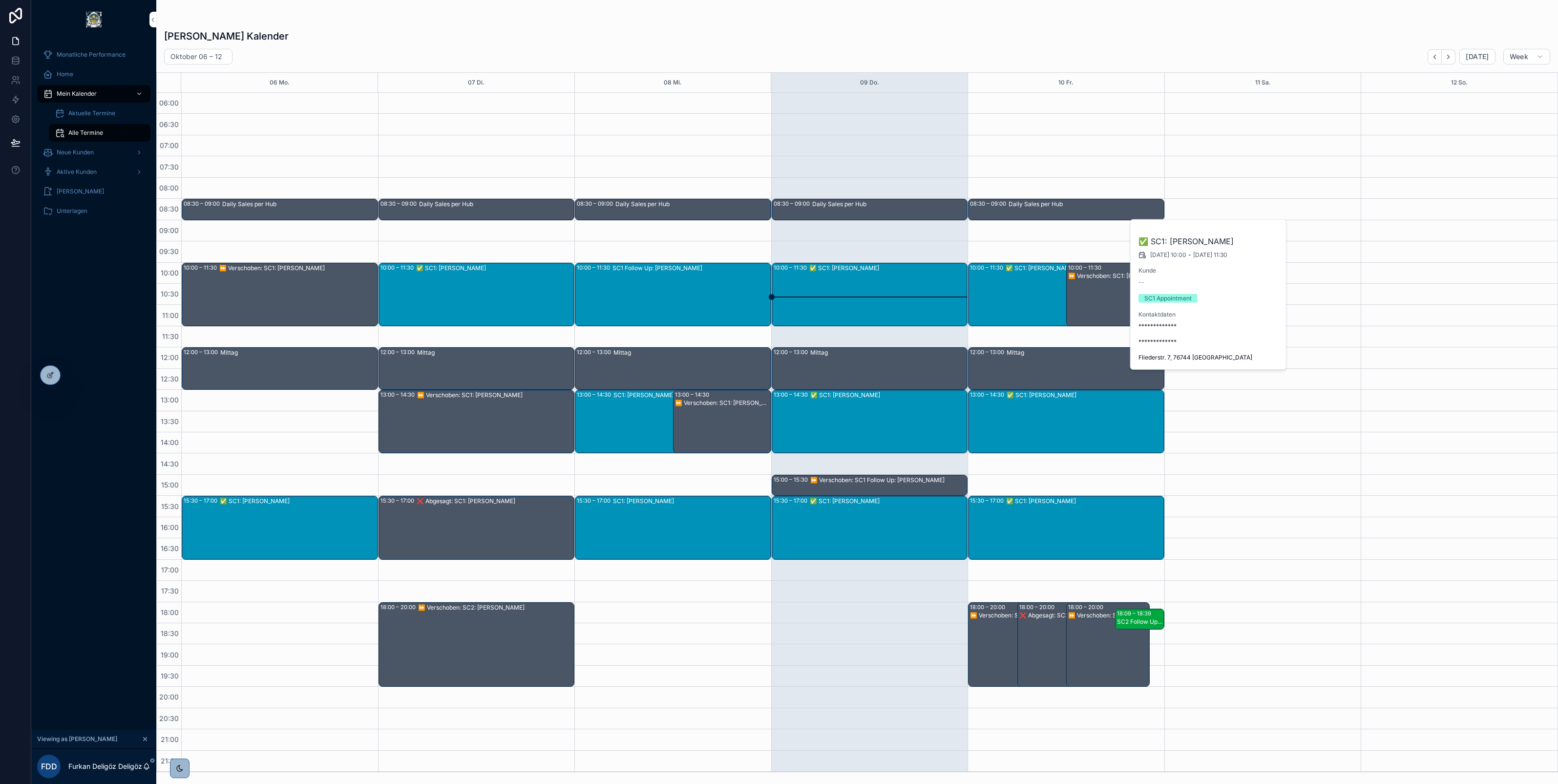
click at [1015, 409] on div "✅ SC1: Hermann Radke" at bounding box center [1085, 421] width 157 height 61
click at [1030, 514] on div "✅ SC1: Wulf Vogel" at bounding box center [1085, 526] width 157 height 61
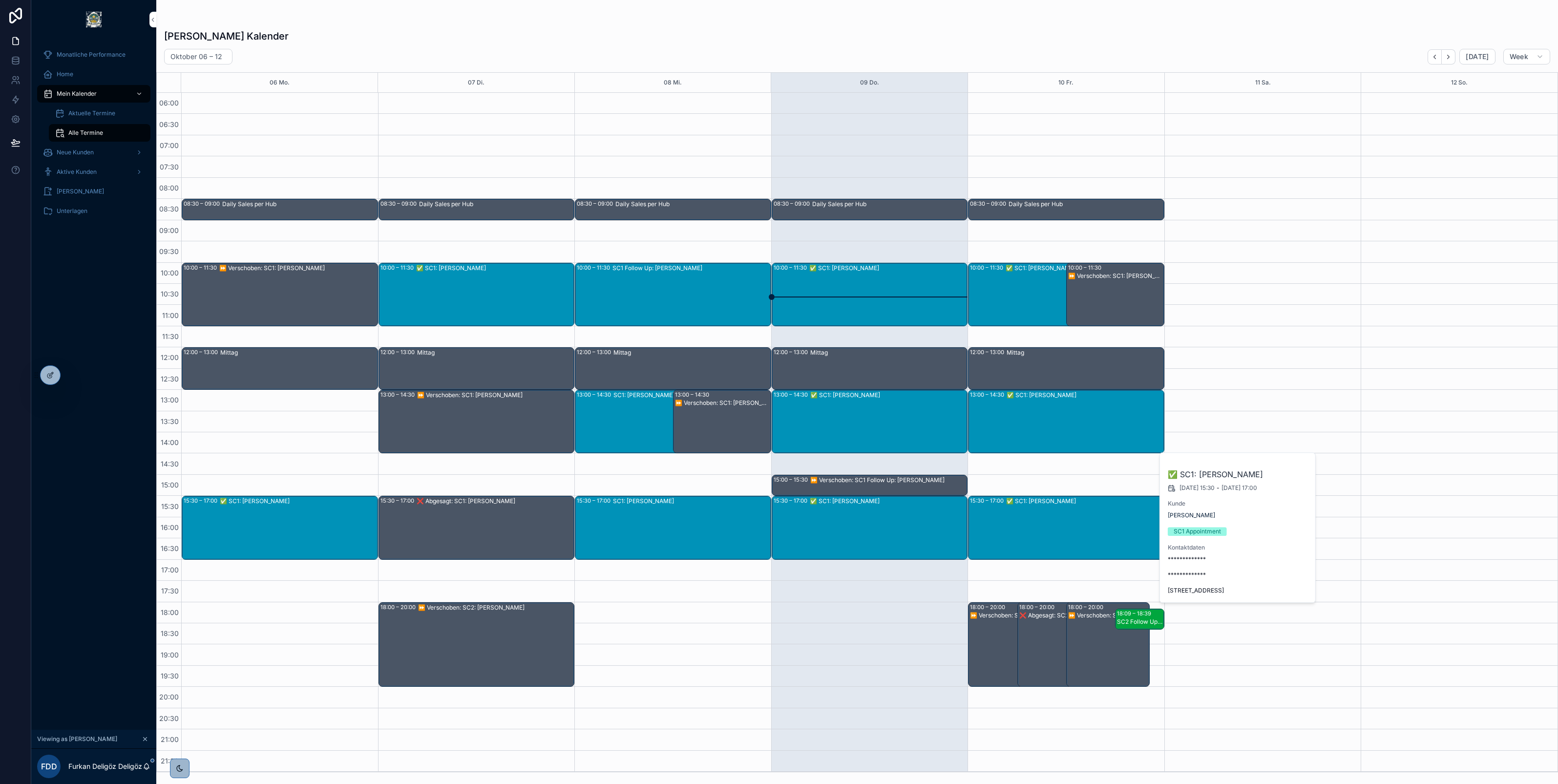
click at [1096, 283] on div "⏩ Verschoben: SC1: Wulf Vogel" at bounding box center [1116, 301] width 95 height 61
click at [860, 412] on div "✅ SC1: Miguel Castano" at bounding box center [889, 421] width 157 height 61
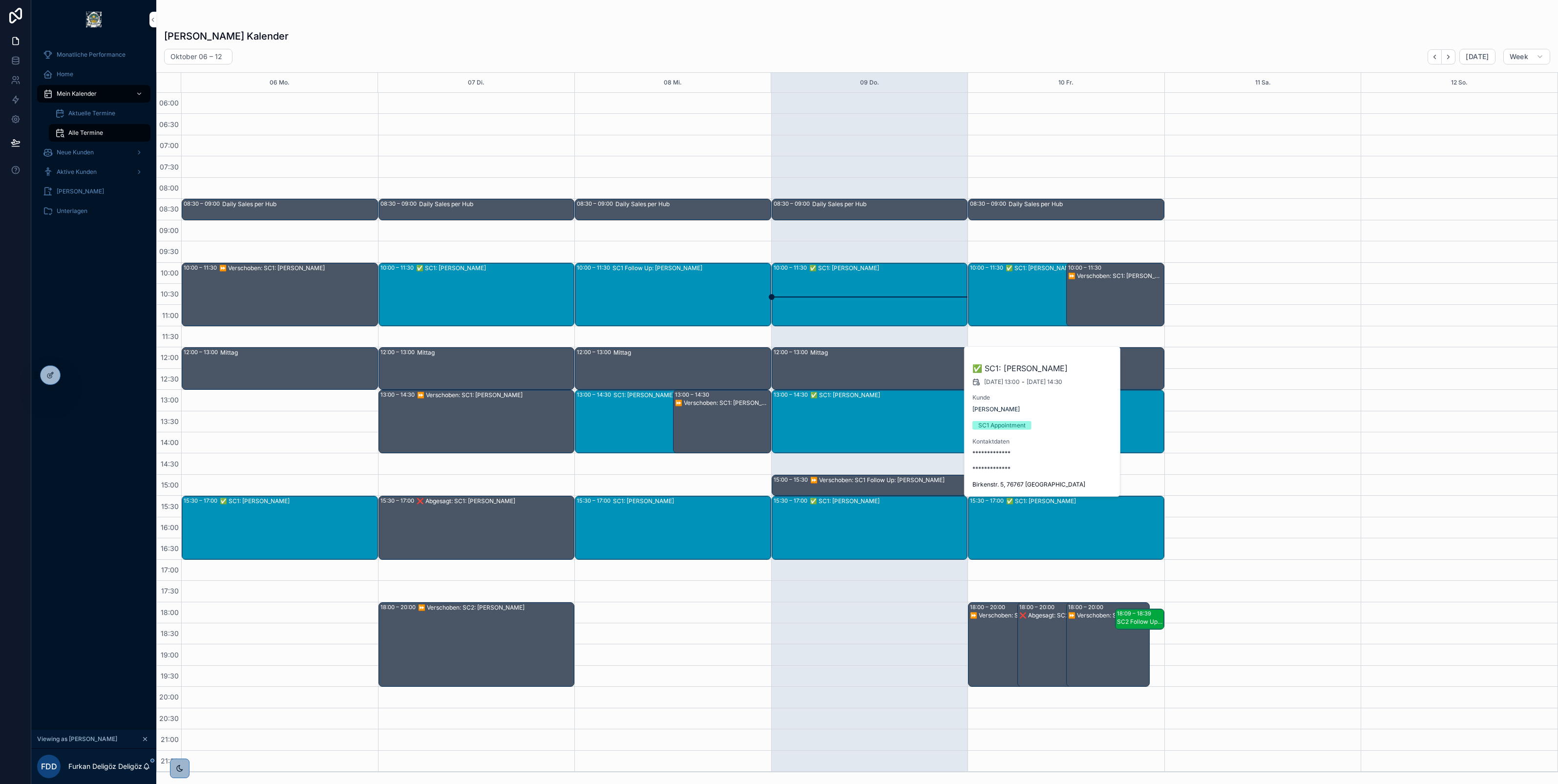
click at [1029, 274] on div "✅ SC1: Jaafar salman" at bounding box center [1069, 294] width 128 height 61
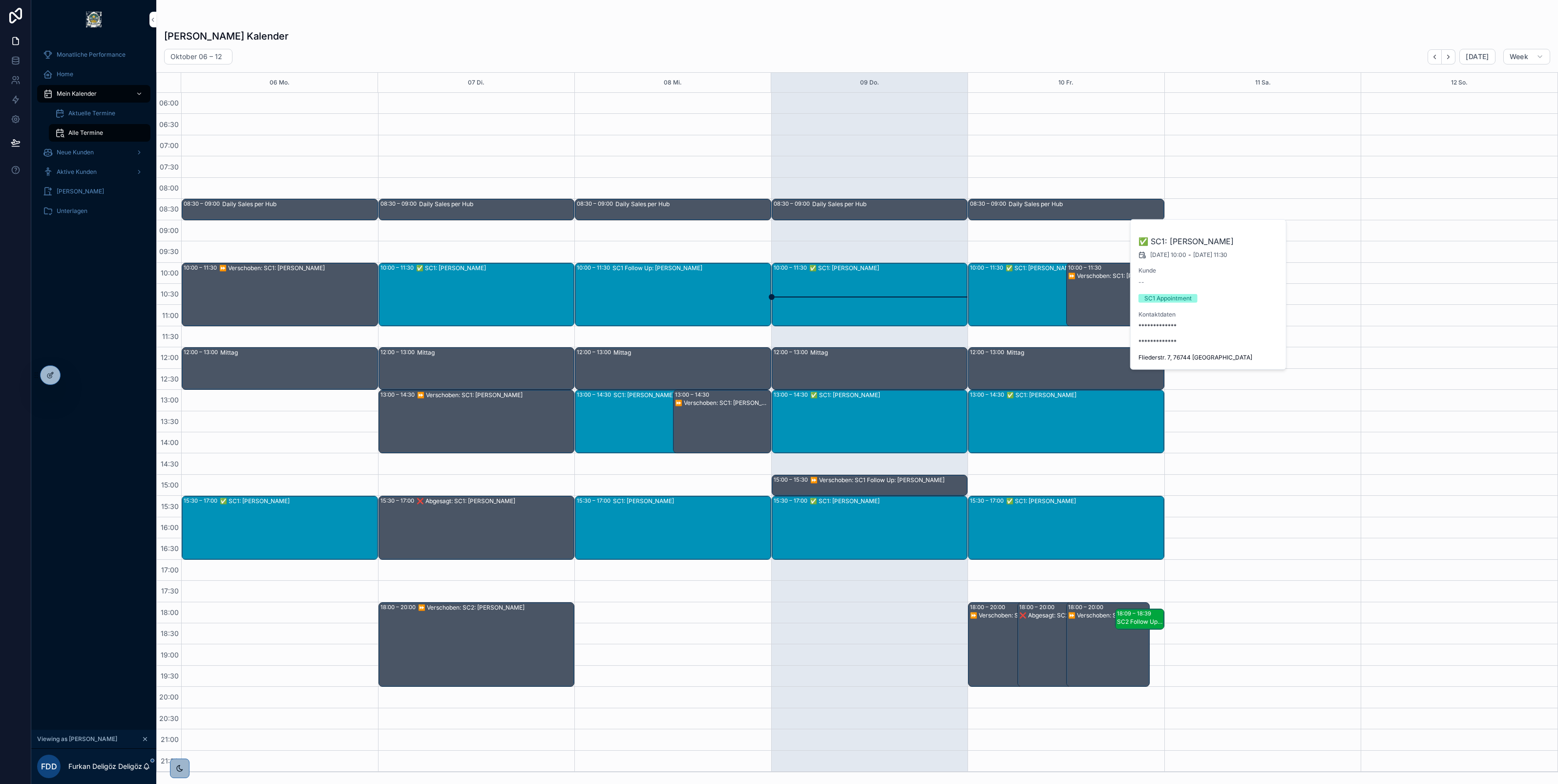
click at [1044, 411] on div "✅ SC1: Hermann Radke" at bounding box center [1085, 421] width 157 height 61
click at [1049, 516] on div "✅ SC1: Wulf Vogel" at bounding box center [1085, 526] width 157 height 61
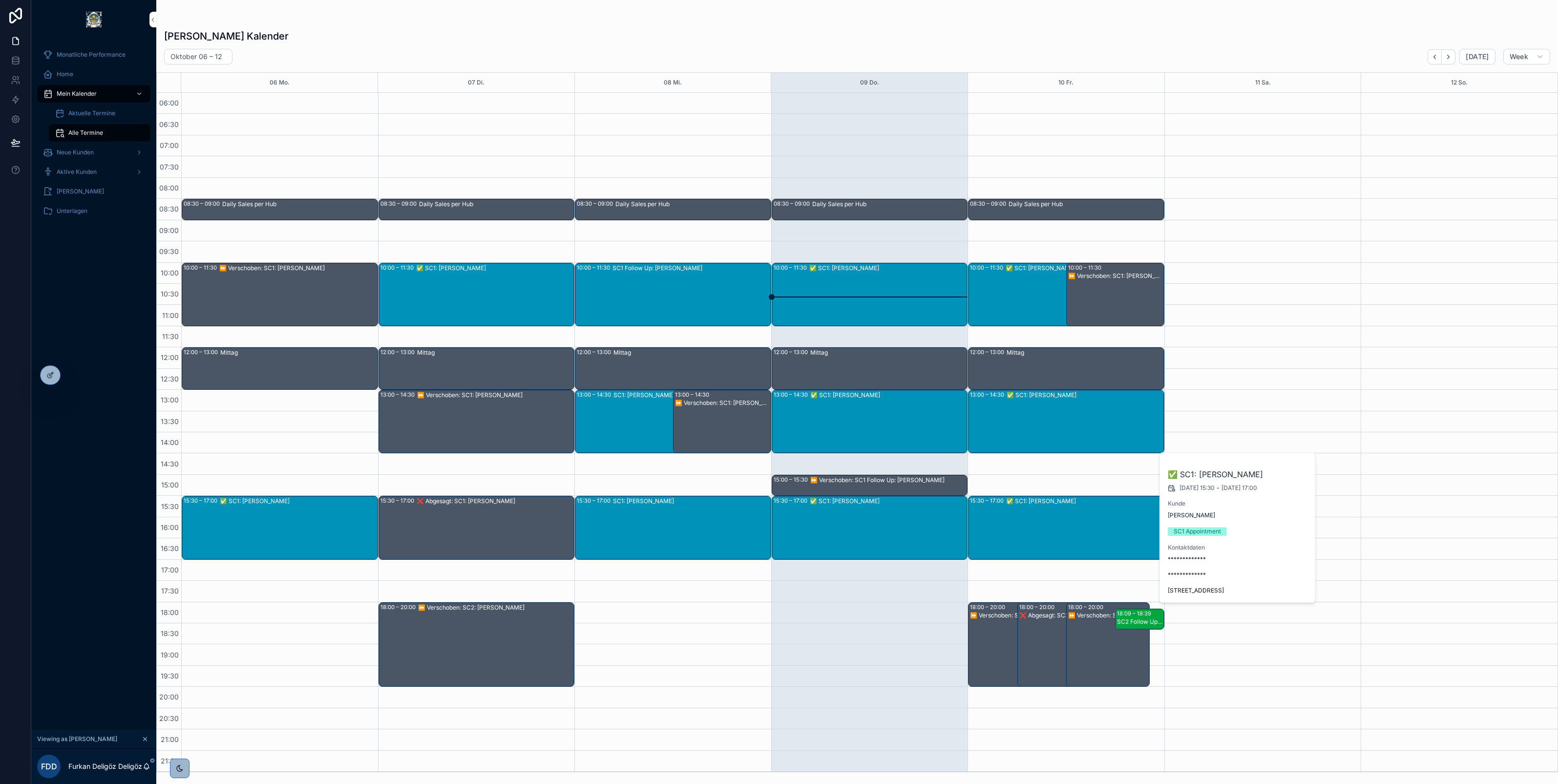
click at [1028, 46] on div "Furkan Deligöz's Kalender Oktober 06 – 12 Today Week 06 Mo. 07 Di. 08 Mi. 09 Do…" at bounding box center [857, 397] width 1402 height 748
click at [1430, 56] on button "Back" at bounding box center [1435, 57] width 15 height 16
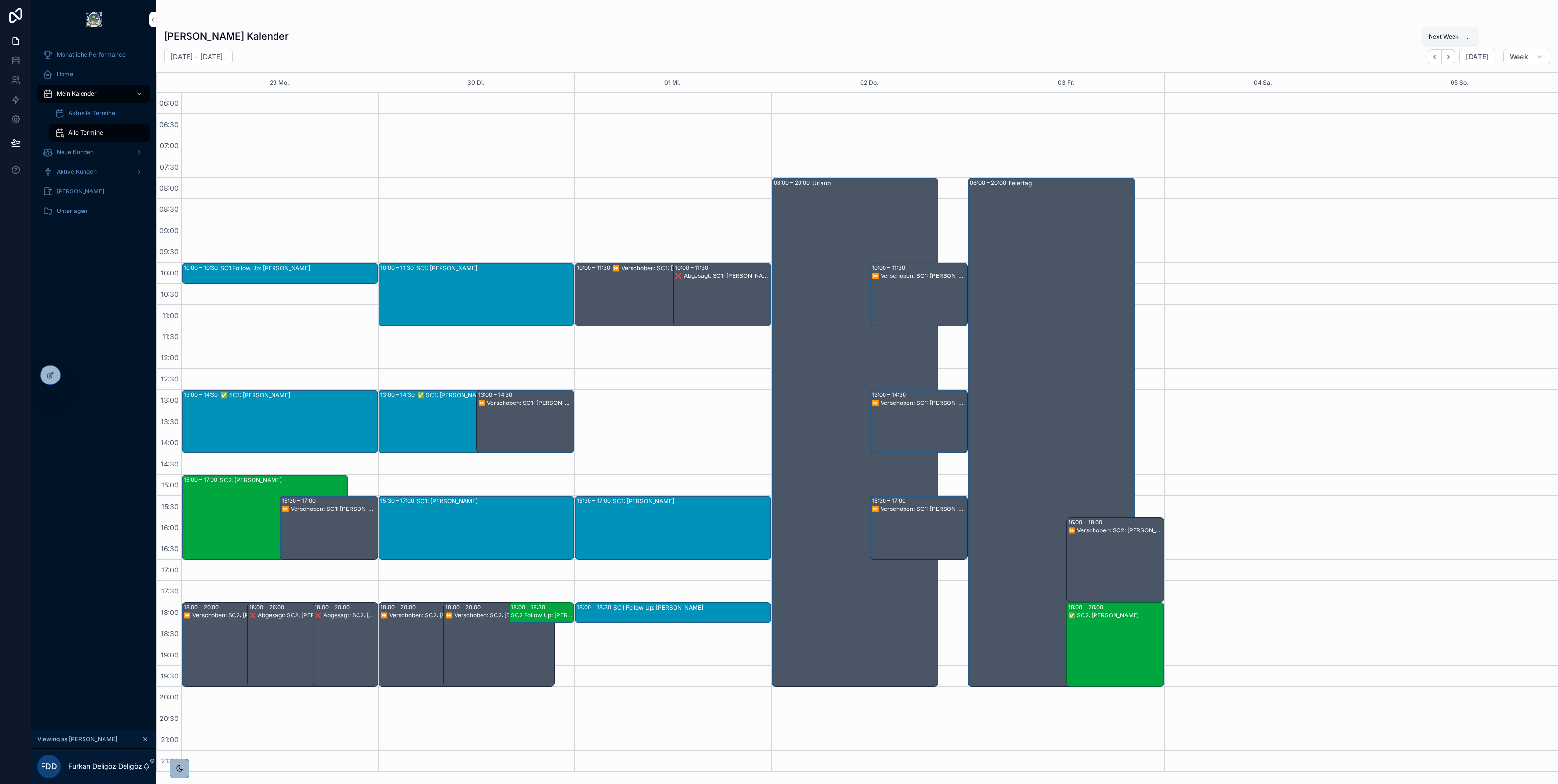
click at [1448, 51] on button "Next" at bounding box center [1448, 57] width 14 height 16
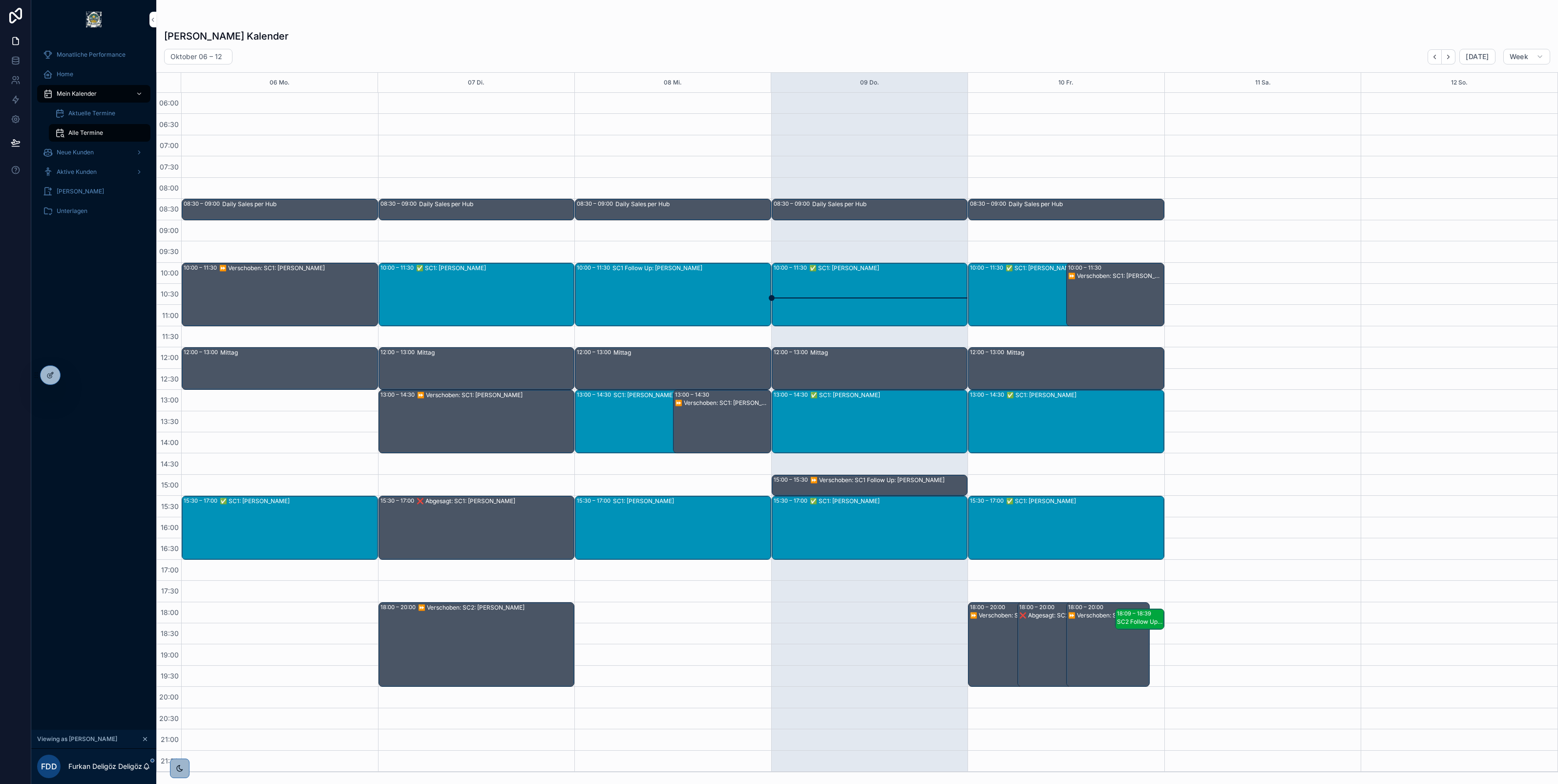
click at [492, 283] on div "✅ SC1: Ajeta Avdic" at bounding box center [494, 294] width 158 height 61
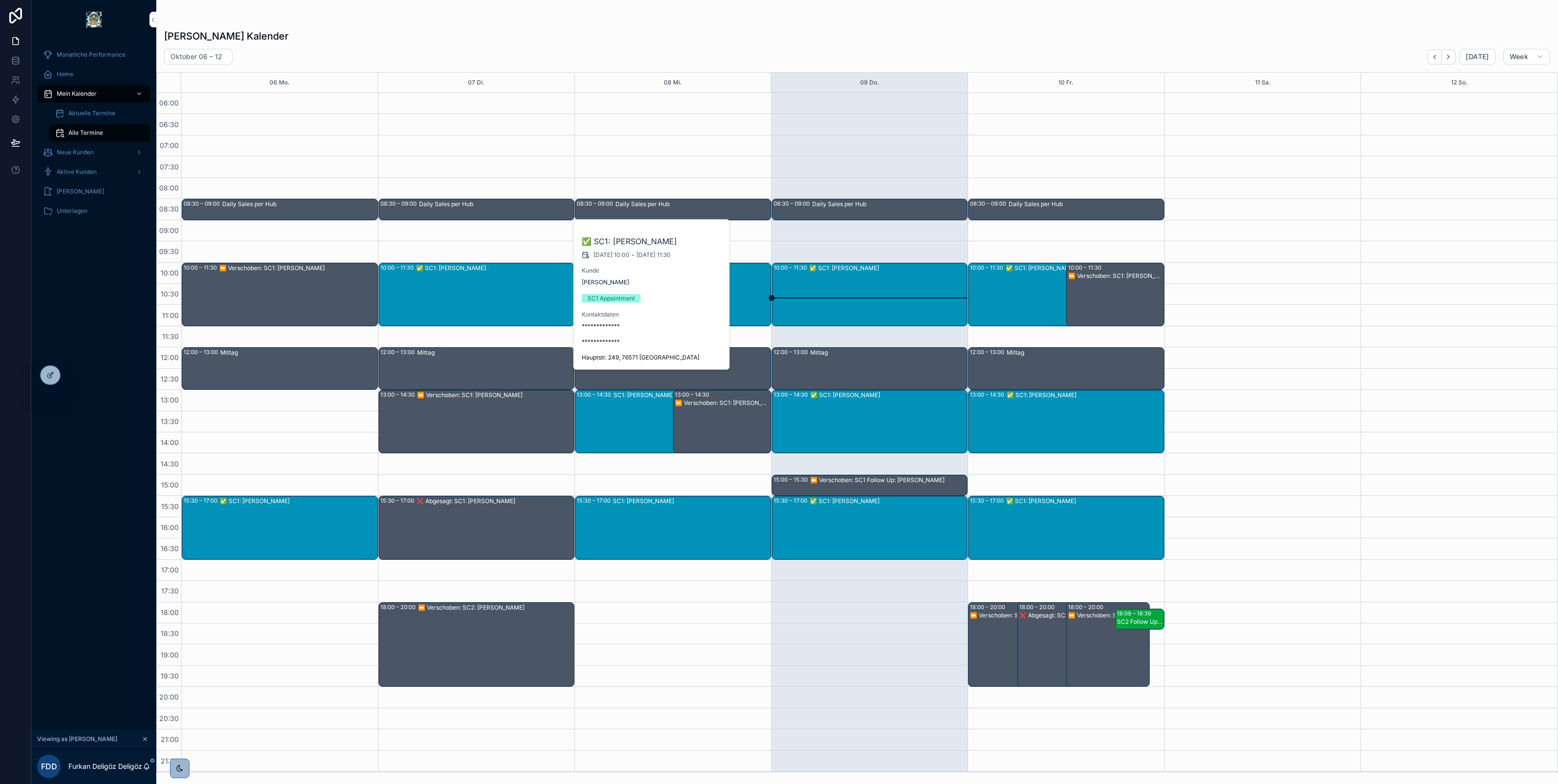
click at [296, 525] on div "✅ SC1: Alexander Keller" at bounding box center [299, 526] width 157 height 61
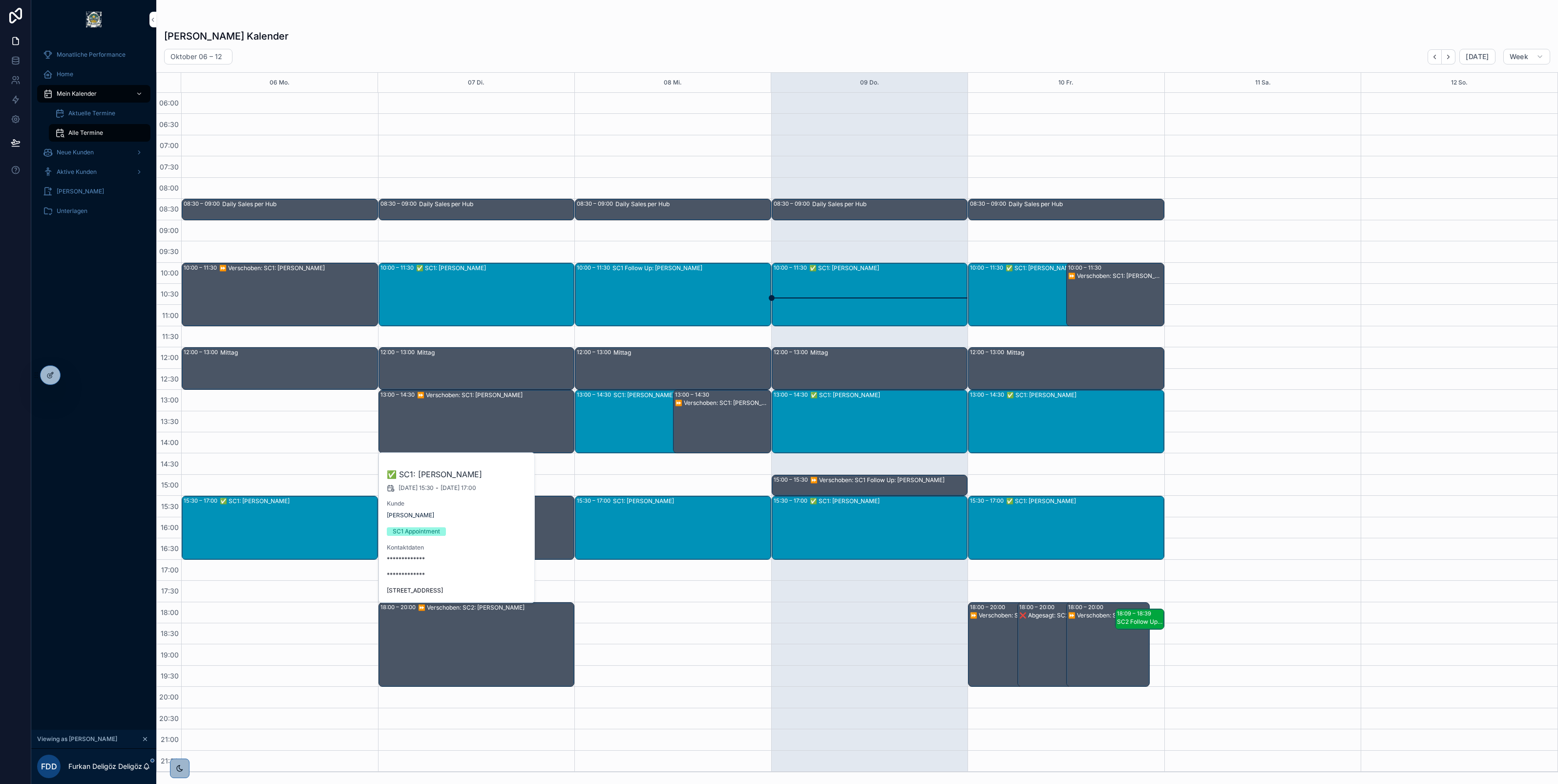
click at [458, 279] on div "✅ SC1: Ajeta Avdic" at bounding box center [494, 294] width 158 height 61
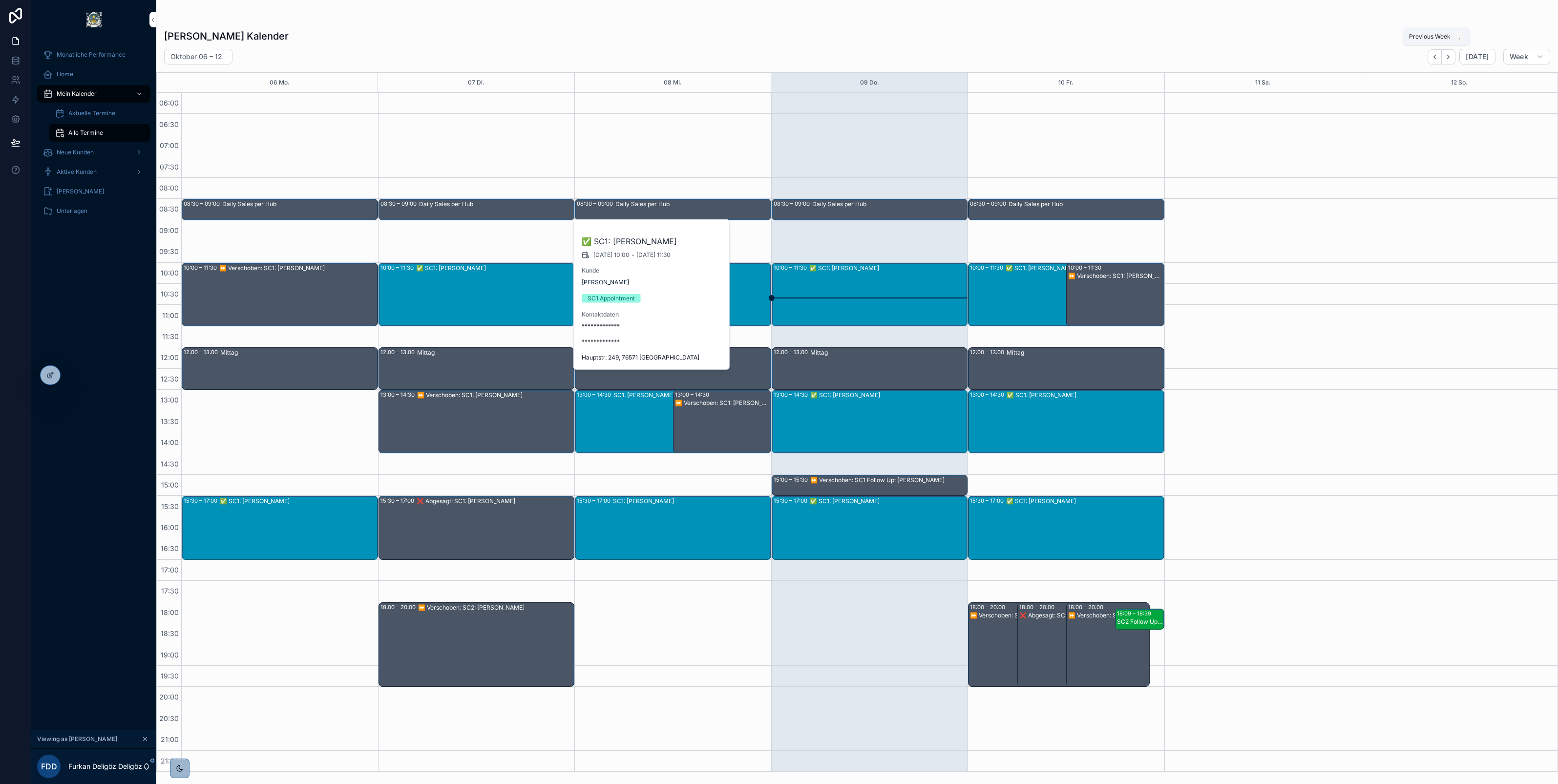
click at [1441, 56] on button "Back" at bounding box center [1435, 57] width 15 height 16
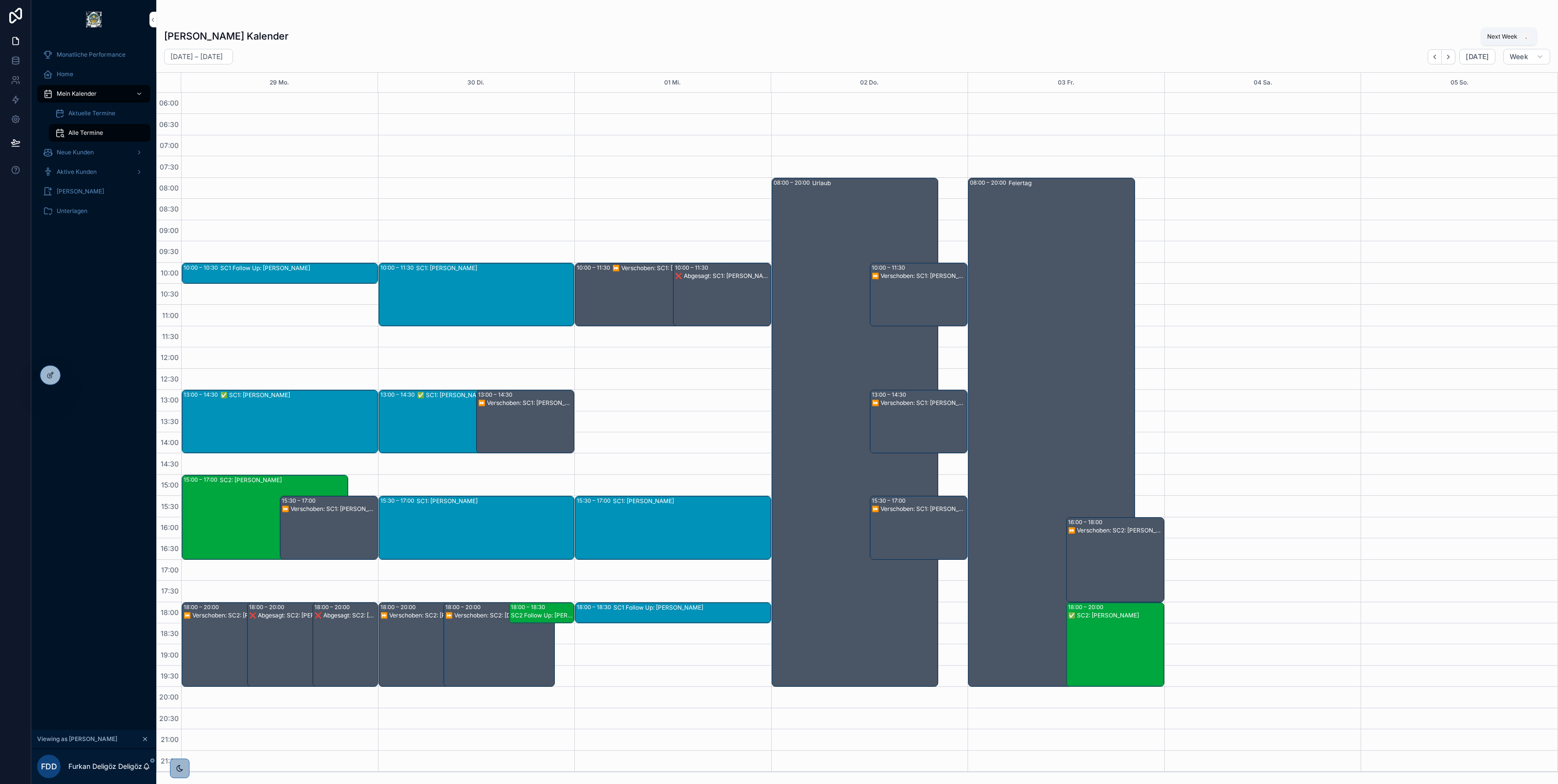
click at [1449, 56] on icon "Next" at bounding box center [1448, 56] width 2 height 4
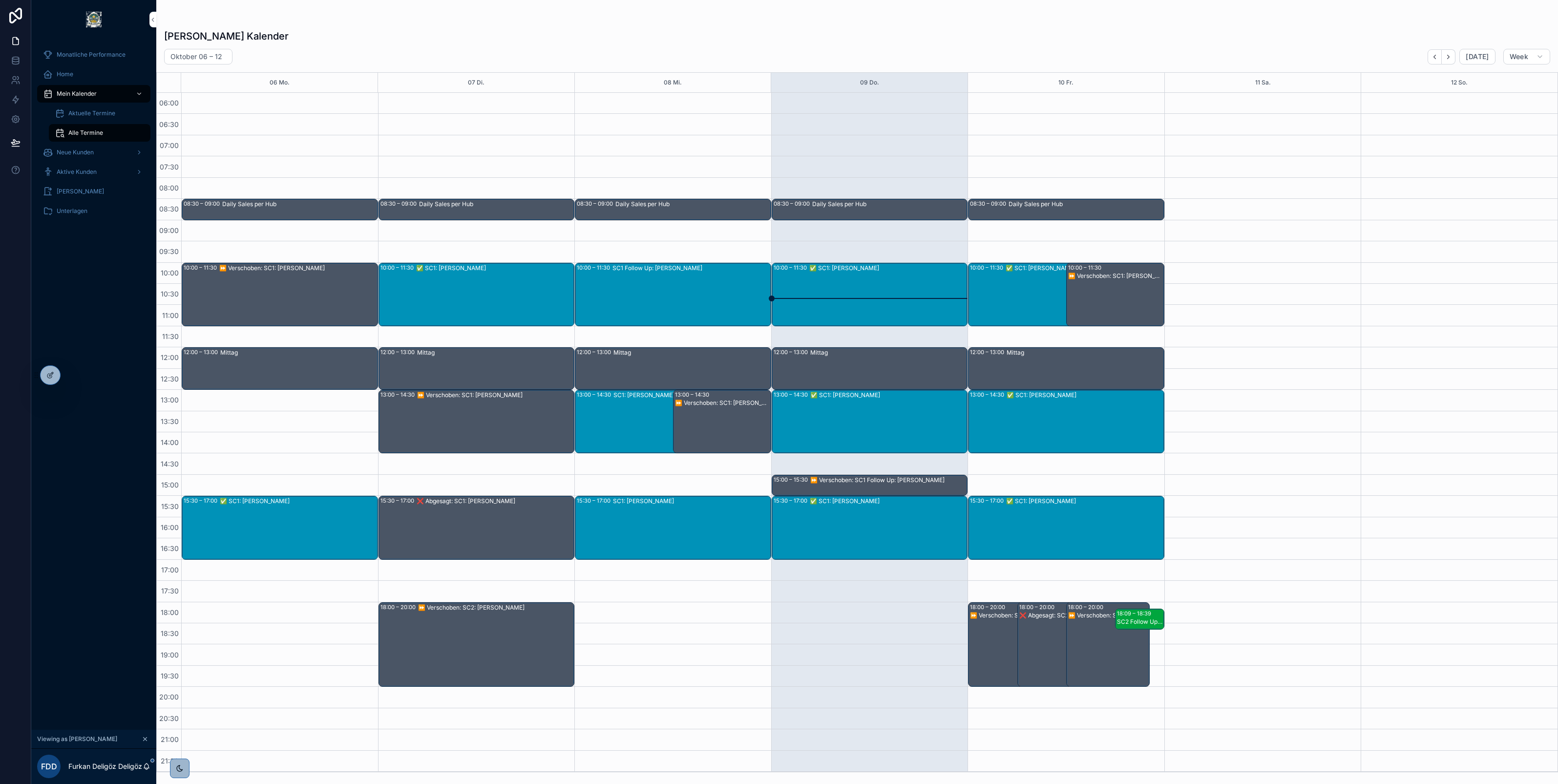
click at [273, 515] on div "✅ SC1: Alexander Keller" at bounding box center [299, 526] width 157 height 61
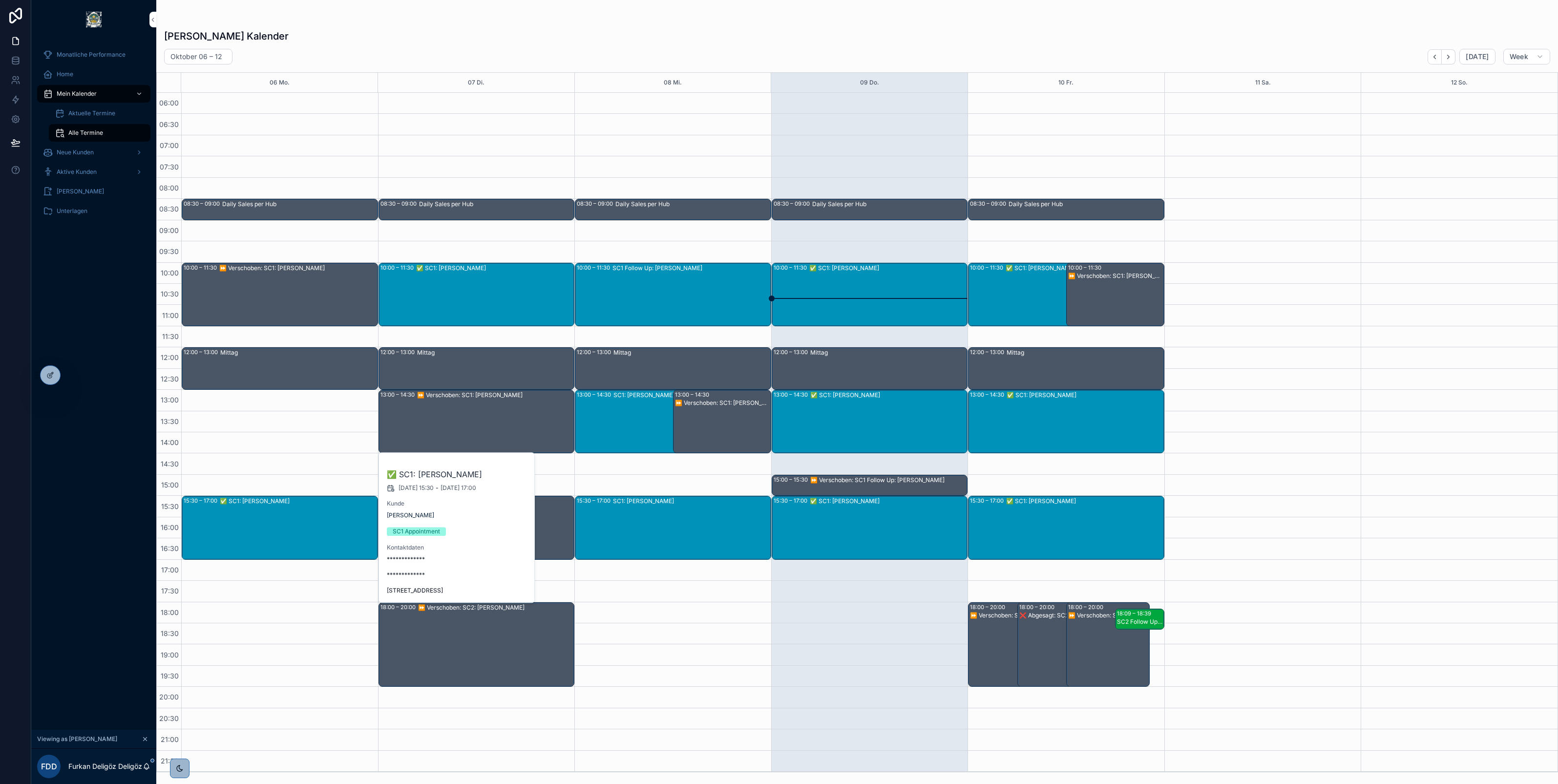
click at [458, 293] on div "✅ SC1: Ajeta Avdic" at bounding box center [494, 294] width 158 height 61
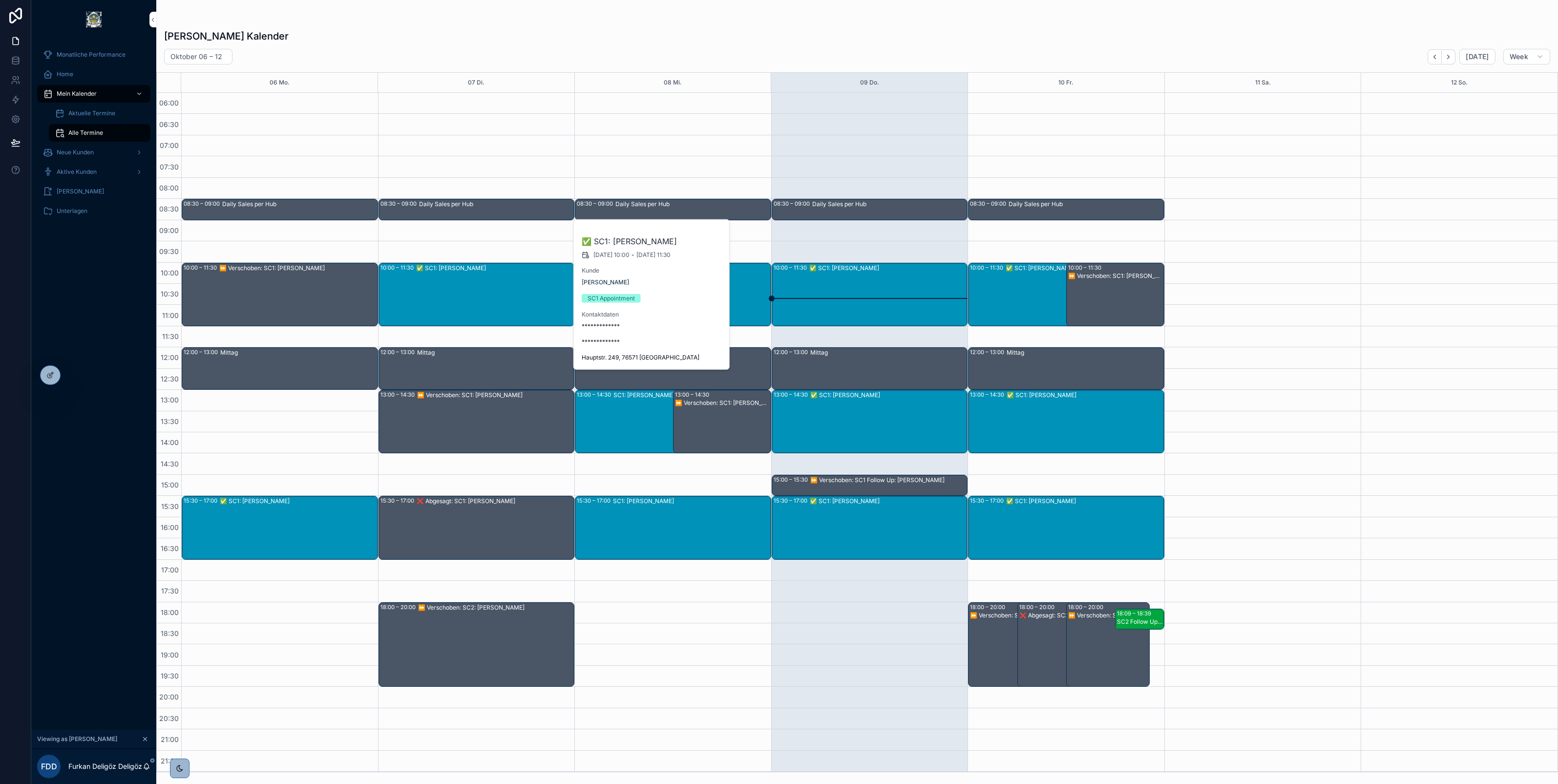
click at [638, 533] on div "SC1: Walter Zerwes" at bounding box center [691, 526] width 157 height 61
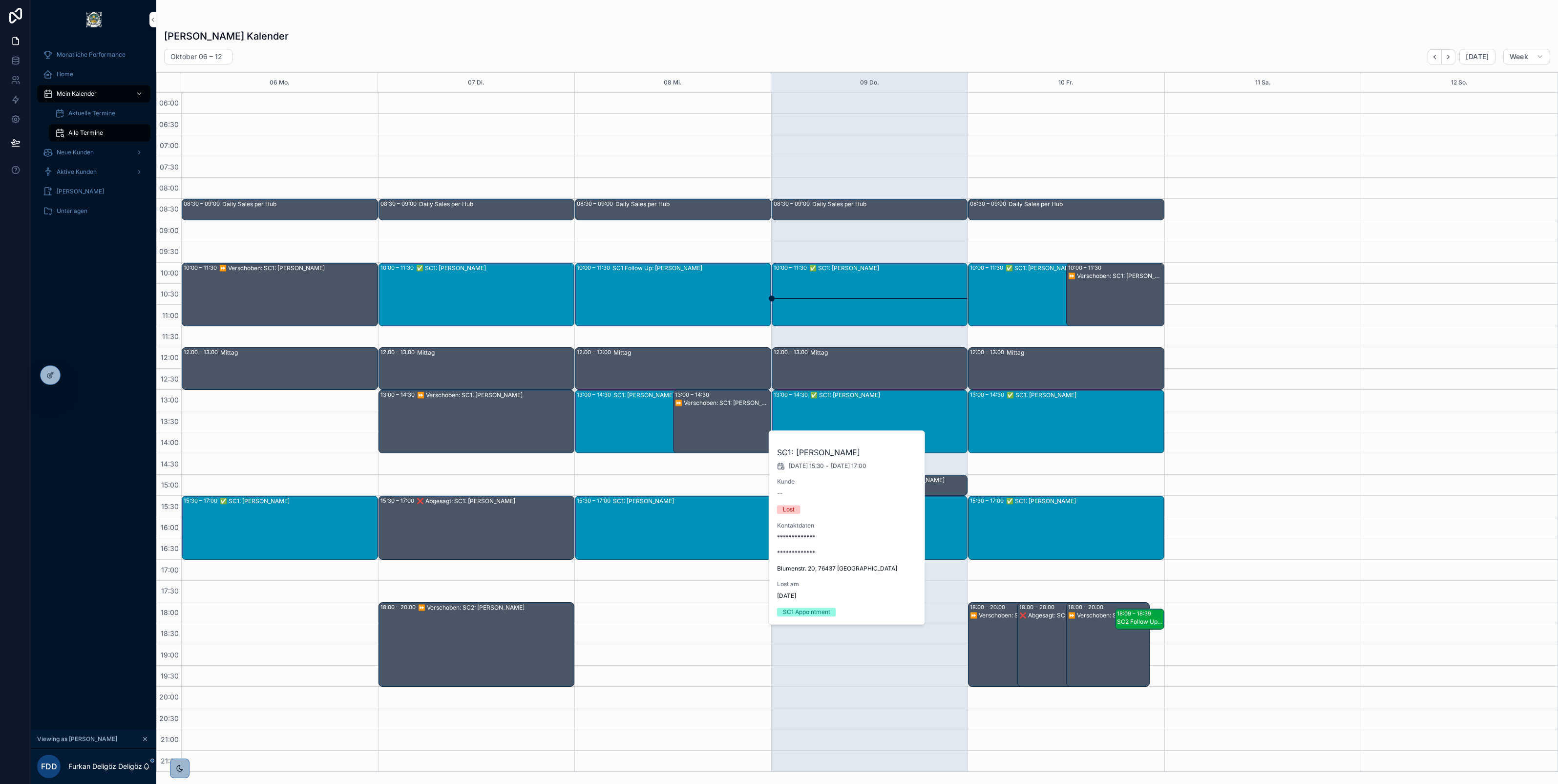
click at [634, 423] on div "SC1: Gerhardt Kretzek" at bounding box center [677, 421] width 127 height 61
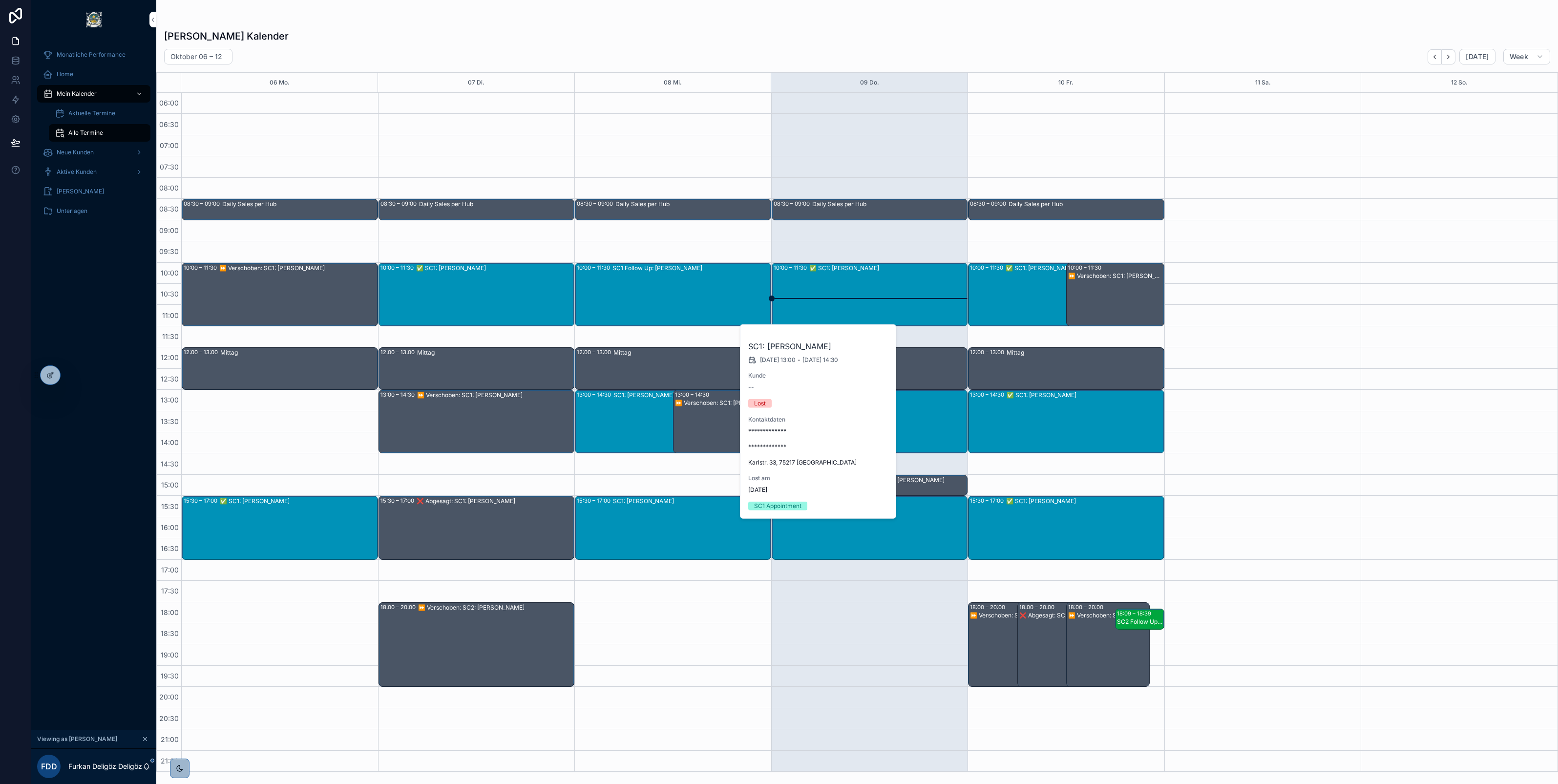
click at [643, 298] on div "SC1 Follow Up: Mehmet erdem" at bounding box center [691, 294] width 158 height 61
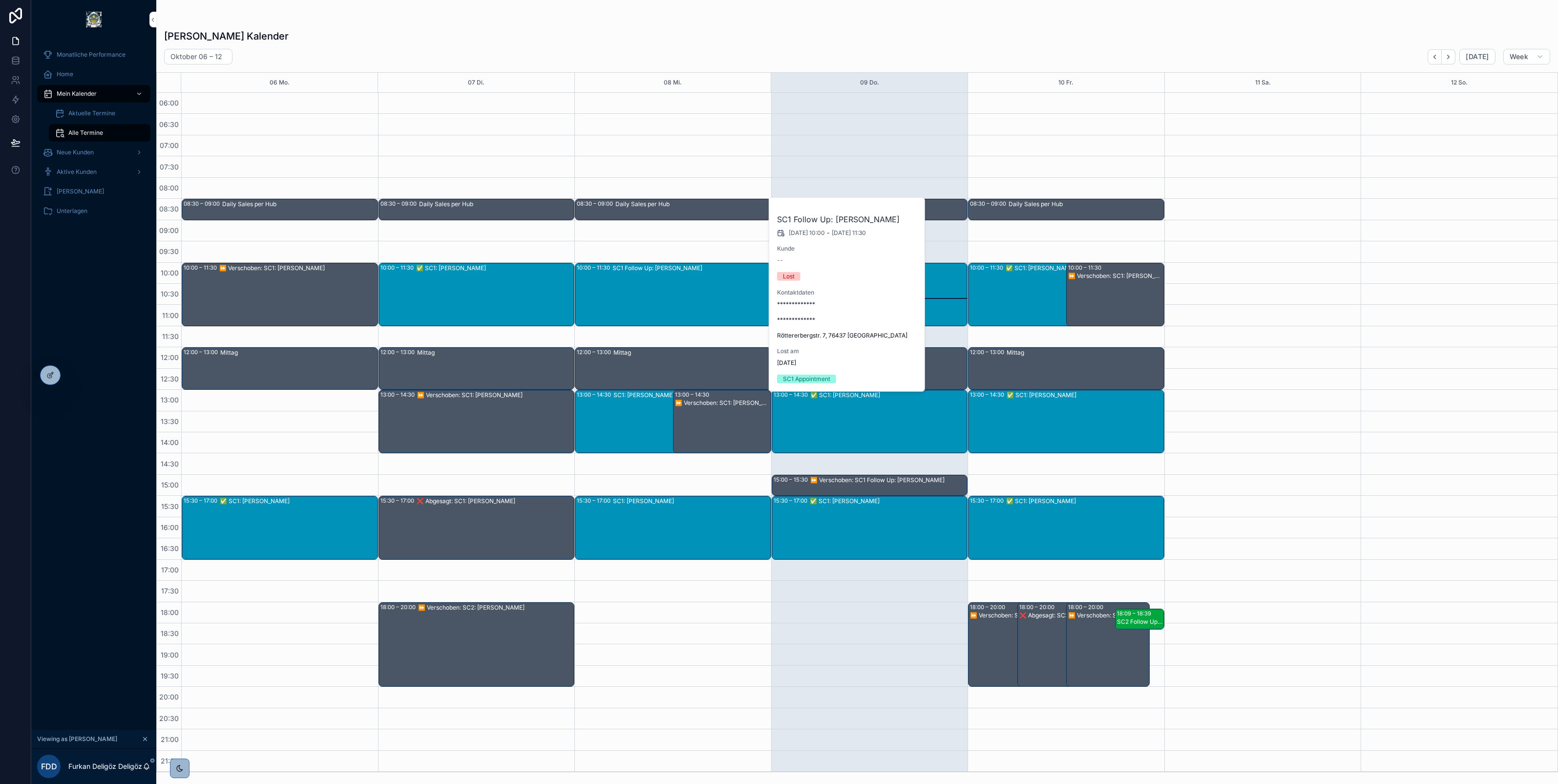
click at [622, 411] on div "SC1: Gerhardt Kretzek" at bounding box center [677, 421] width 127 height 61
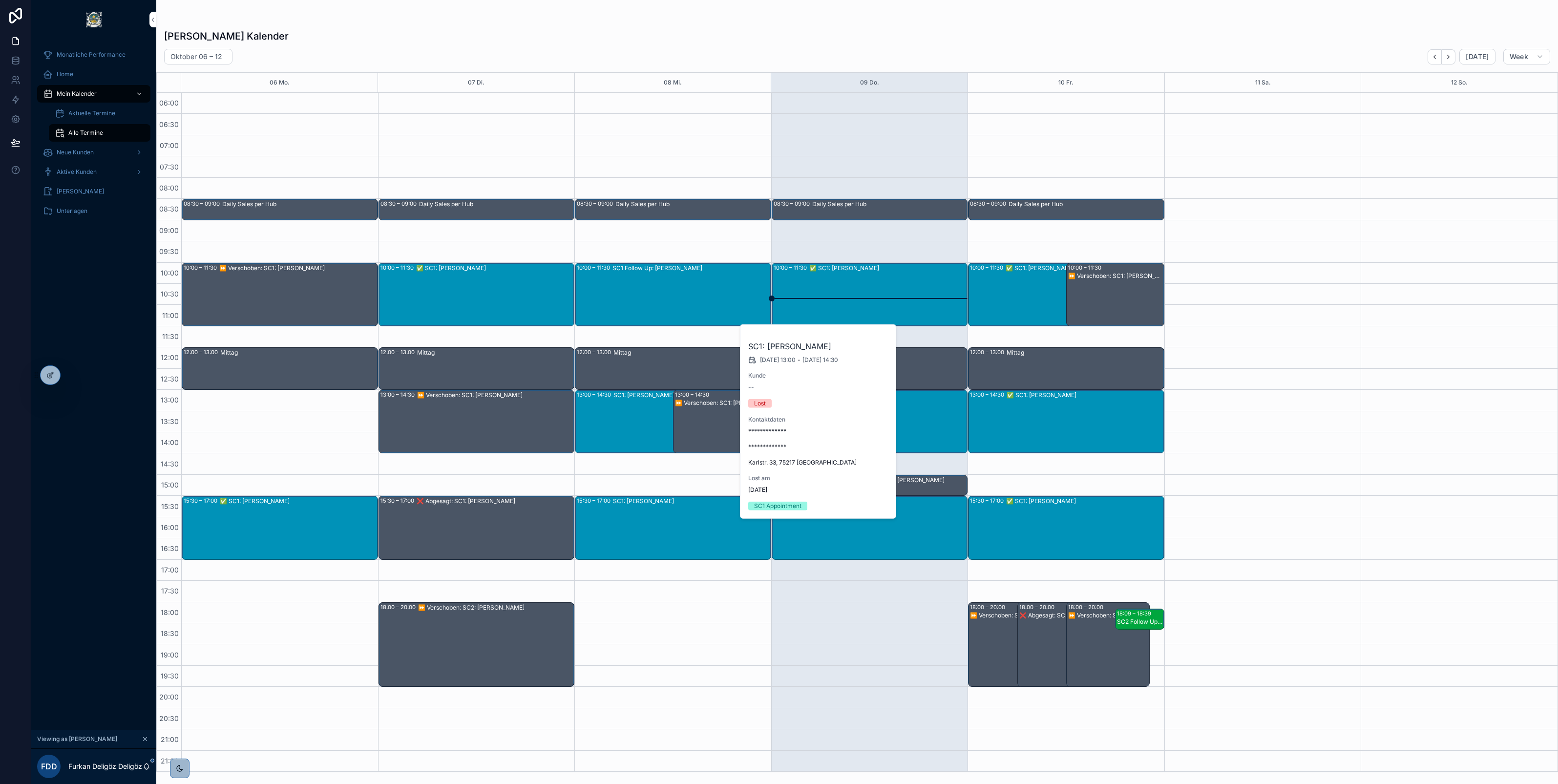
click at [649, 521] on div "SC1: Walter Zerwes" at bounding box center [691, 526] width 157 height 61
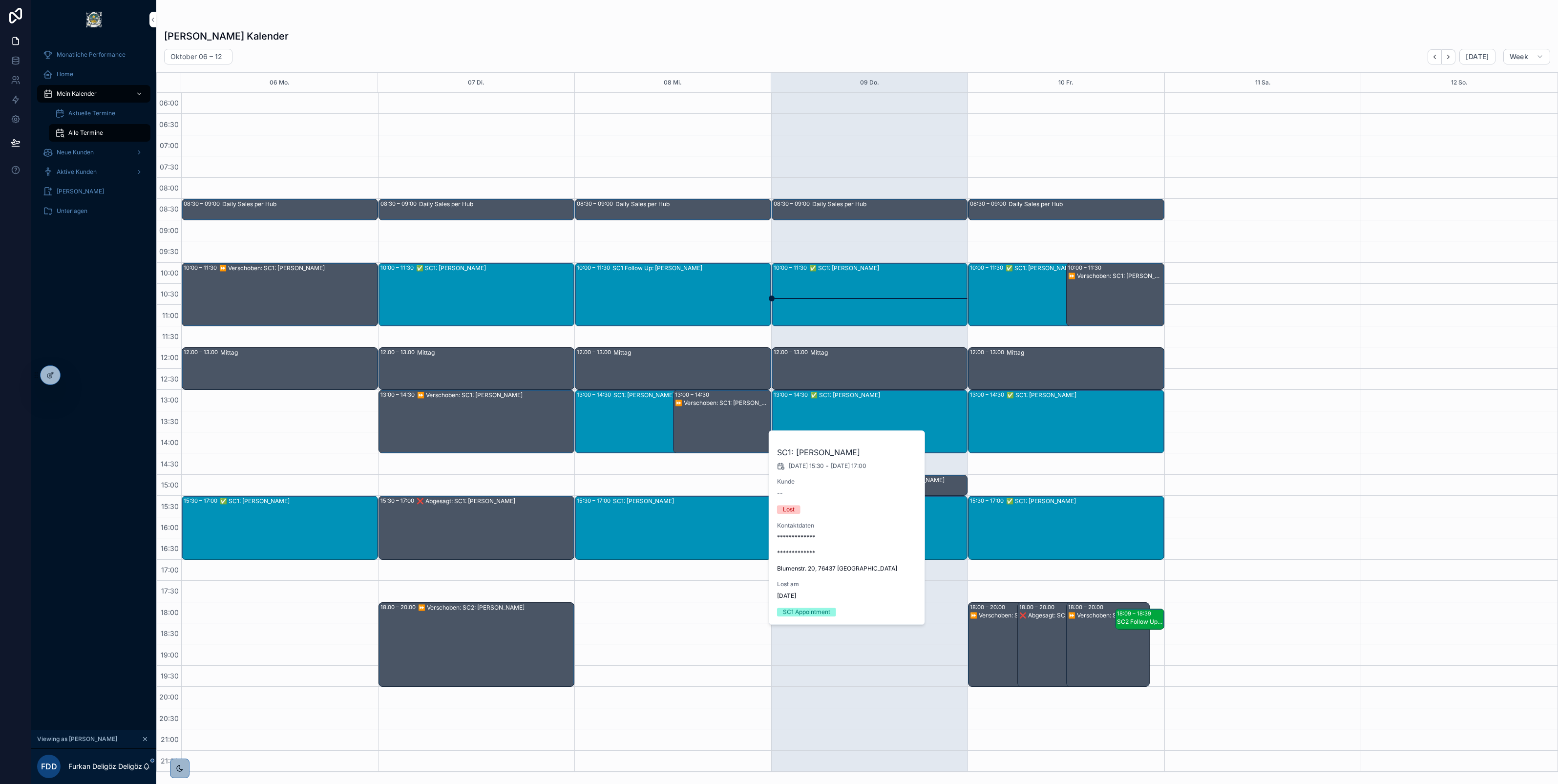
click at [682, 59] on div "Oktober 06 – 12 Today Week" at bounding box center [857, 56] width 1402 height 16
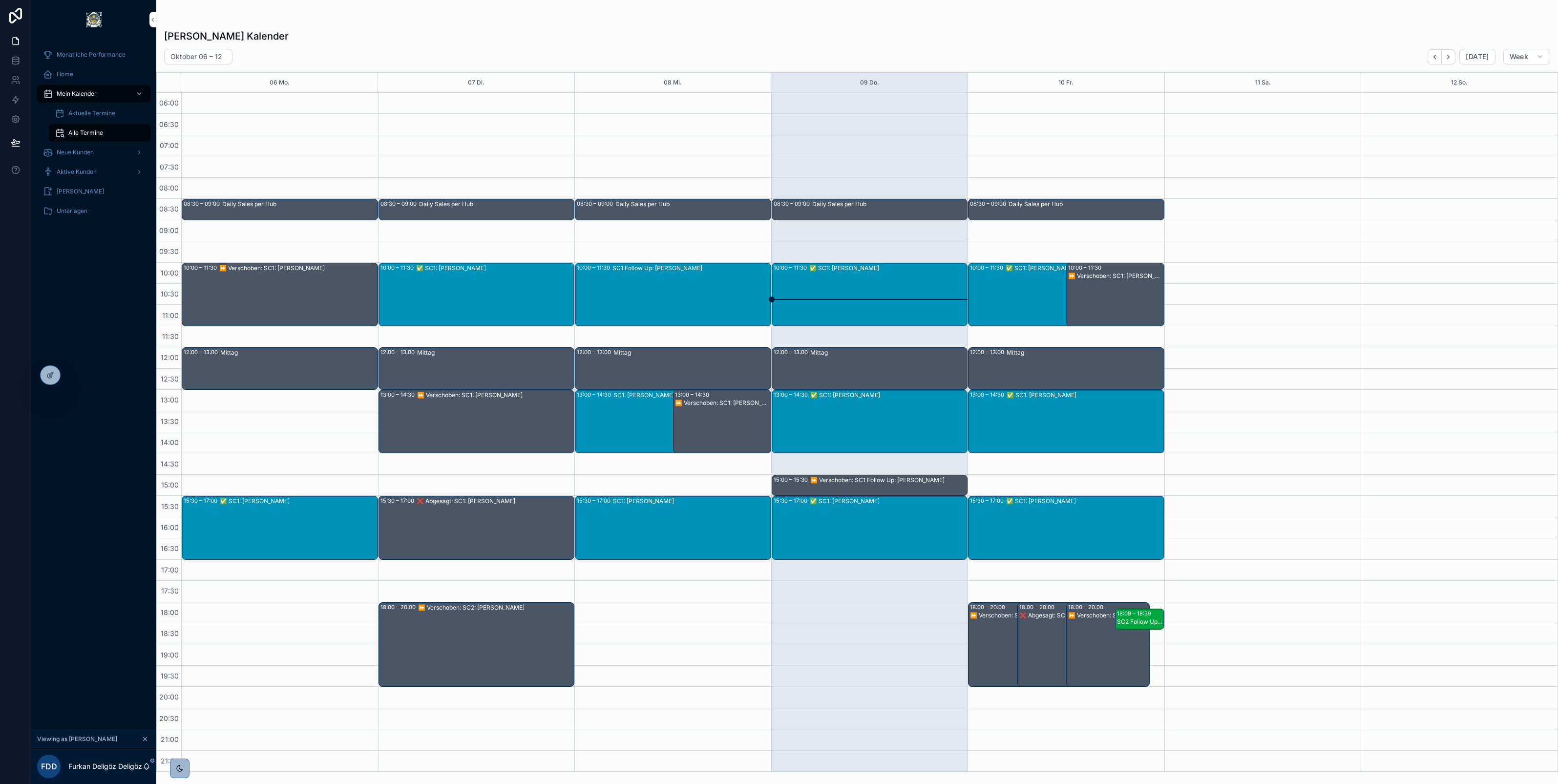
click at [601, 23] on div "Furkan Deligöz's Kalender Oktober 06 – 12 Today Week 06 Mo. 07 Di. 08 Mi. 09 Do…" at bounding box center [857, 397] width 1402 height 748
click at [626, 401] on div "SC1: Gerhardt Kretzek" at bounding box center [677, 421] width 127 height 61
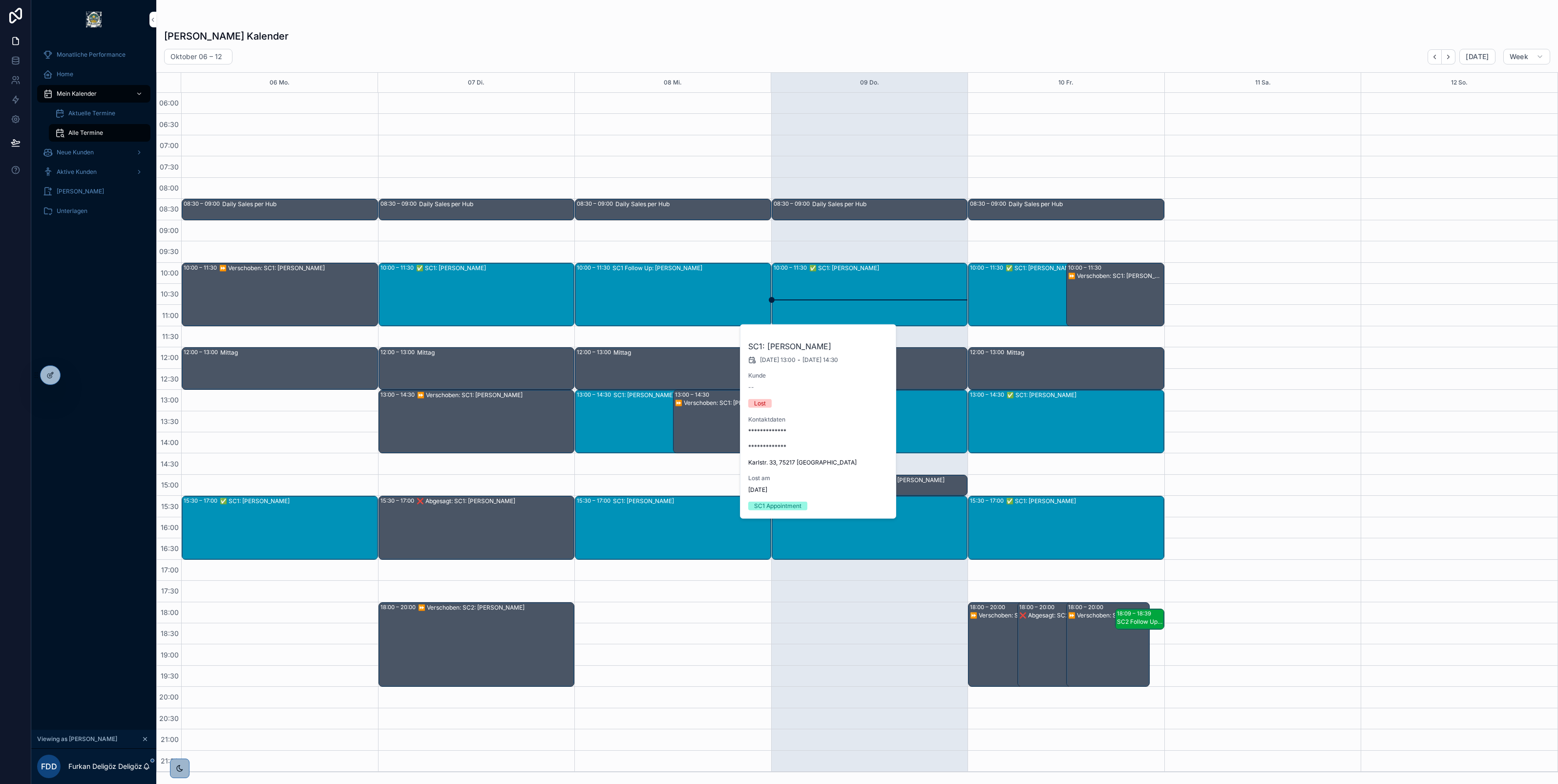
click at [635, 286] on div "SC1 Follow Up: Mehmet erdem" at bounding box center [691, 294] width 158 height 61
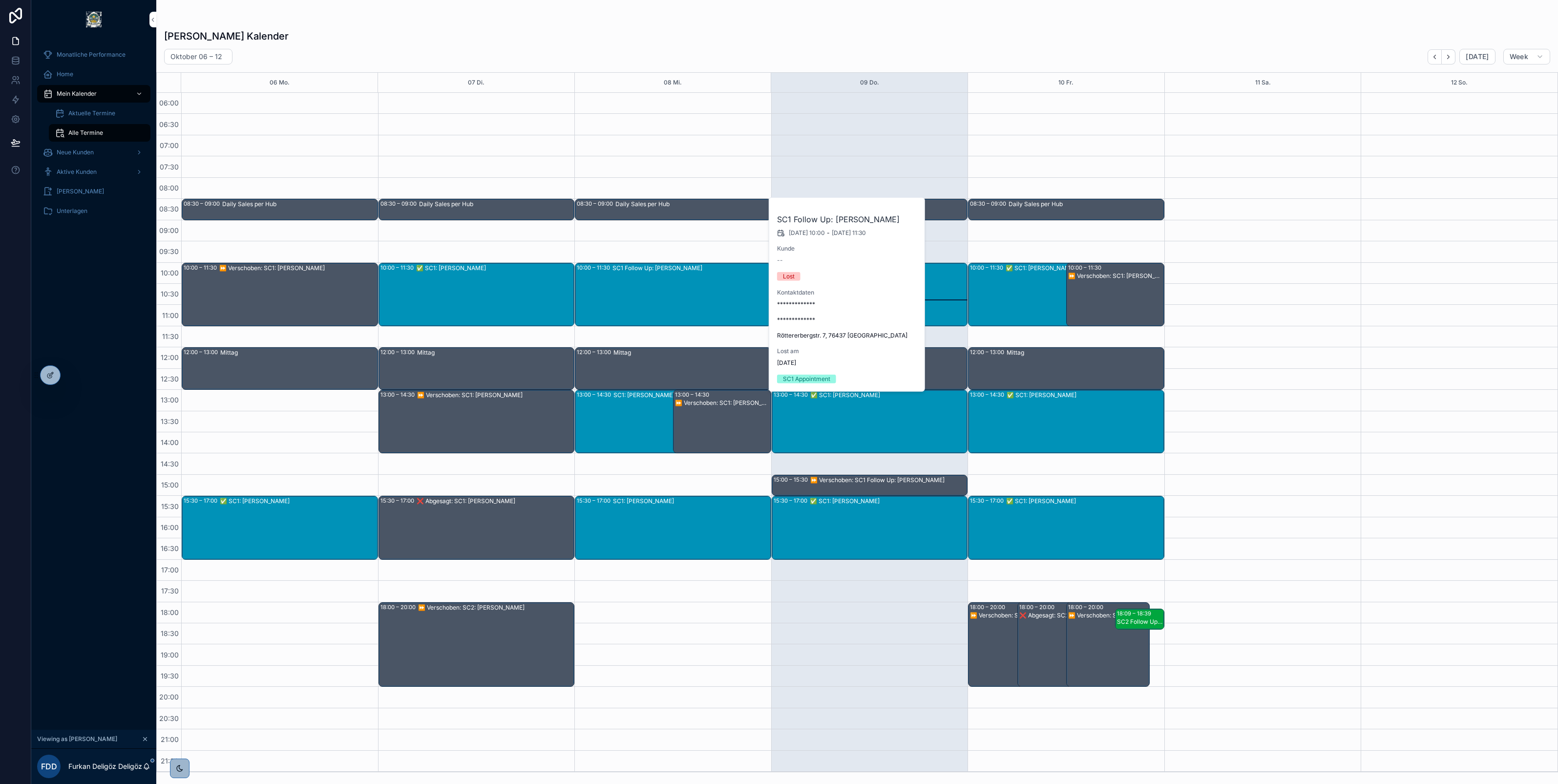
click at [604, 425] on div "13:00 – 14:30 SC1: Gerhardt Kretzek" at bounding box center [658, 422] width 166 height 62
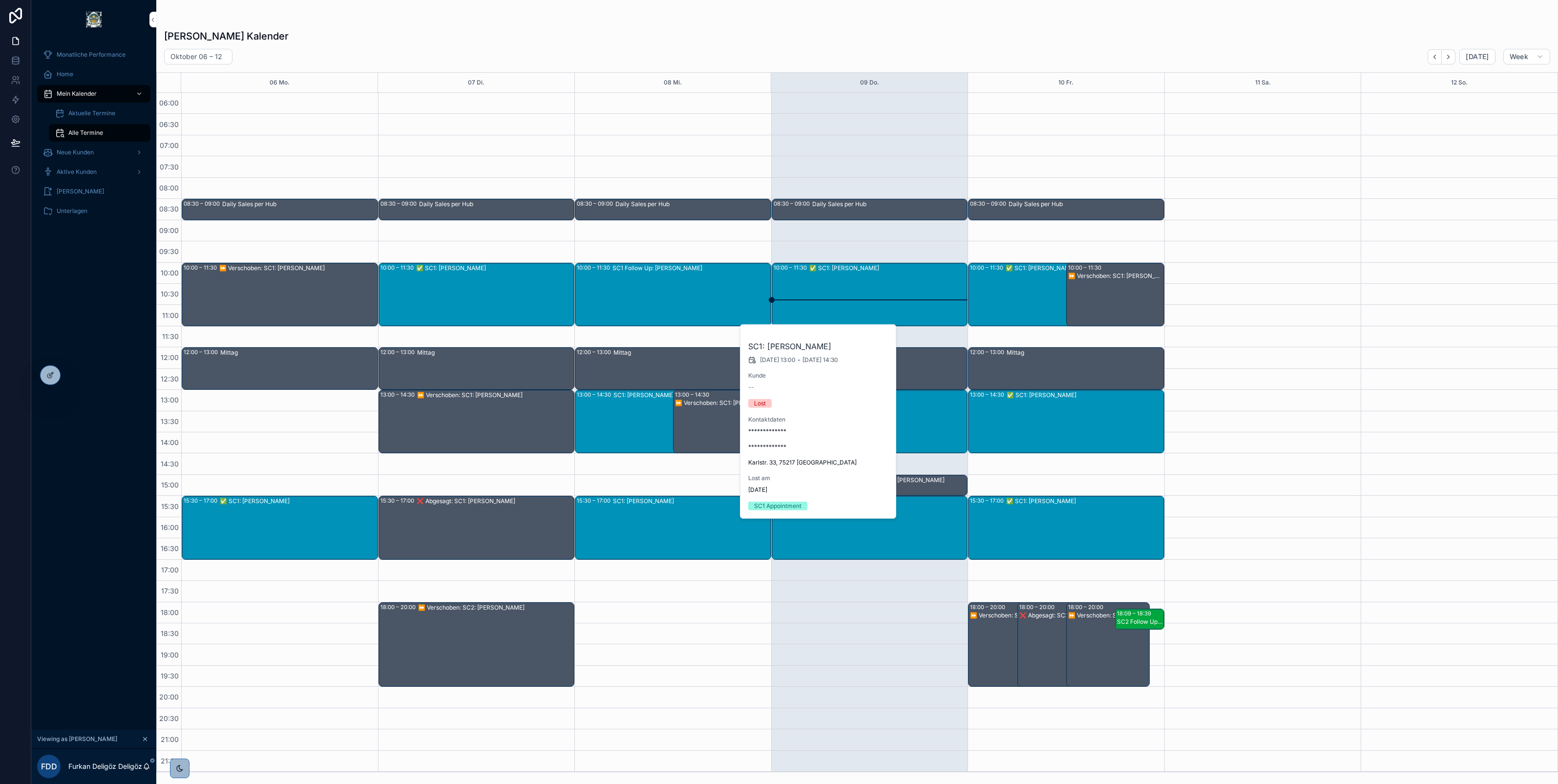
click at [659, 528] on div "SC1: Walter Zerwes" at bounding box center [691, 526] width 157 height 61
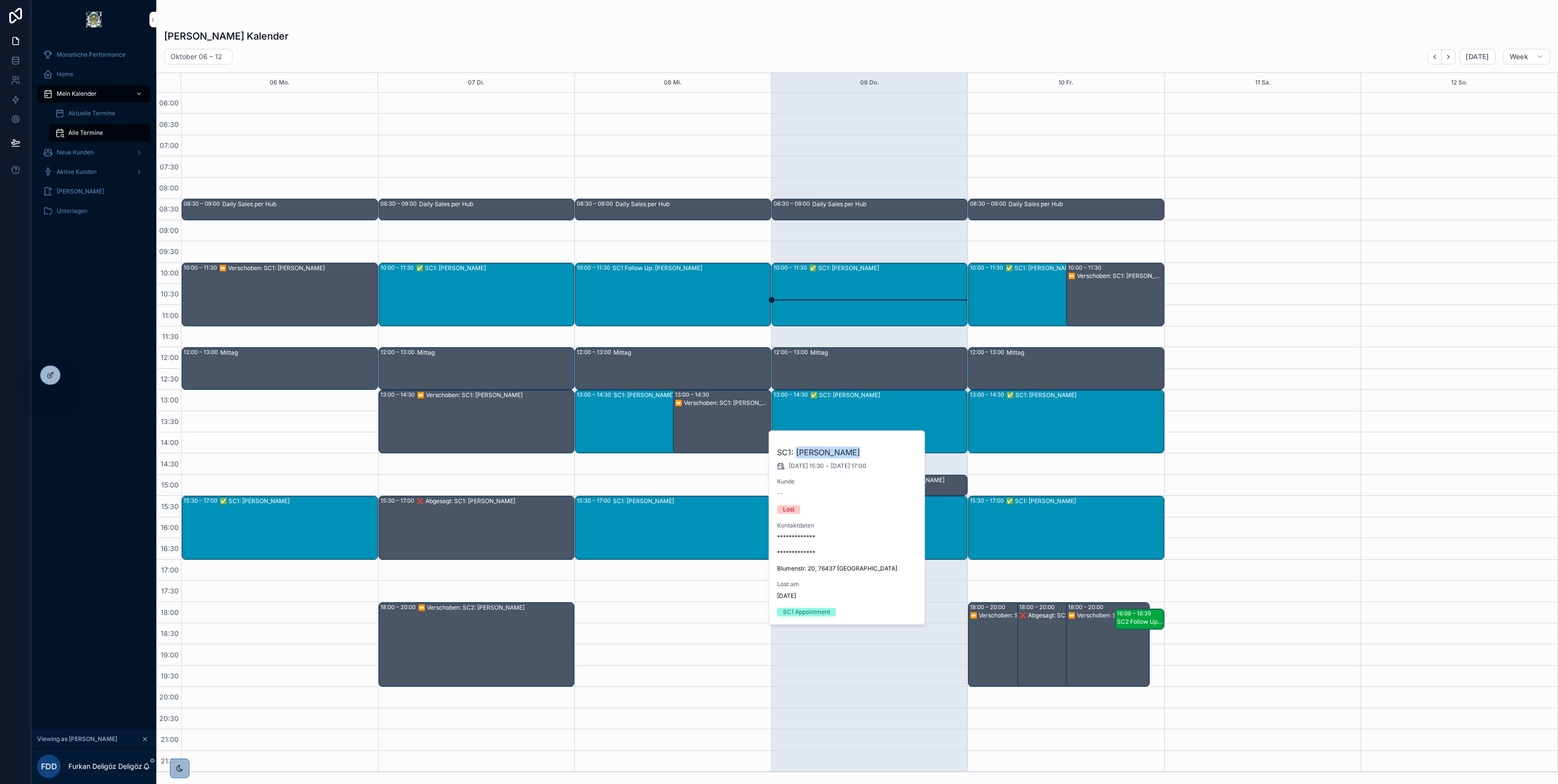
drag, startPoint x: 797, startPoint y: 452, endPoint x: 847, endPoint y: 455, distance: 50.1
click at [847, 455] on h2 "SC1: Walter Zerwes" at bounding box center [847, 453] width 141 height 12
copy h2 "Walter Zerwes"
click at [493, 293] on div "✅ SC1: Ajeta Avdic" at bounding box center [494, 294] width 158 height 61
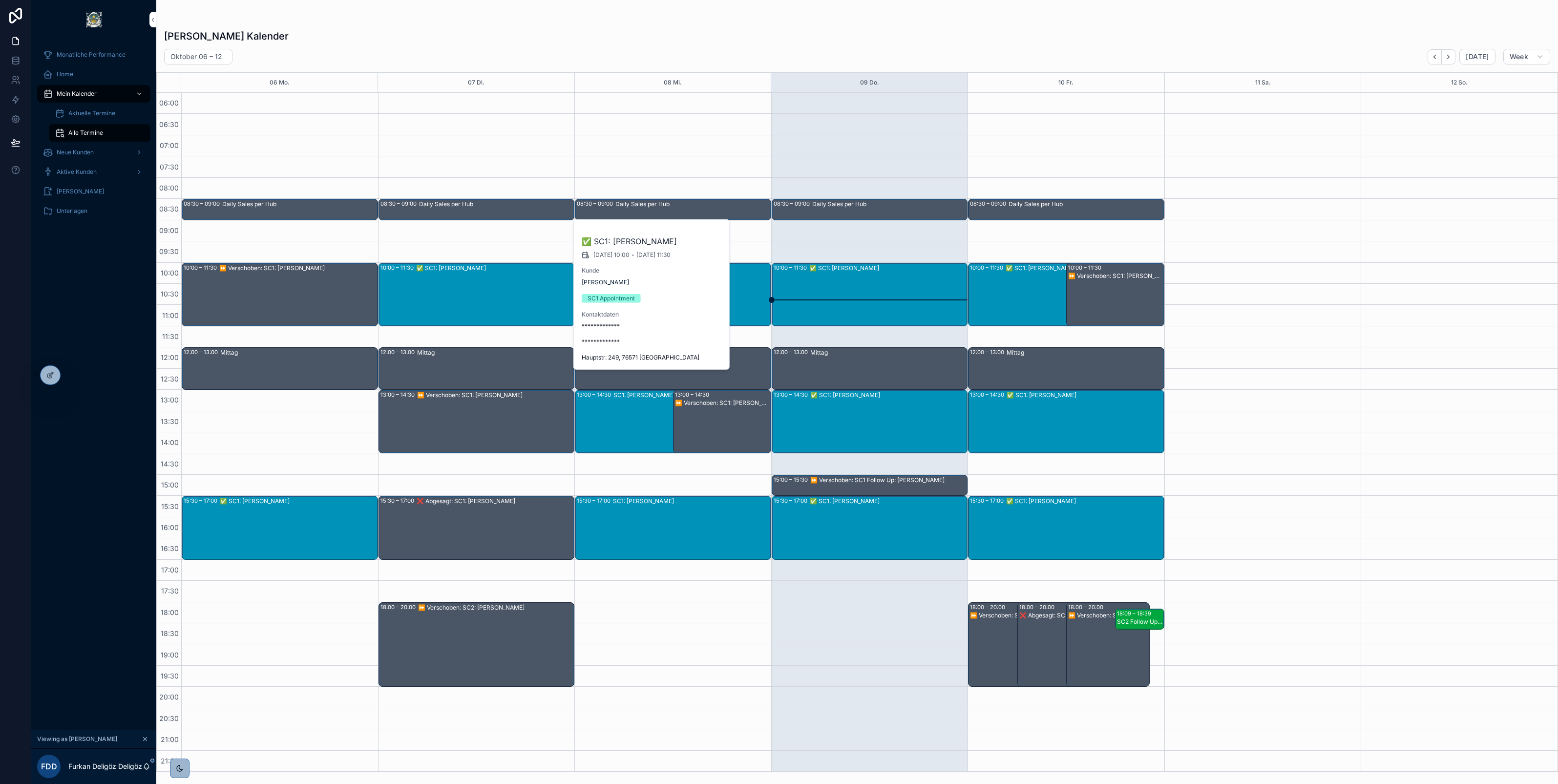
click at [641, 408] on div "SC1: Gerhardt Kretzek" at bounding box center [677, 421] width 127 height 61
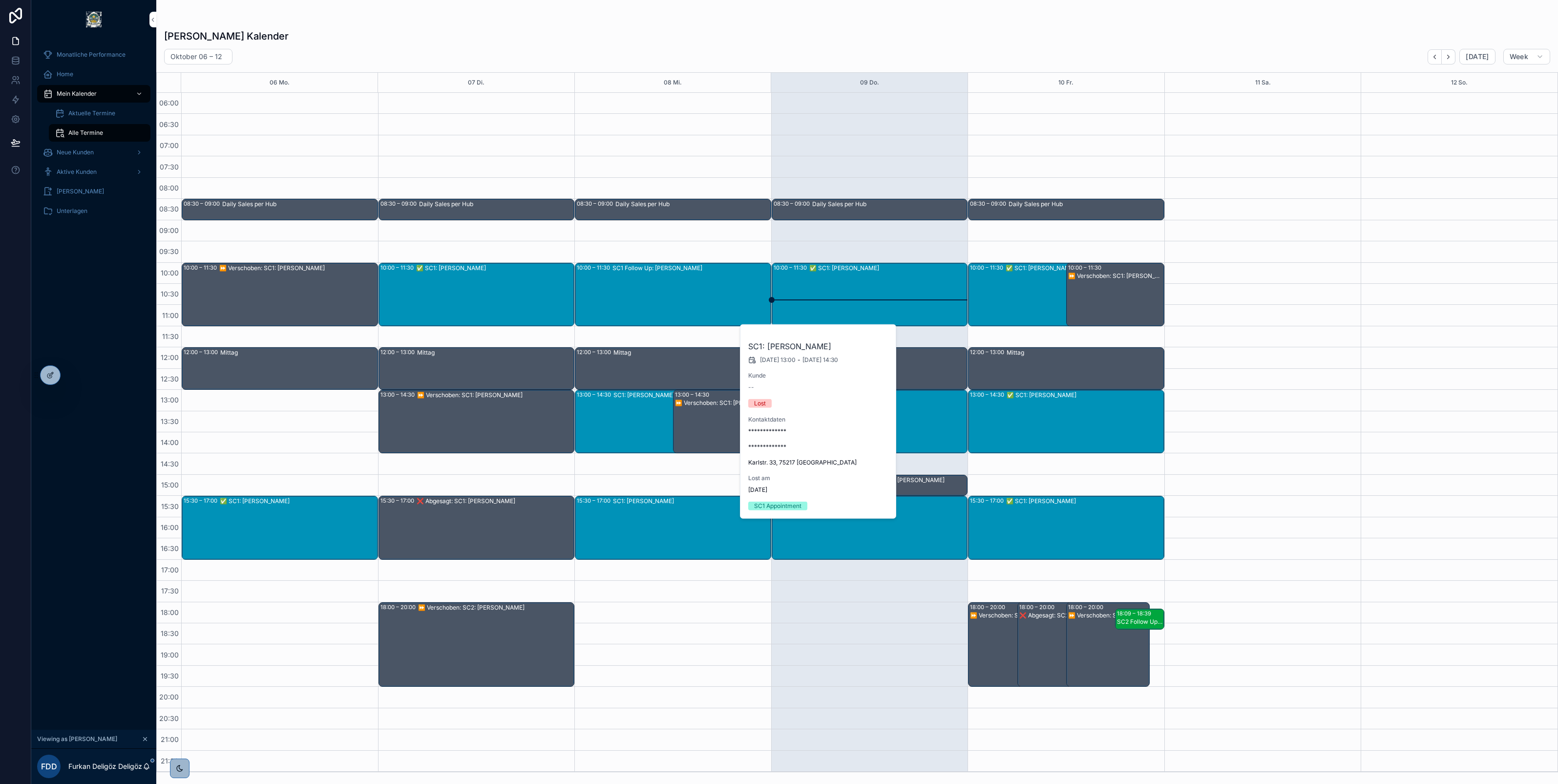
click at [665, 299] on div "SC1 Follow Up: Mehmet erdem" at bounding box center [691, 294] width 158 height 61
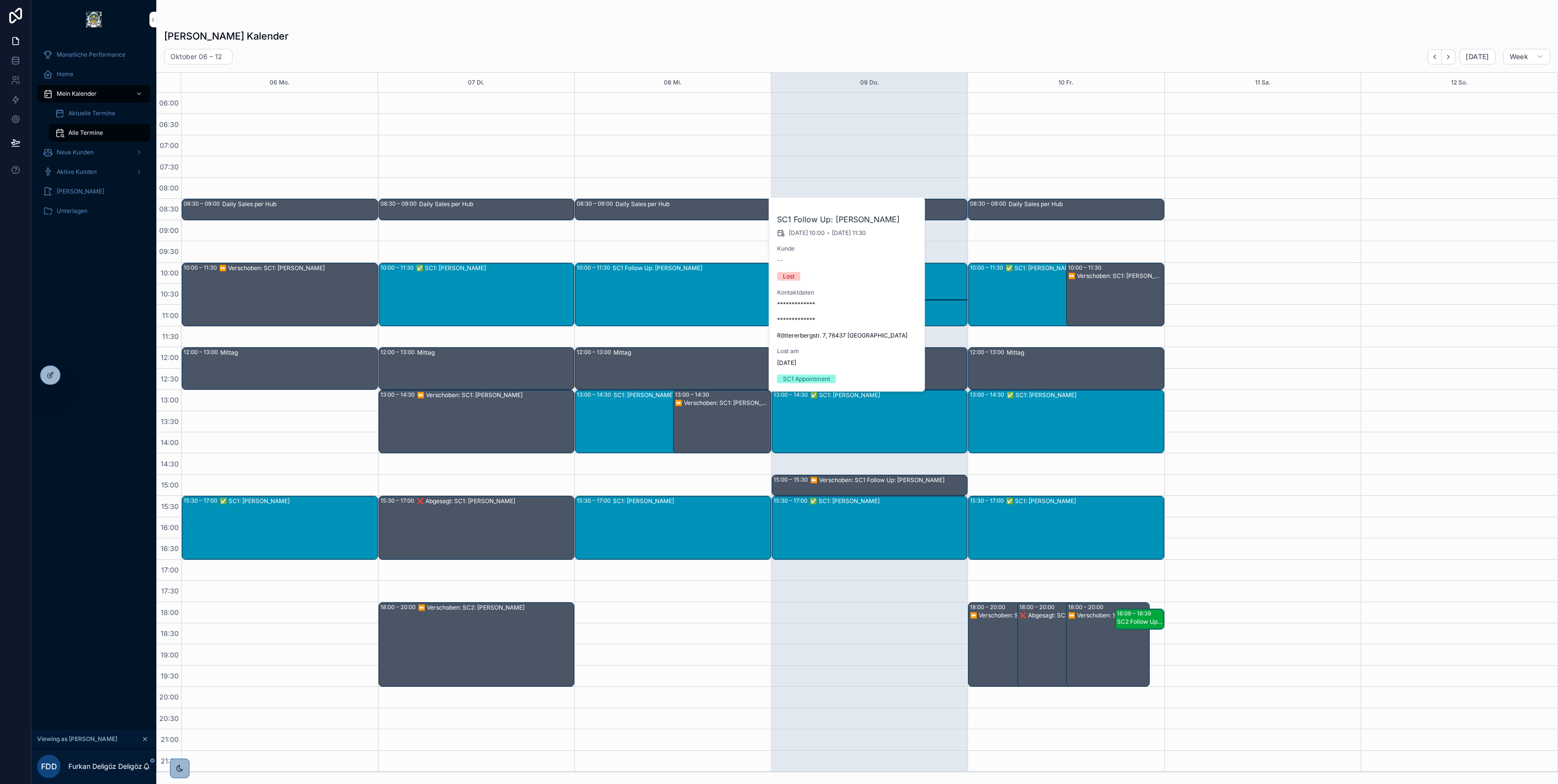
click at [683, 526] on div "SC1: Walter Zerwes" at bounding box center [691, 526] width 157 height 61
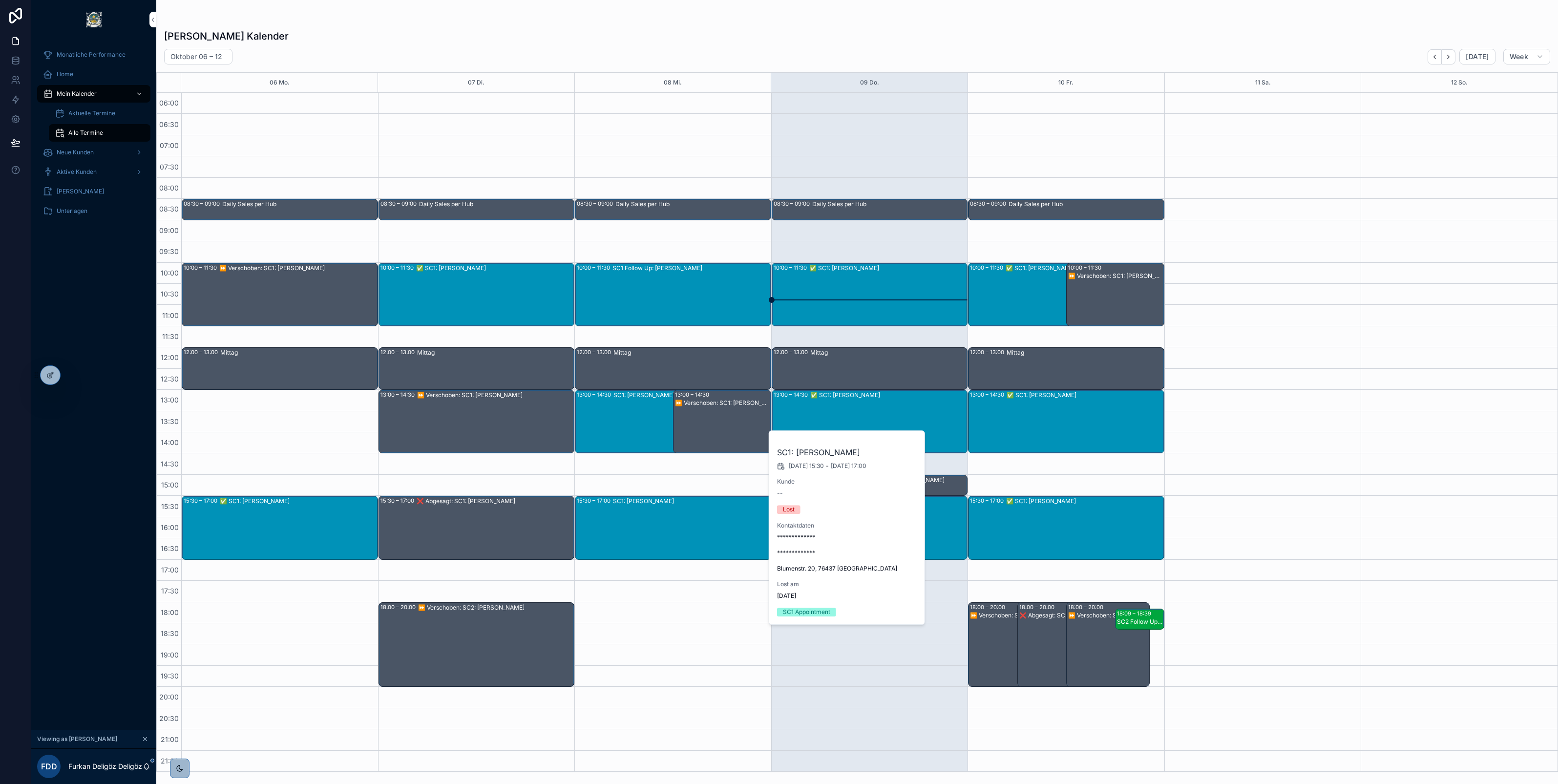
click at [712, 417] on div "⏩ Verschoben: SC1: Miguel Castano" at bounding box center [722, 428] width 95 height 61
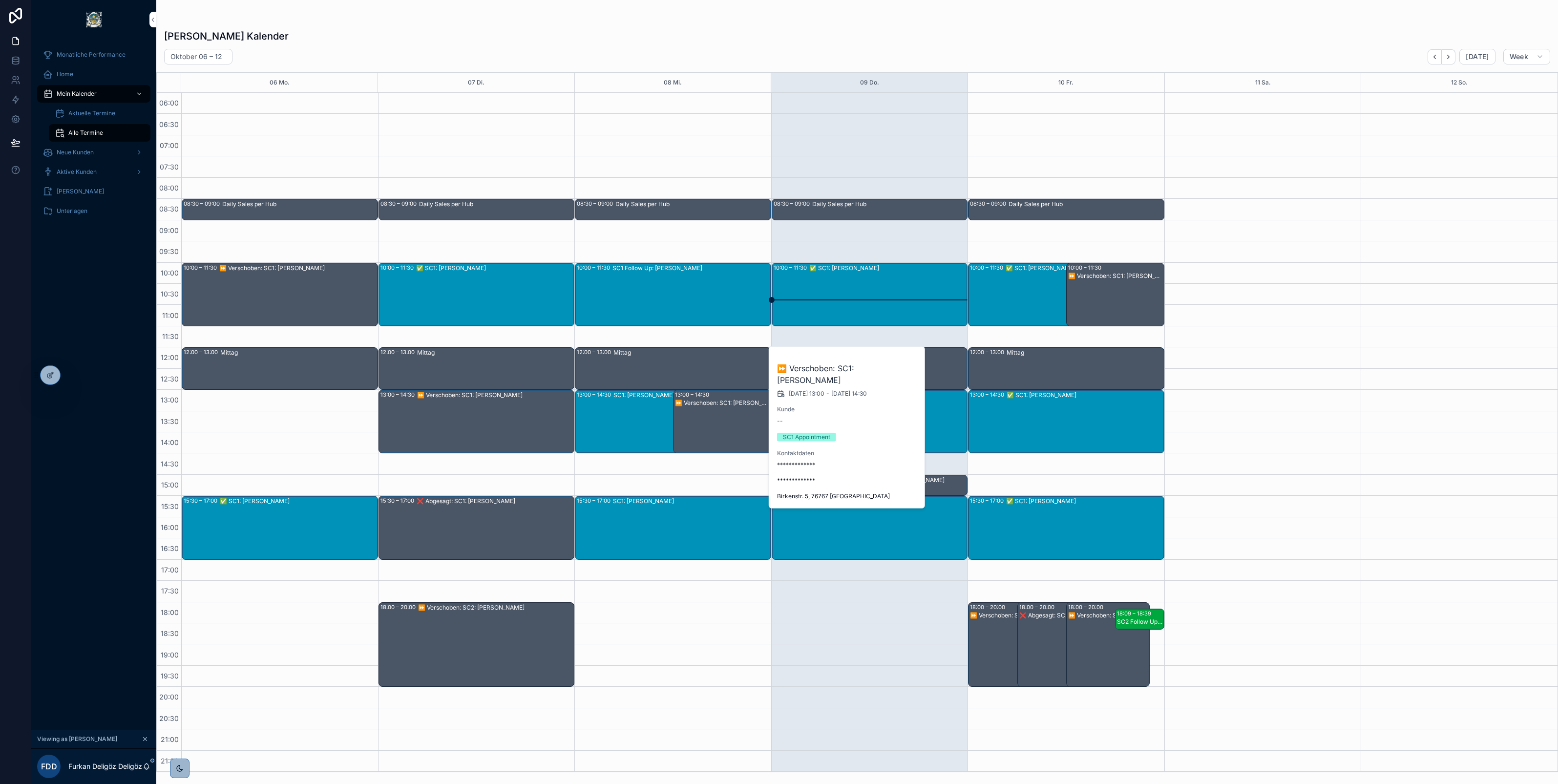
click at [660, 291] on div "SC1 Follow Up: Mehmet erdem" at bounding box center [691, 294] width 158 height 61
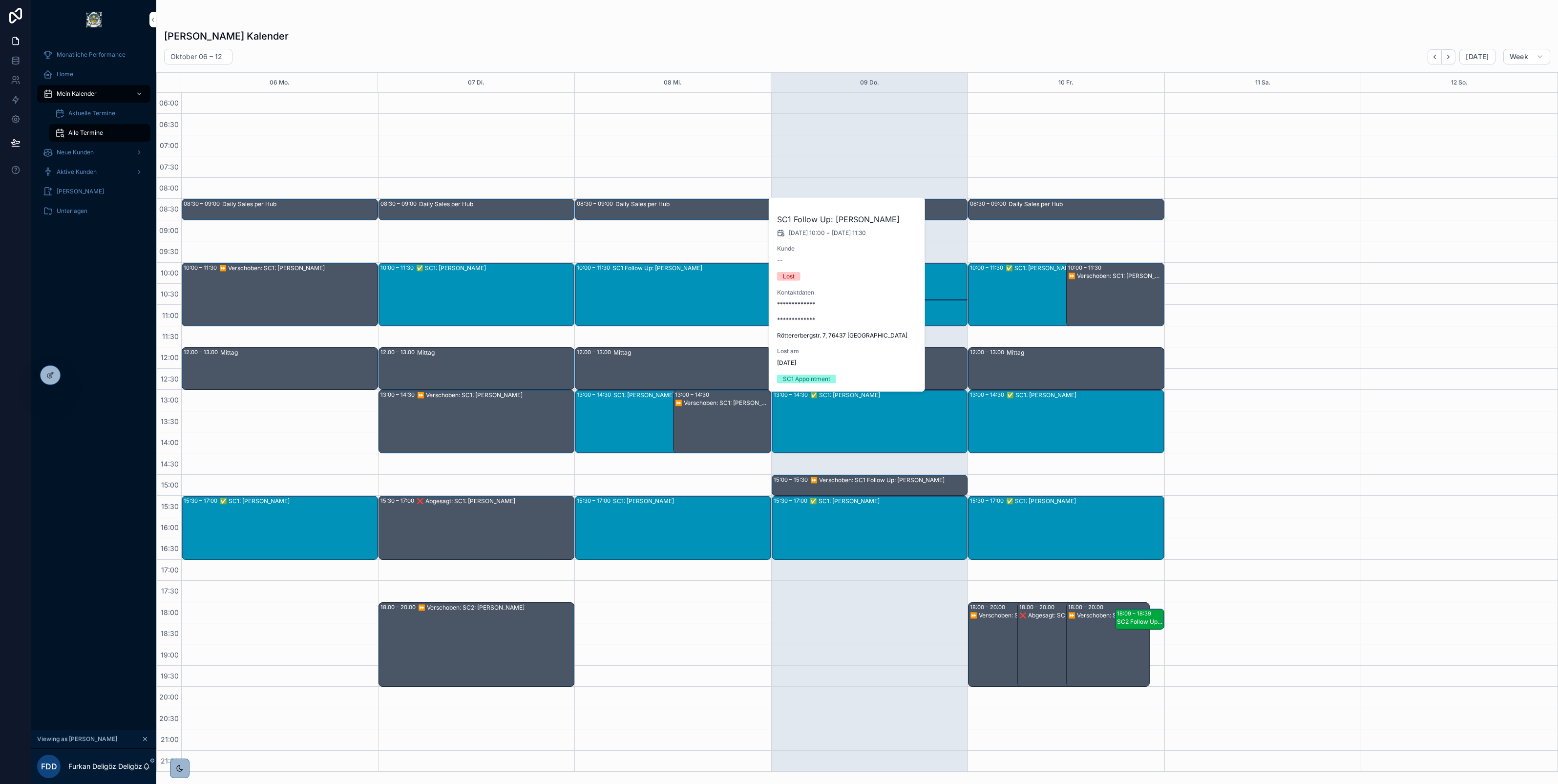
click at [675, 282] on div "SC1 Follow Up: Mehmet erdem" at bounding box center [691, 294] width 158 height 61
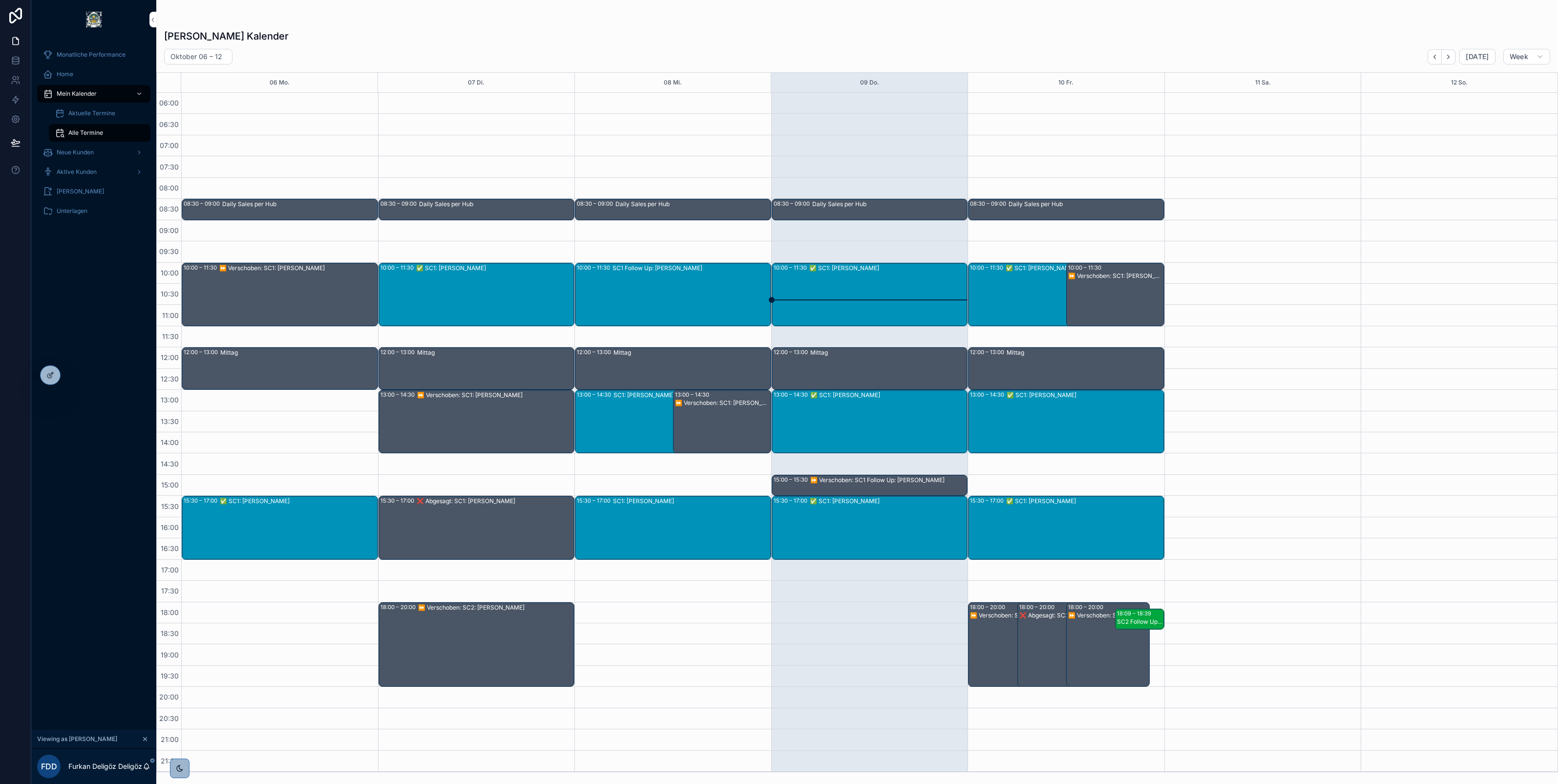
click at [658, 279] on div "SC1 Follow Up: Mehmet erdem" at bounding box center [691, 294] width 158 height 61
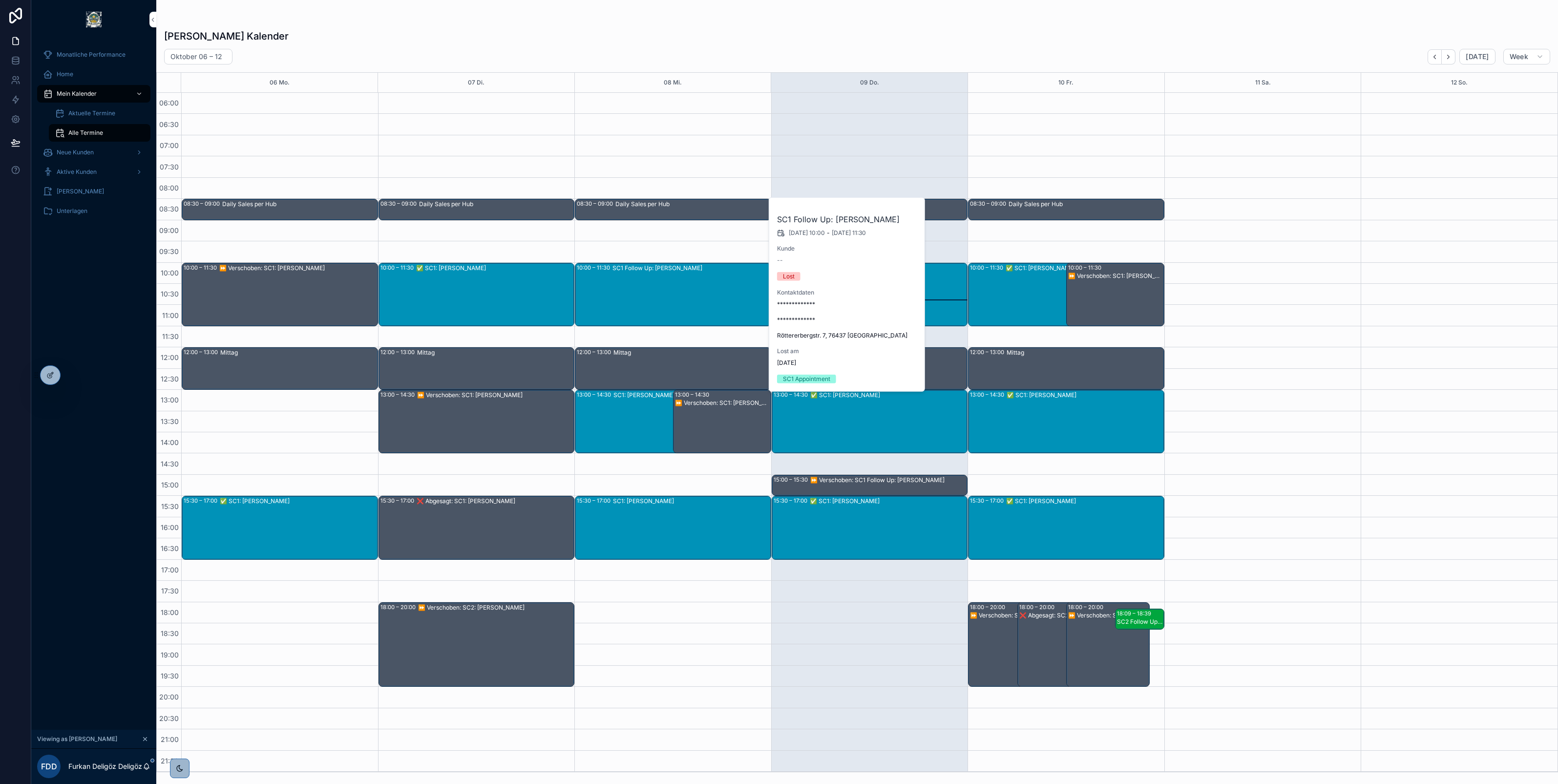
click at [622, 414] on div "SC1: Gerhardt Kretzek" at bounding box center [677, 421] width 127 height 61
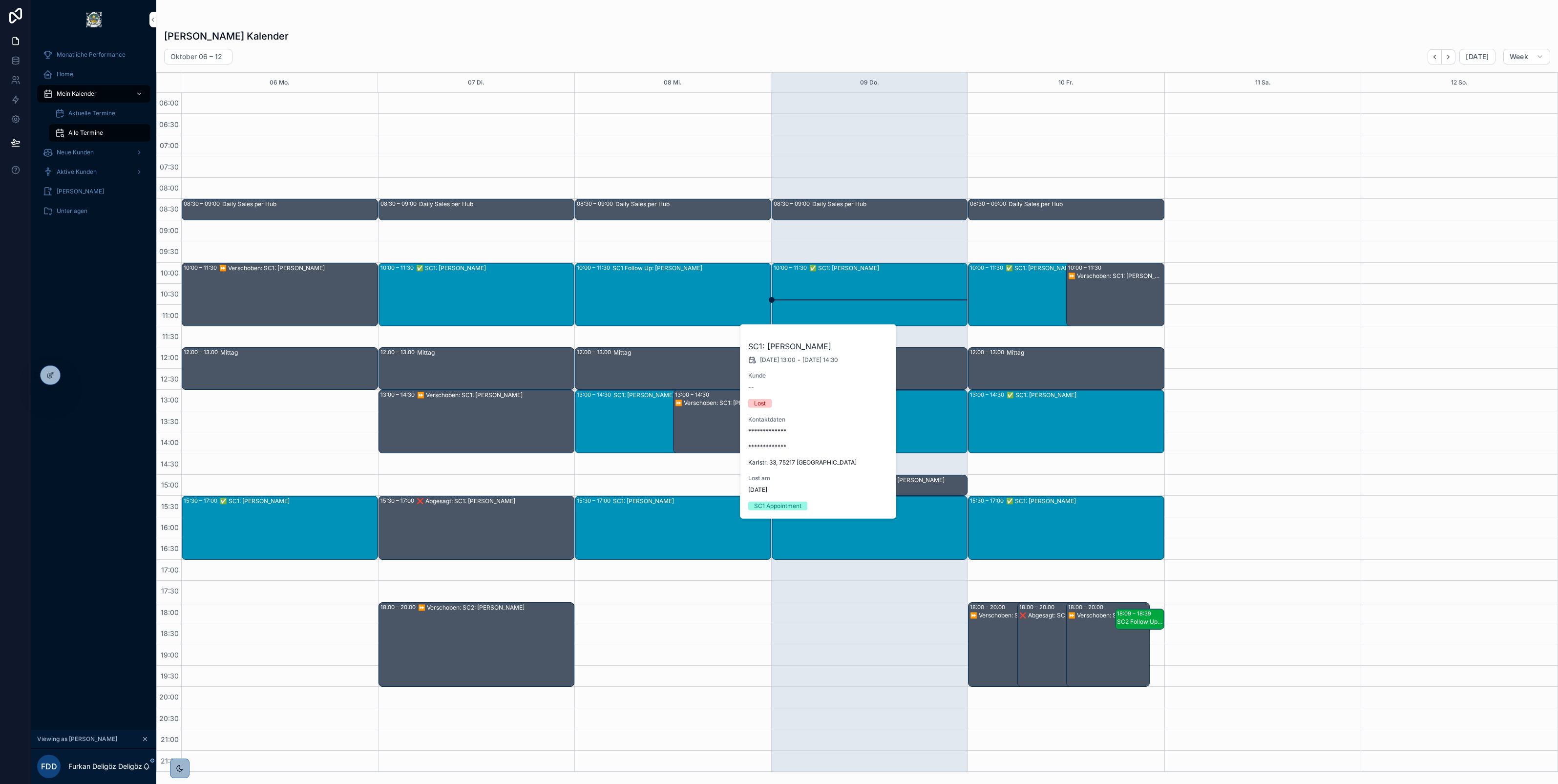
click at [629, 404] on div "SC1: Gerhardt Kretzek" at bounding box center [677, 421] width 127 height 61
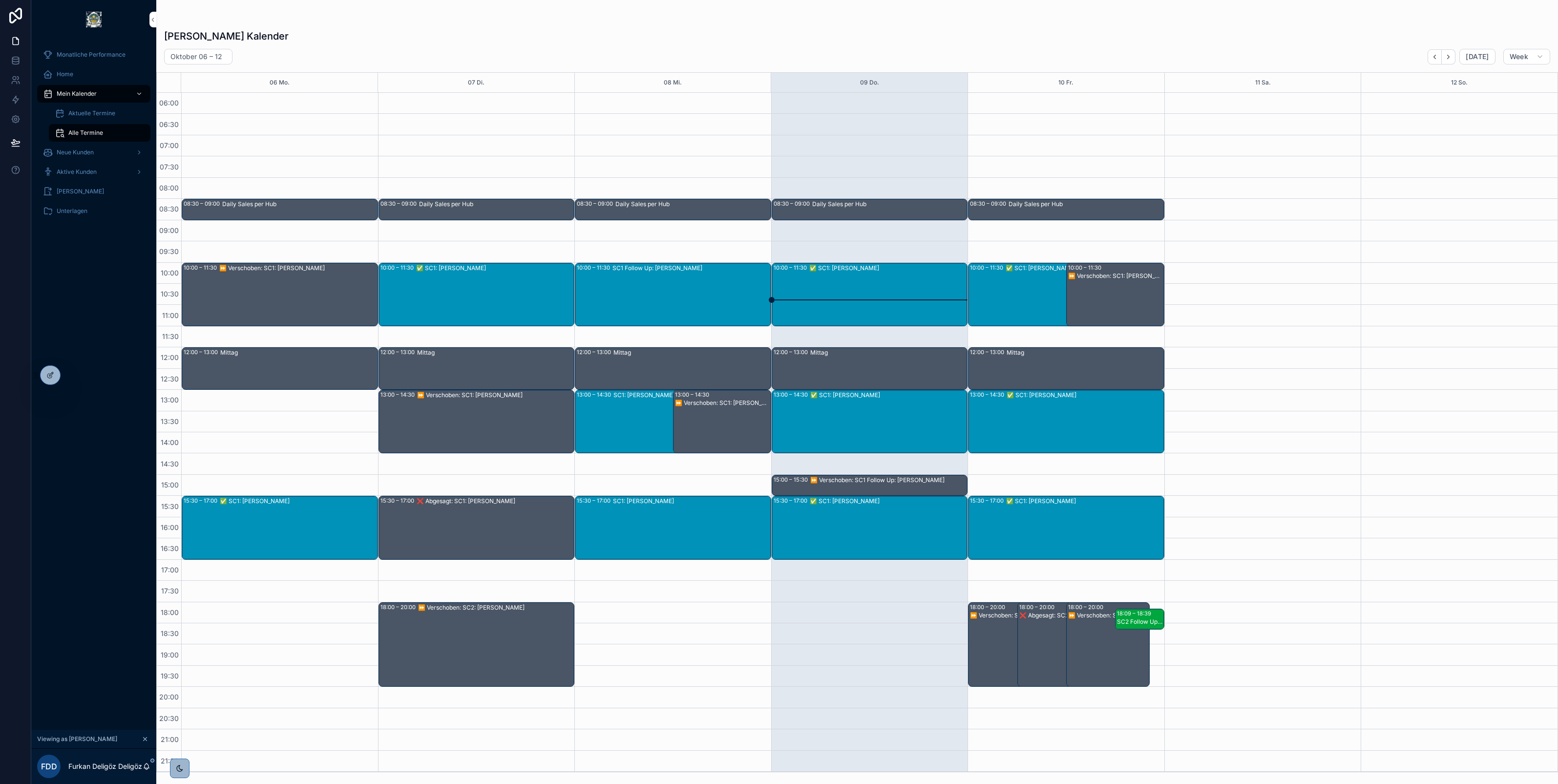
click at [627, 407] on div "SC1: Gerhardt Kretzek" at bounding box center [677, 421] width 127 height 61
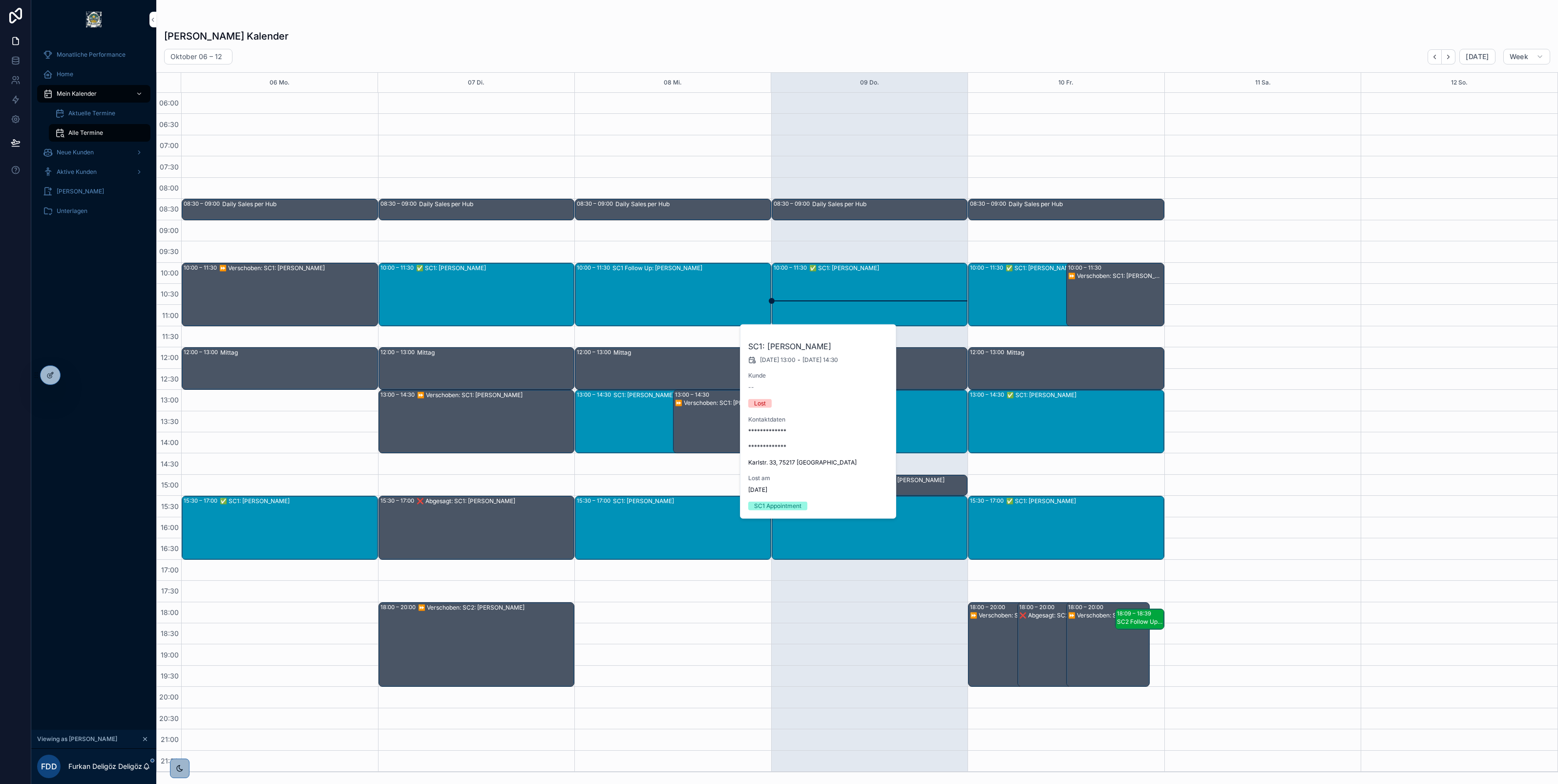
drag, startPoint x: 769, startPoint y: 347, endPoint x: 830, endPoint y: 348, distance: 61.0
click at [830, 348] on h2 "SC1: Gerhardt Kretzek" at bounding box center [818, 346] width 141 height 12
copy h2 "Gerhardt Kretzek"
click at [723, 32] on div "Furkan Deligöz's Kalender" at bounding box center [857, 36] width 1386 height 14
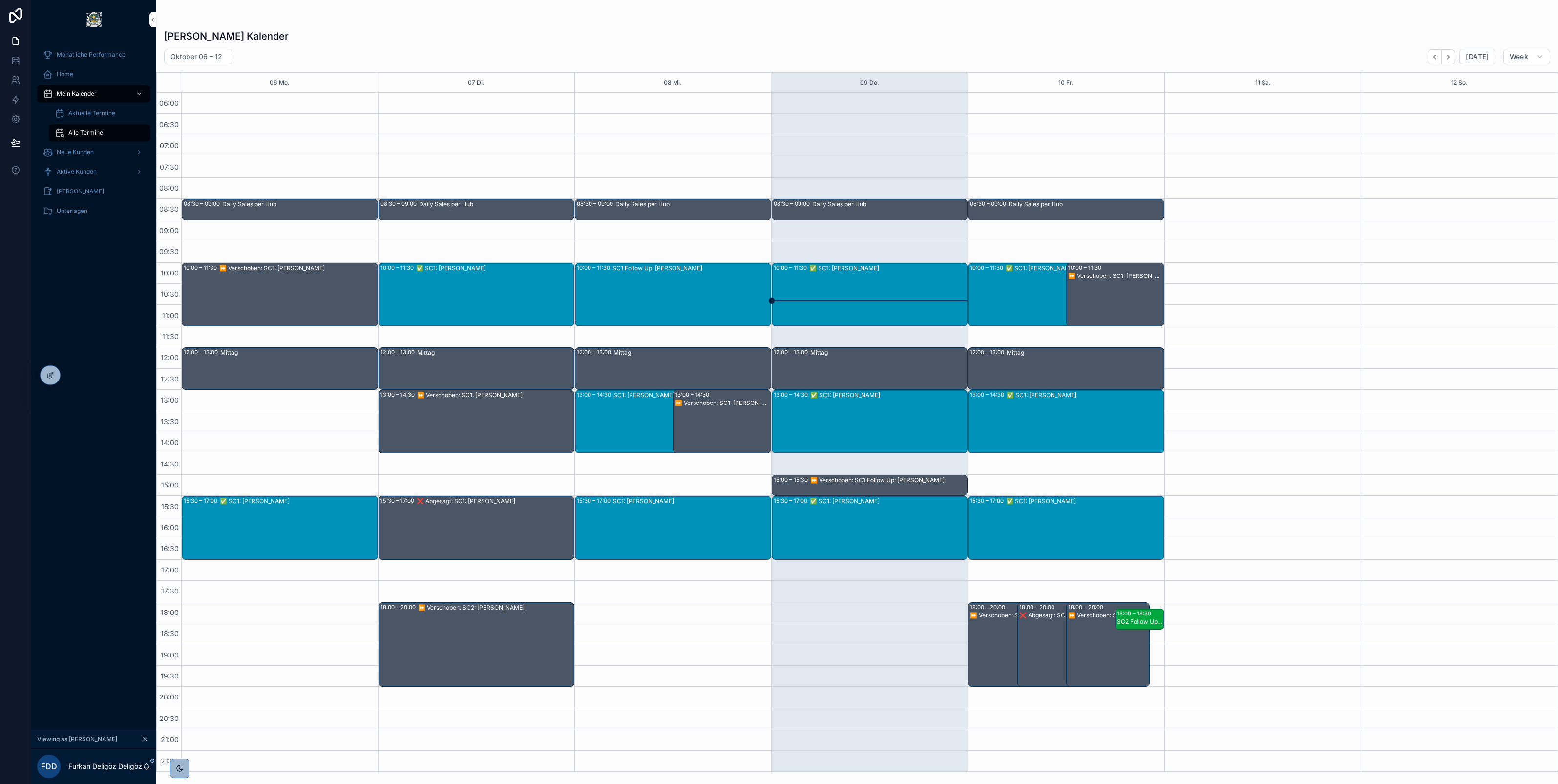
click at [461, 281] on div "✅ SC1: Ajeta Avdic" at bounding box center [494, 294] width 158 height 61
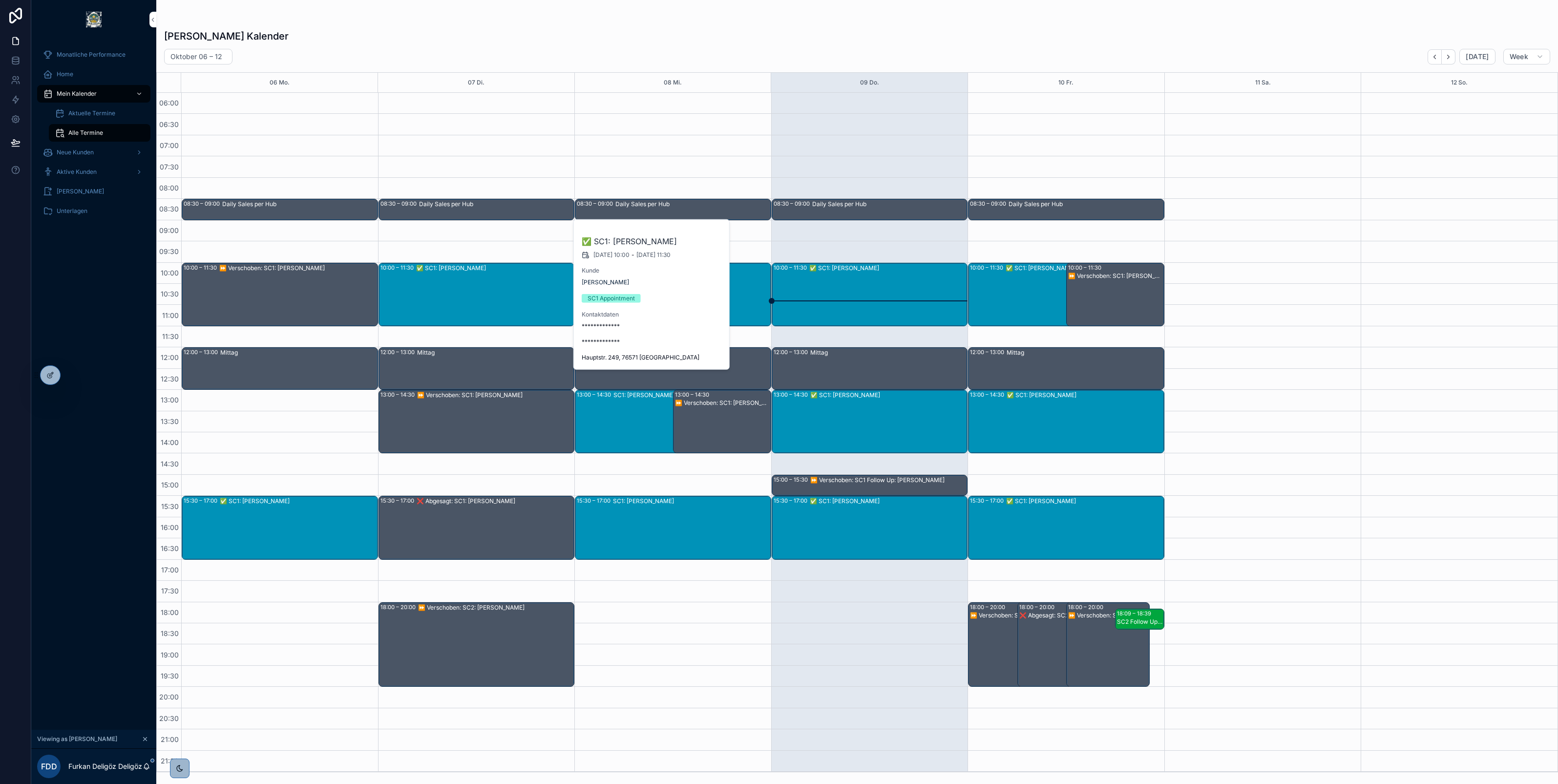
click at [286, 503] on div "✅ SC1: Alexander Keller" at bounding box center [299, 501] width 157 height 8
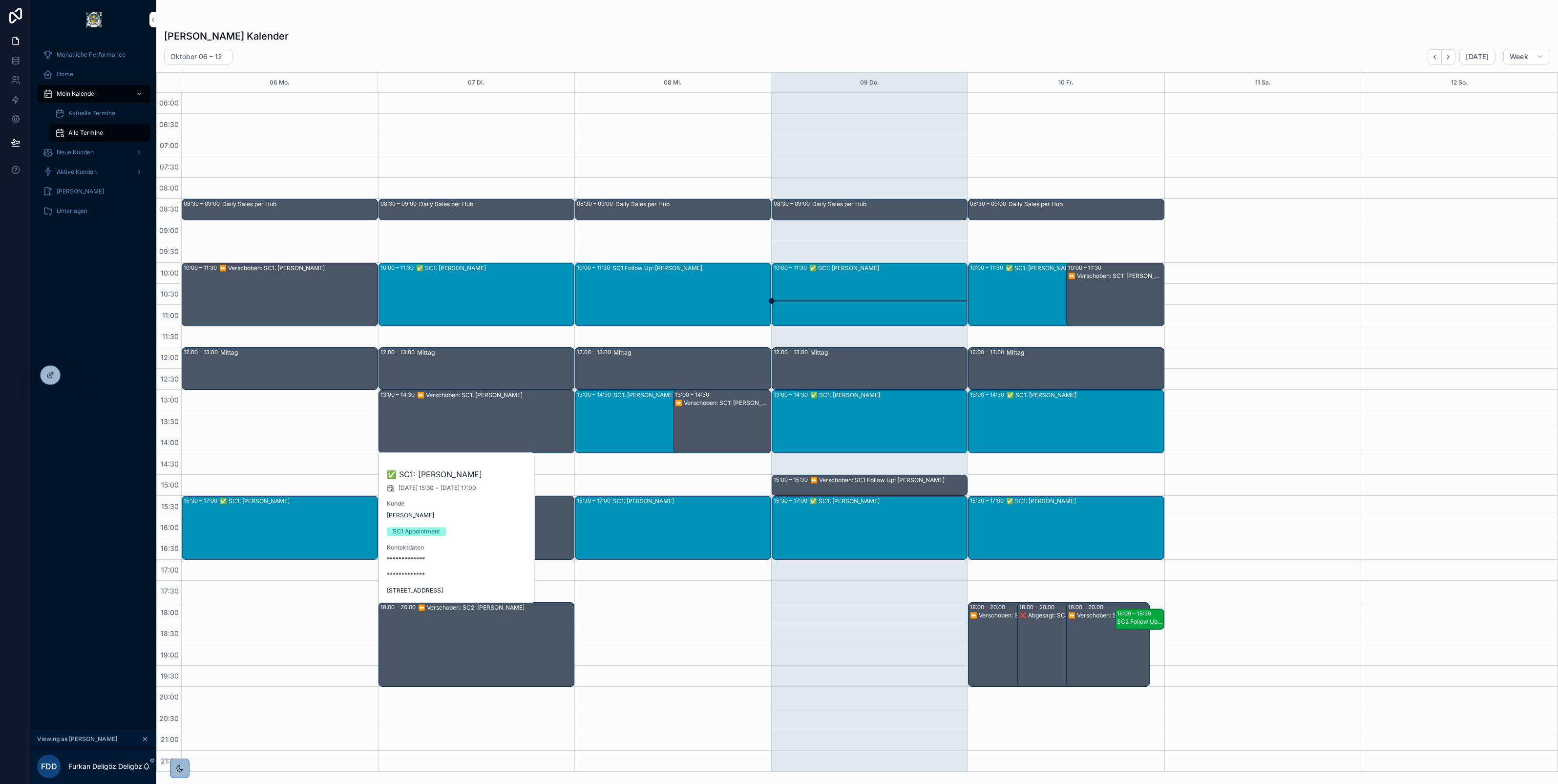
click at [468, 285] on div "✅ SC1: Ajeta Avdic" at bounding box center [494, 294] width 158 height 61
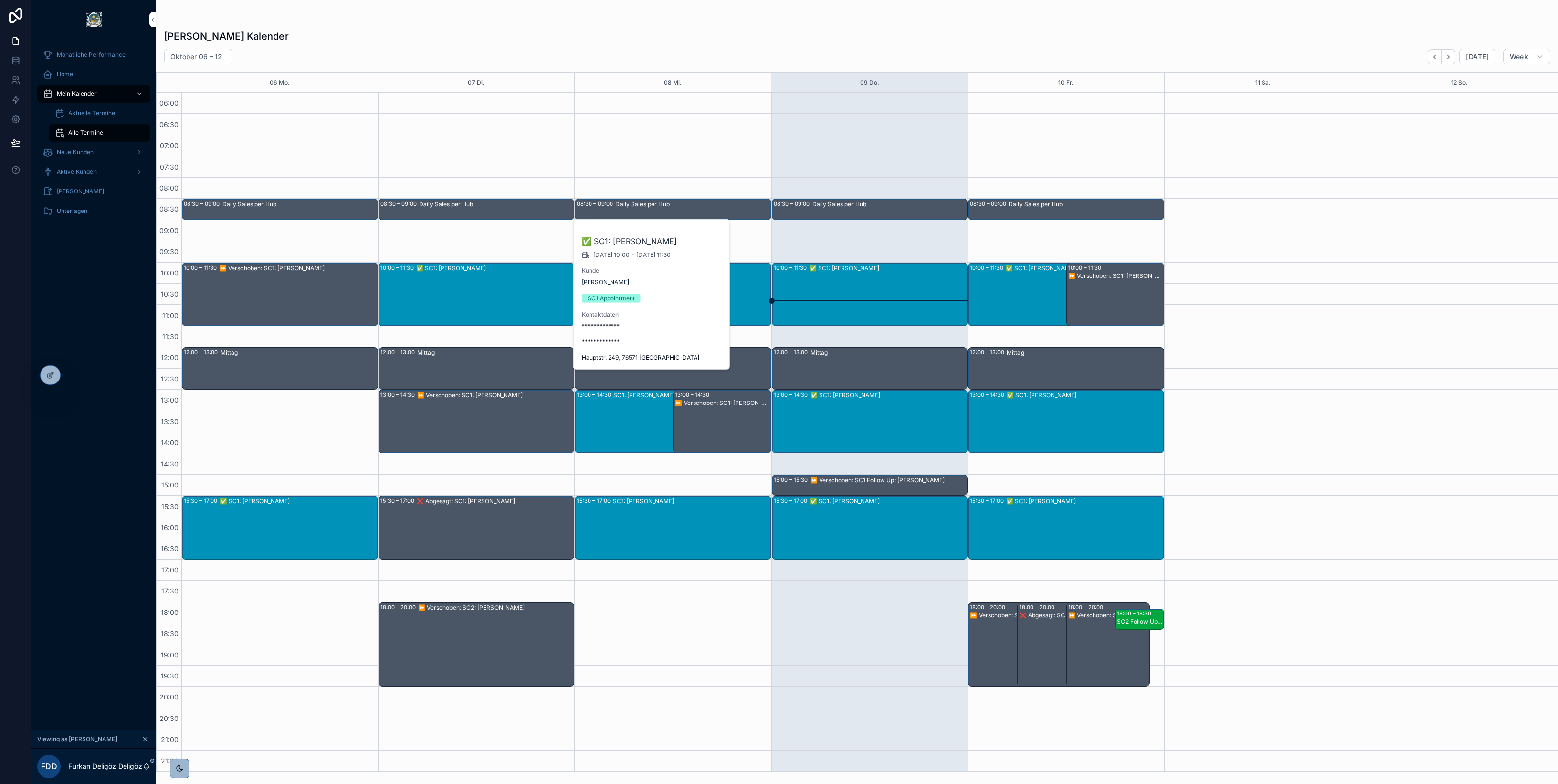
click at [657, 21] on div "scrollable content" at bounding box center [857, 19] width 1386 height 8
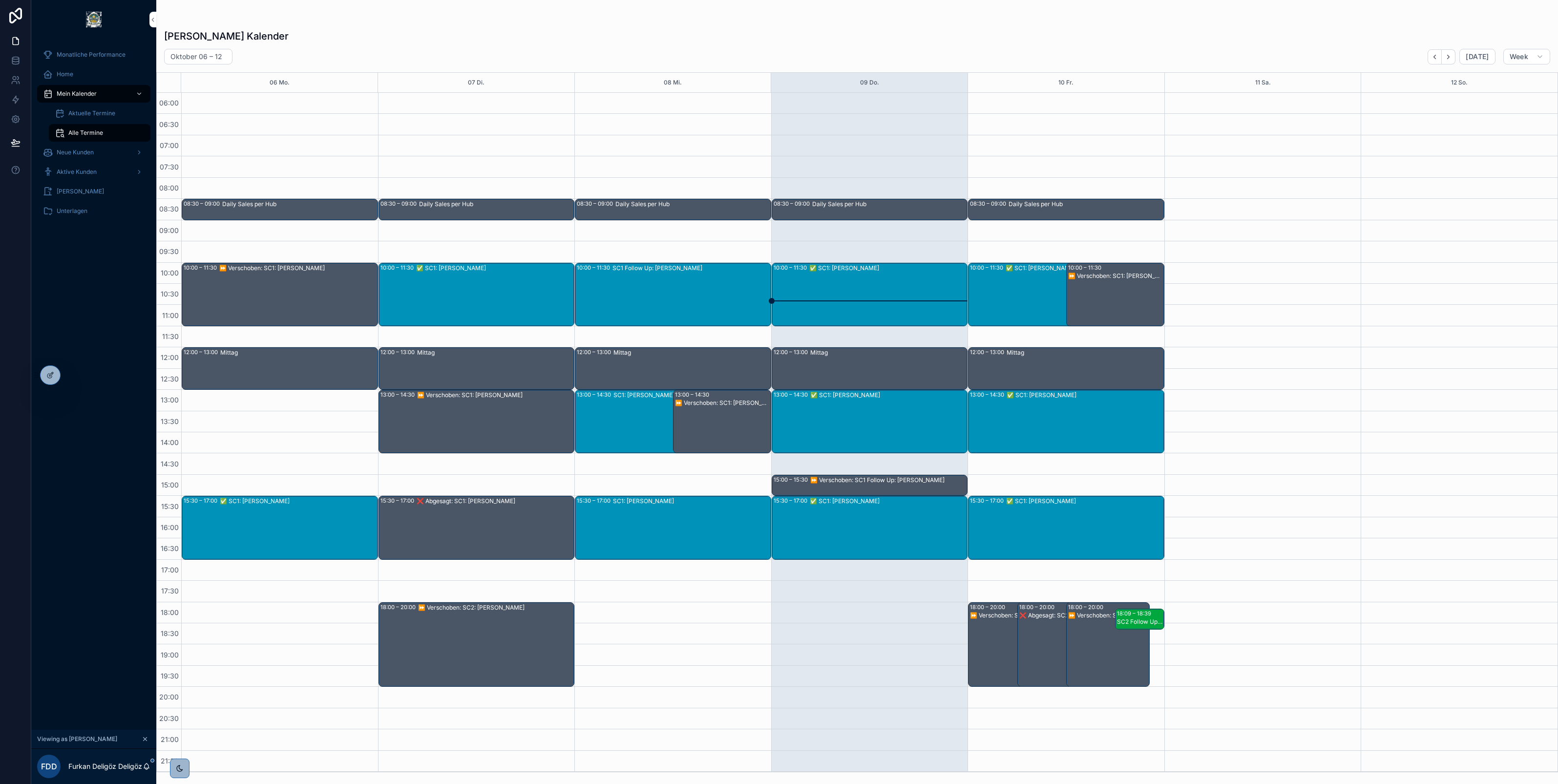
click at [616, 419] on div "SC1: Gerhardt Kretzek" at bounding box center [677, 421] width 127 height 61
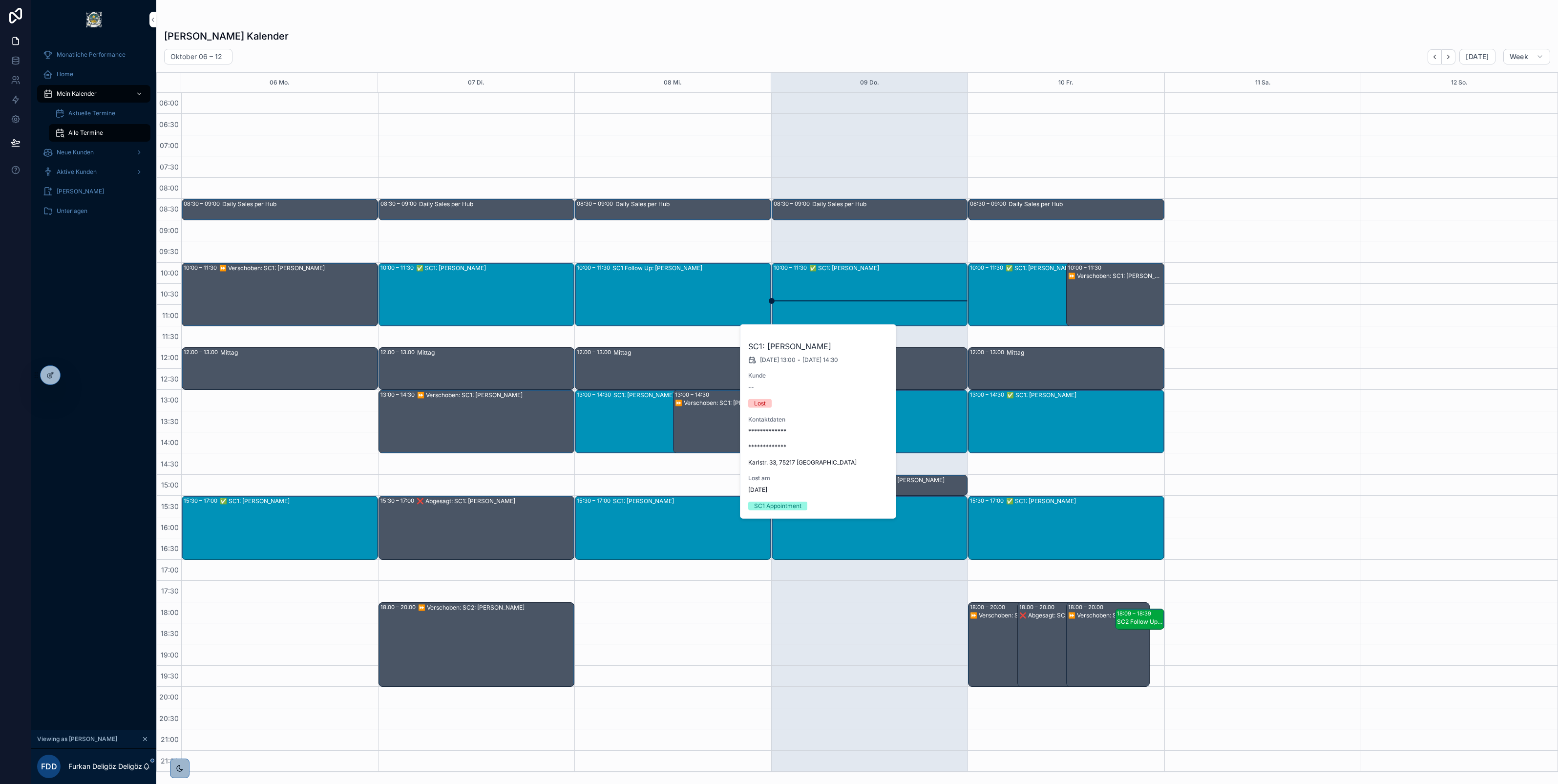
click at [650, 517] on div "SC1: Walter Zerwes" at bounding box center [691, 526] width 157 height 61
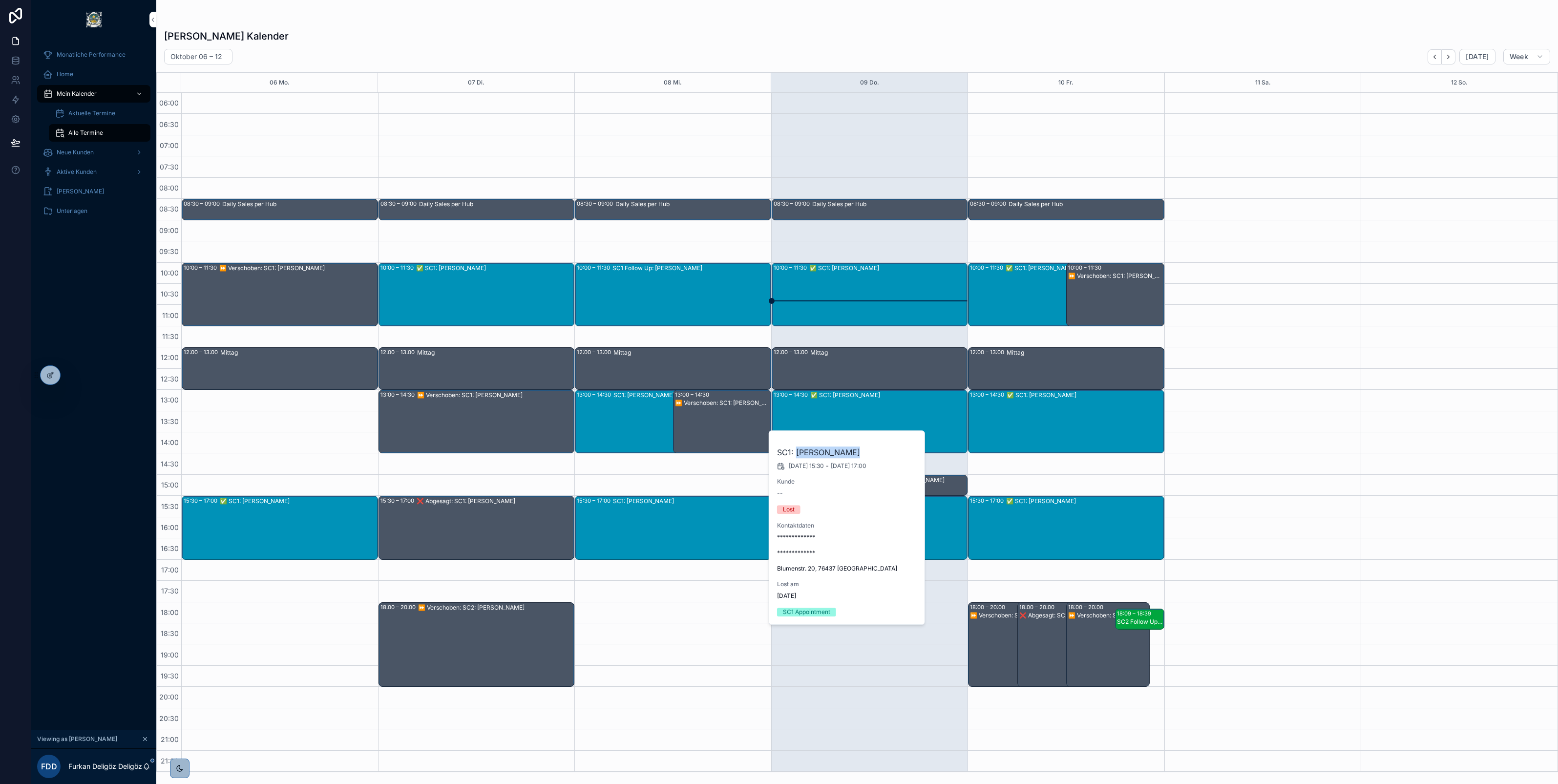
drag, startPoint x: 798, startPoint y: 453, endPoint x: 848, endPoint y: 454, distance: 50.0
click at [848, 454] on h2 "SC1: Walter Zerwes" at bounding box center [847, 453] width 141 height 12
copy h2 "Walter Zerwes"
click at [634, 16] on div "scrollable content" at bounding box center [857, 19] width 1386 height 8
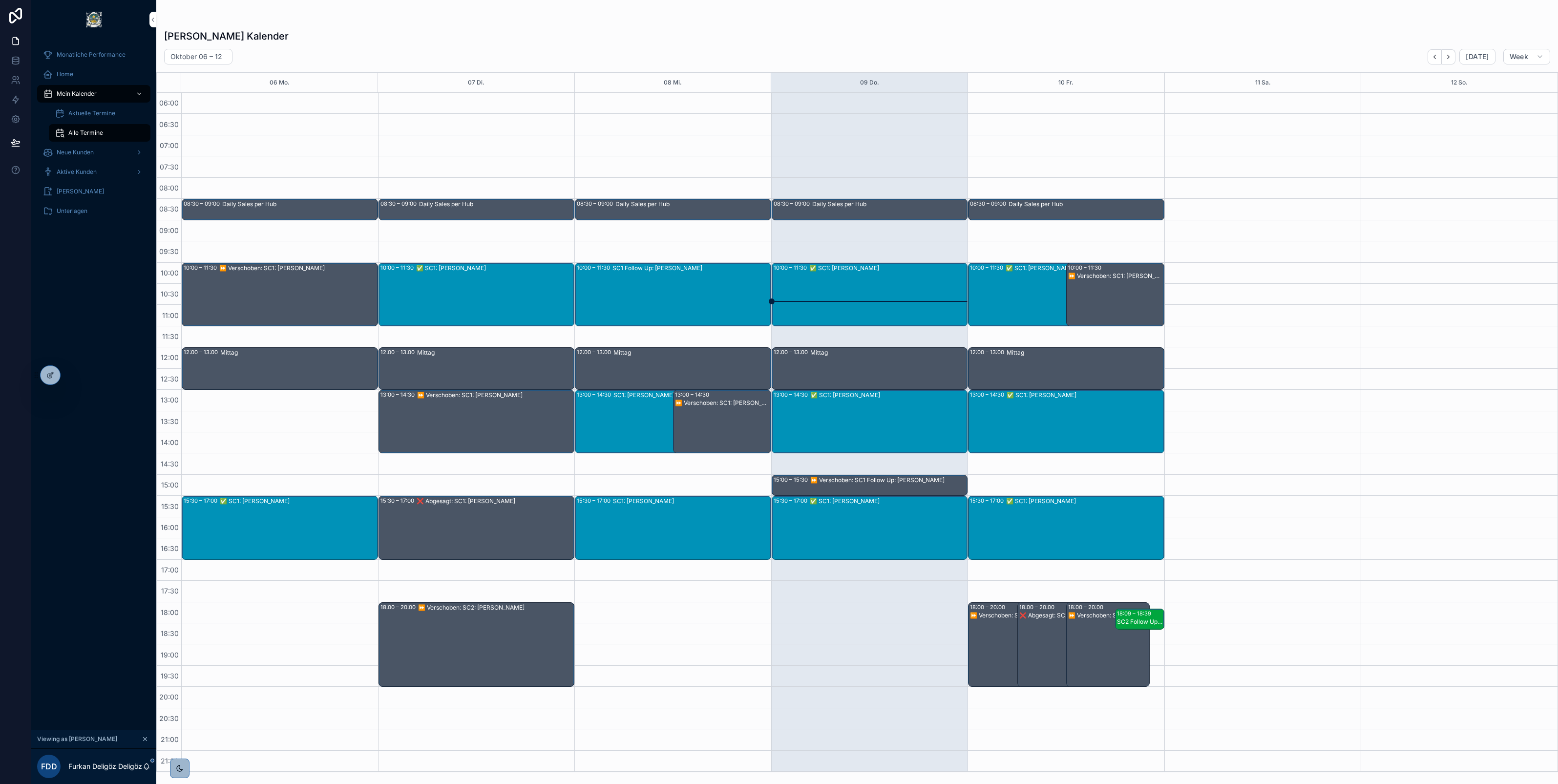
click at [455, 285] on div "✅ SC1: Ajeta Avdic" at bounding box center [494, 294] width 158 height 61
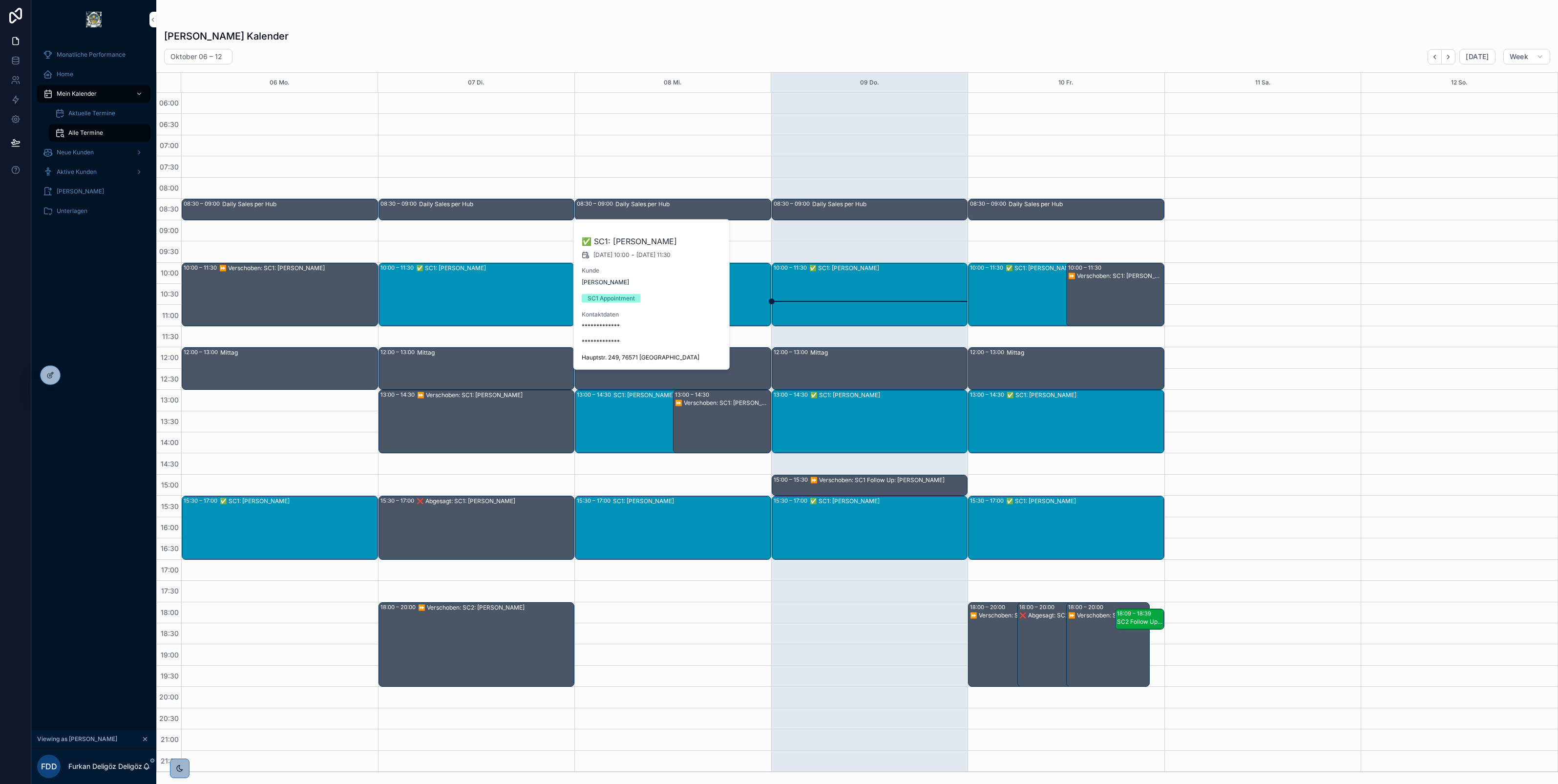
click at [302, 516] on div "✅ SC1: Alexander Keller" at bounding box center [299, 526] width 157 height 61
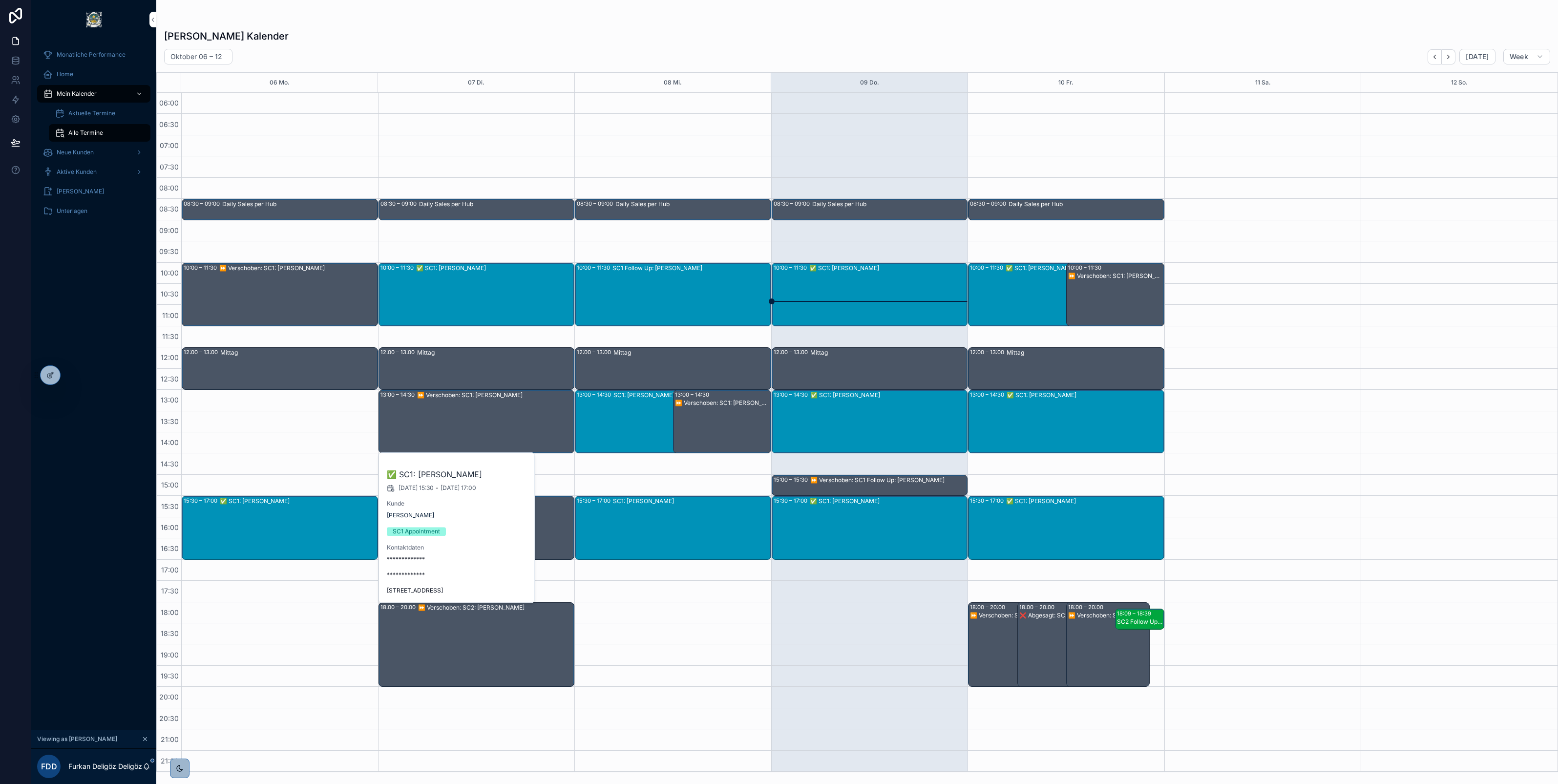
click at [861, 29] on div "Furkan Deligöz's Kalender" at bounding box center [857, 36] width 1386 height 14
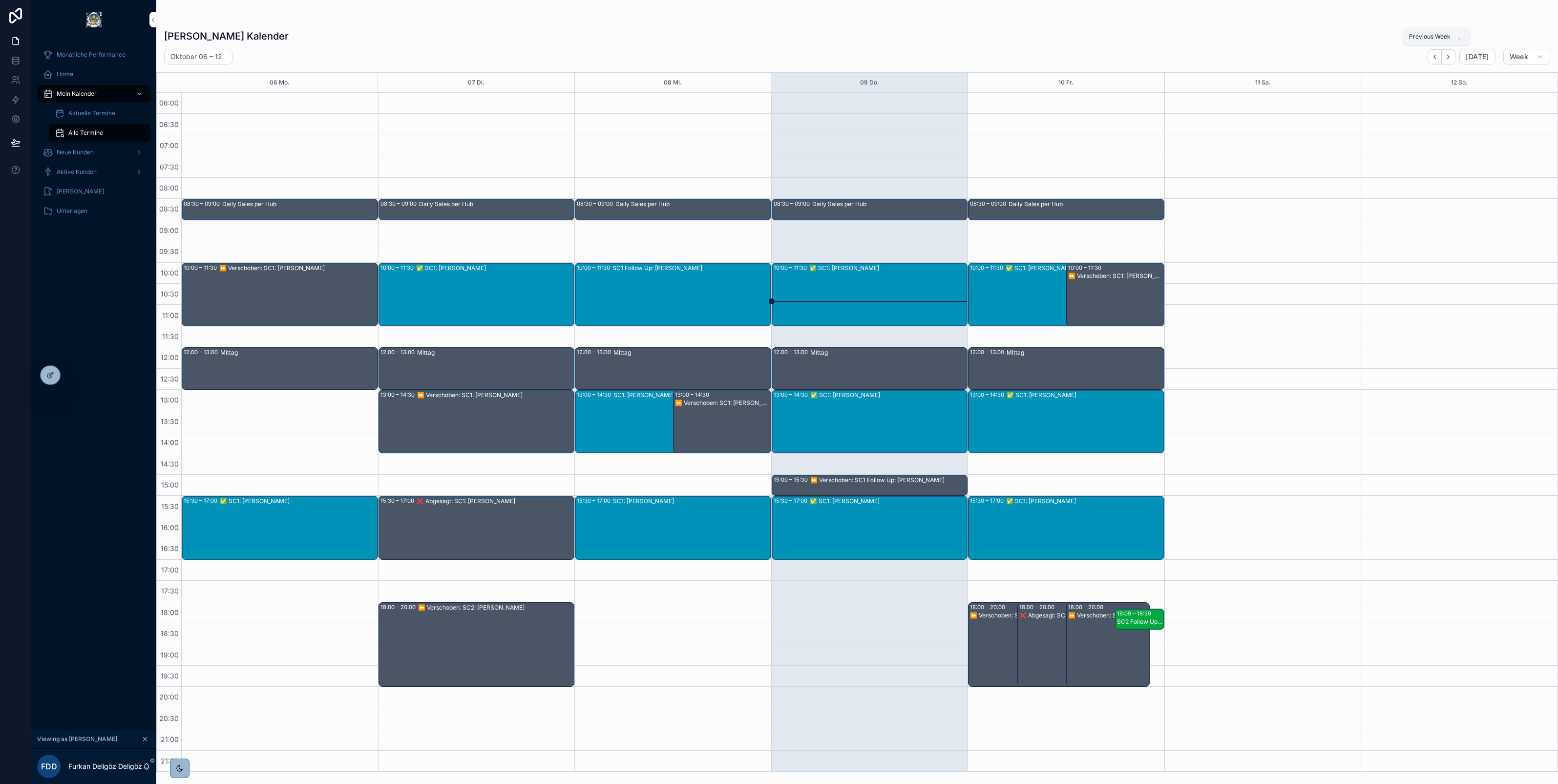
click at [1432, 57] on icon "Back" at bounding box center [1435, 57] width 8 height 8
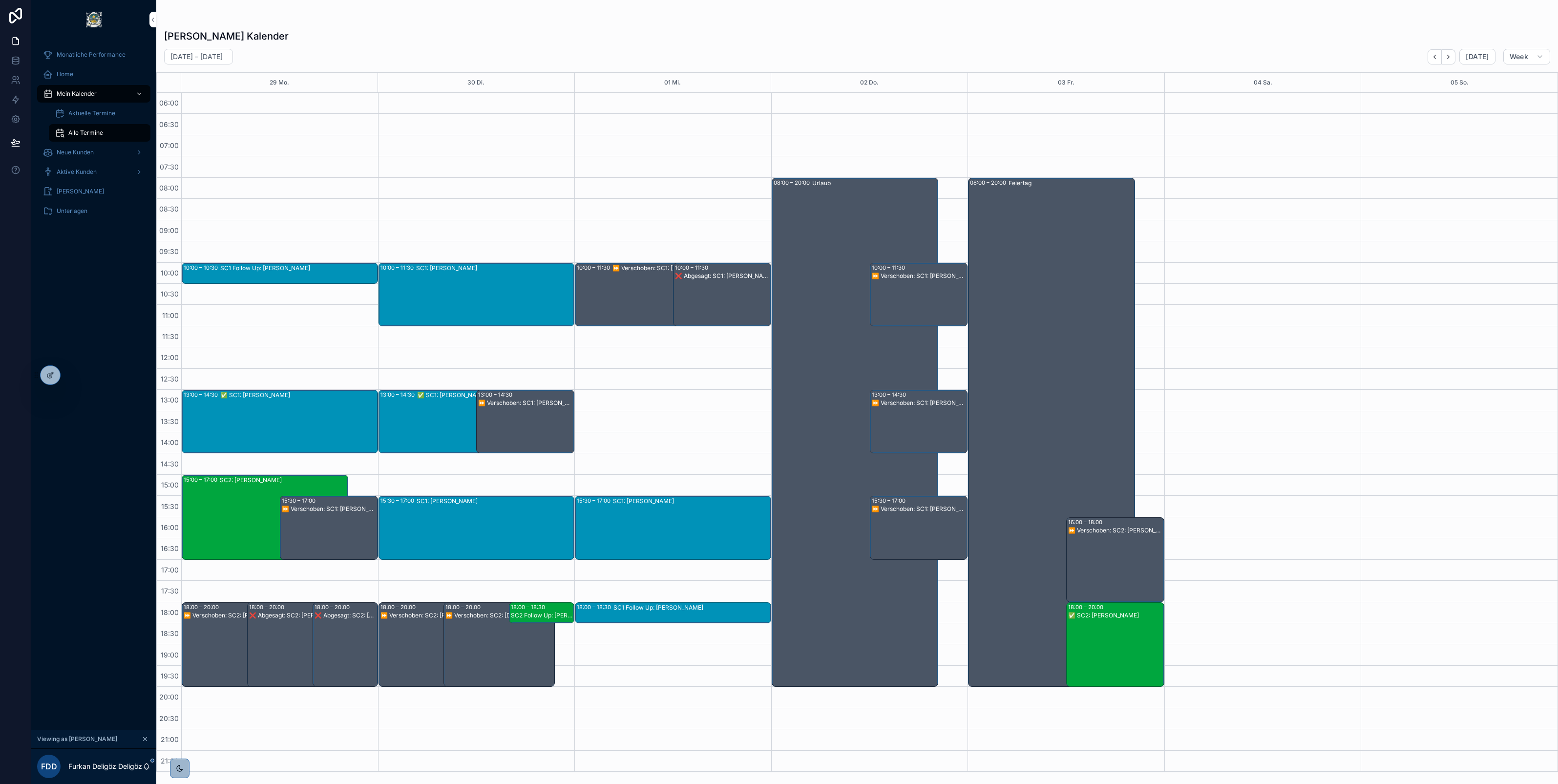
click at [682, 517] on div "SC1: Ralf Heimlich" at bounding box center [691, 526] width 157 height 61
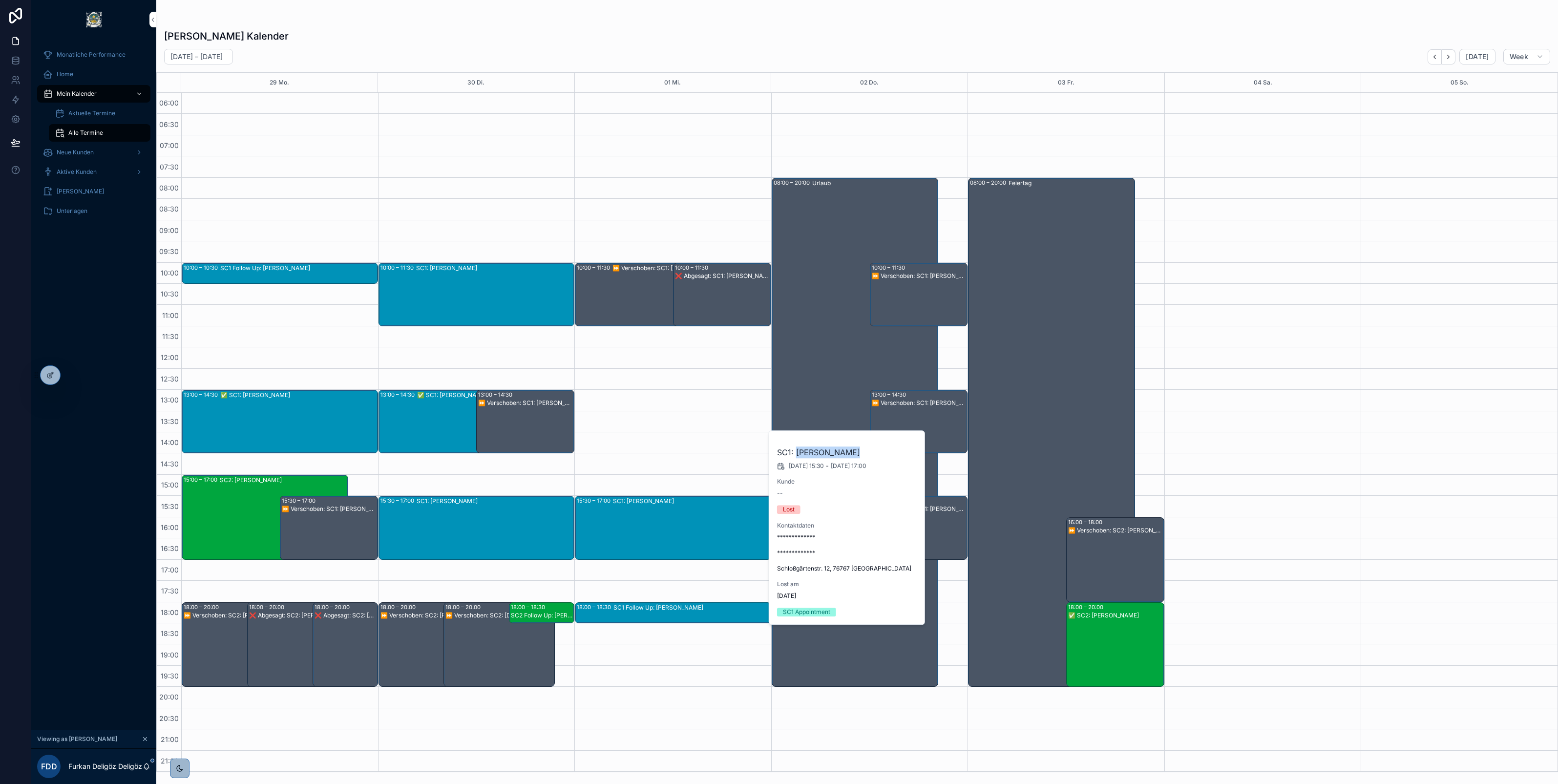
drag, startPoint x: 795, startPoint y: 453, endPoint x: 843, endPoint y: 454, distance: 48.0
click at [843, 454] on h2 "SC1: Ralf Heimlich" at bounding box center [847, 453] width 141 height 12
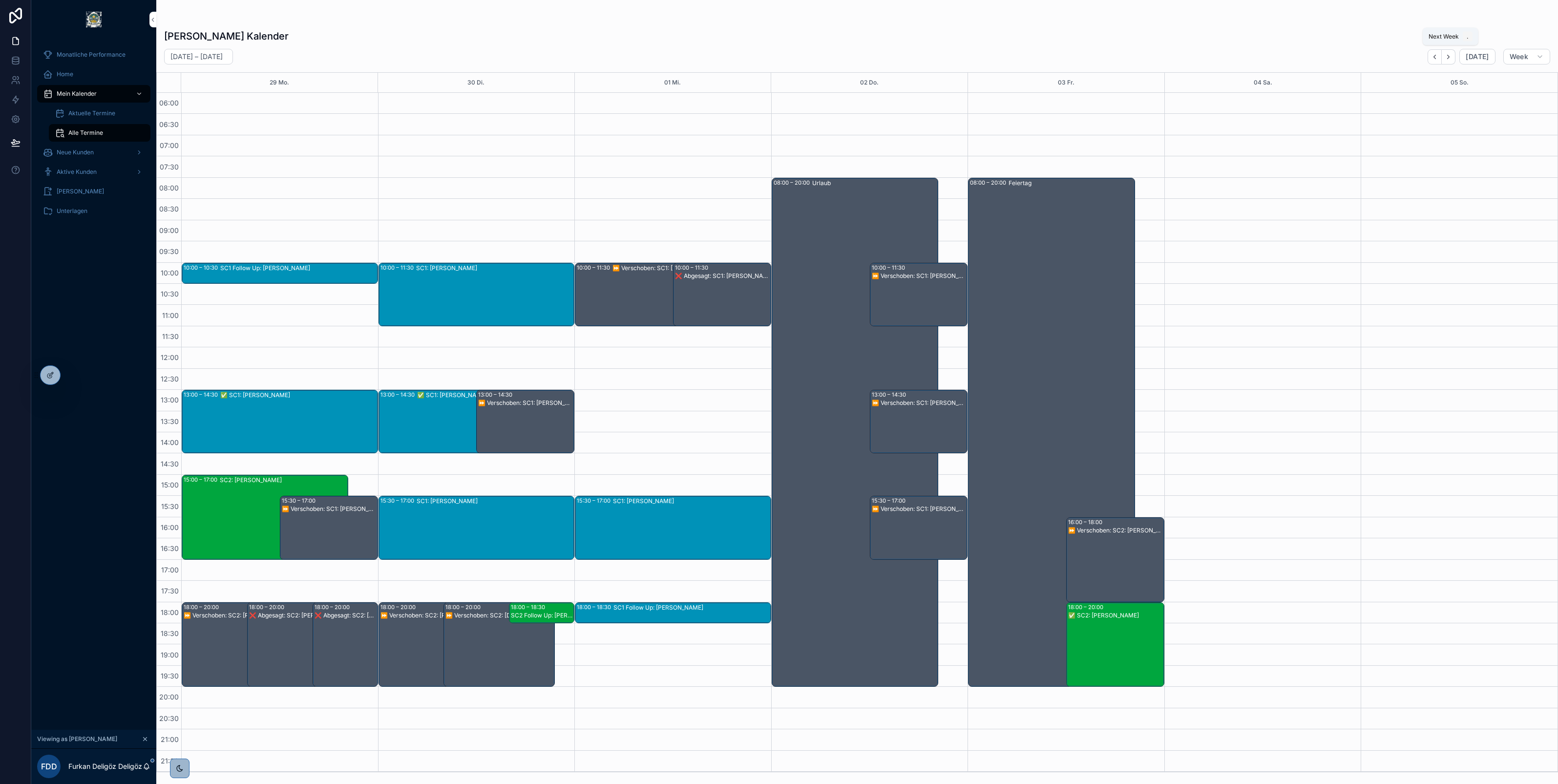
click at [1447, 55] on icon "Next" at bounding box center [1448, 57] width 8 height 8
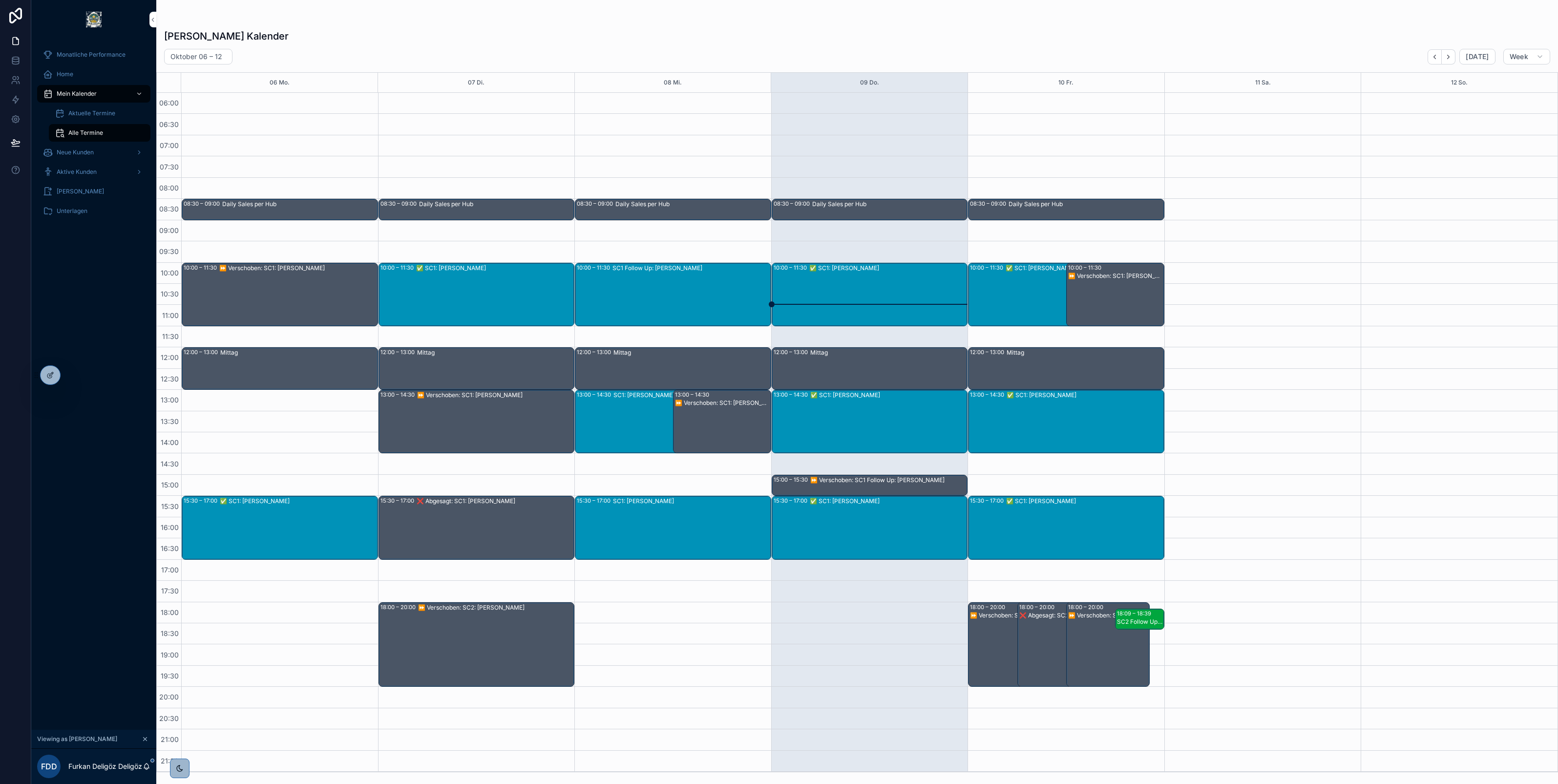
click at [825, 57] on div "Oktober 06 – 12 Today Week" at bounding box center [857, 56] width 1402 height 16
click at [825, 23] on div "Furkan Deligöz's Kalender Oktober 06 – 12 Today Week 06 Mo. 07 Di. 08 Mi. 09 Do…" at bounding box center [857, 397] width 1402 height 748
click at [857, 271] on div "✅ SC1: Michael Hitzfeld" at bounding box center [888, 268] width 158 height 8
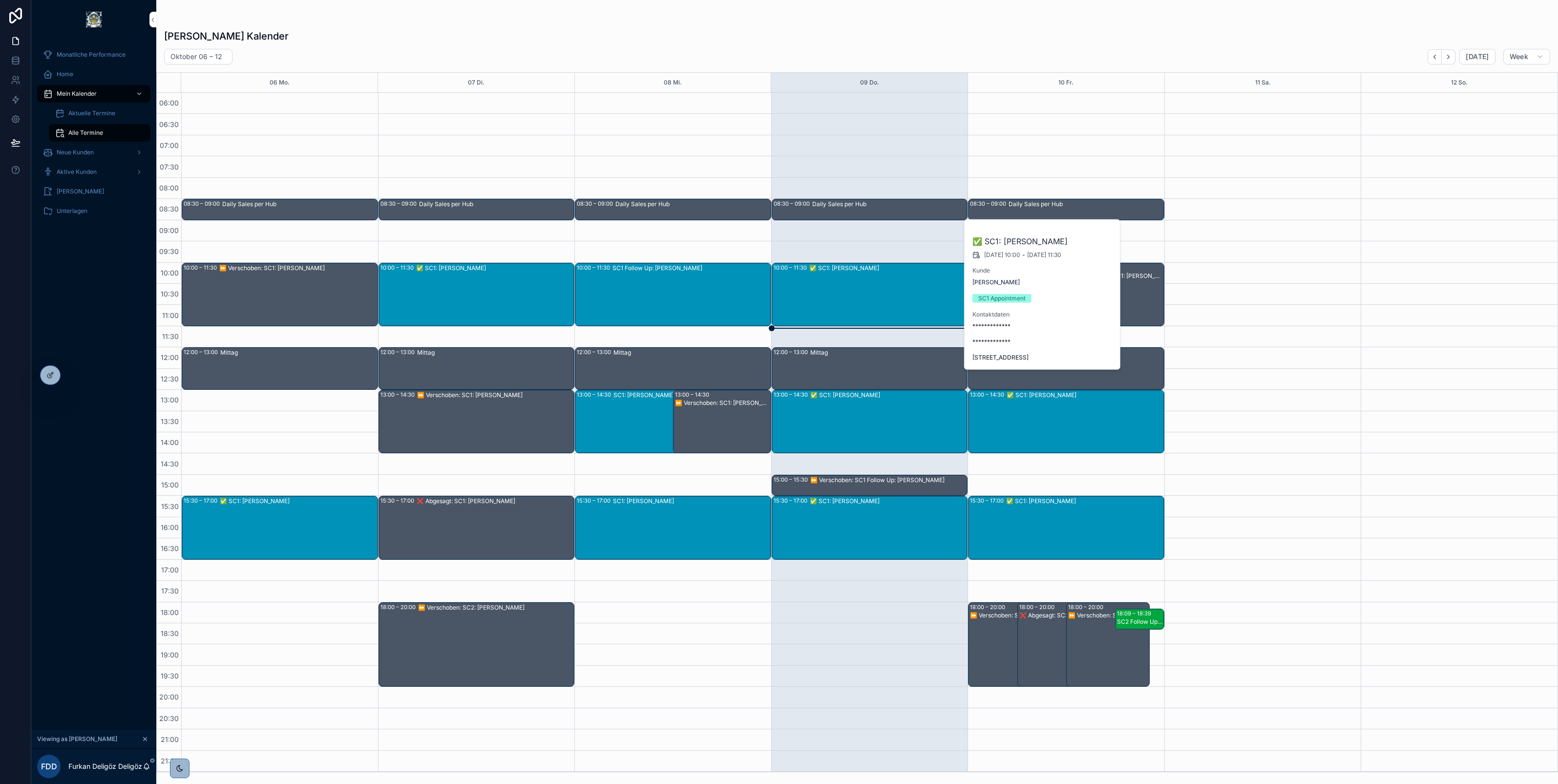
click at [840, 25] on div "Furkan Deligöz's Kalender Oktober 06 – 12 Today Week 06 Mo. 07 Di. 08 Mi. 09 Do…" at bounding box center [857, 397] width 1402 height 748
